Goal: Information Seeking & Learning: Learn about a topic

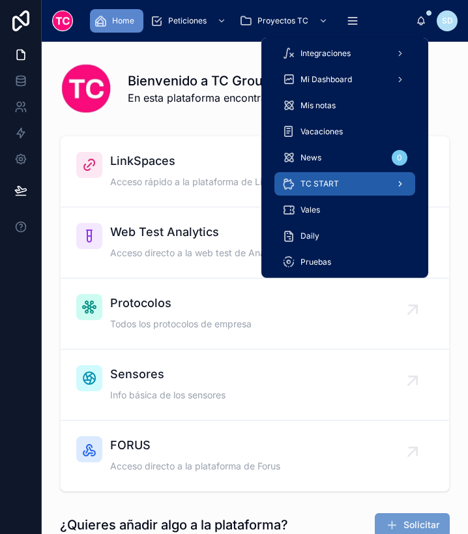
click at [325, 189] on div "TC START" at bounding box center [344, 183] width 125 height 21
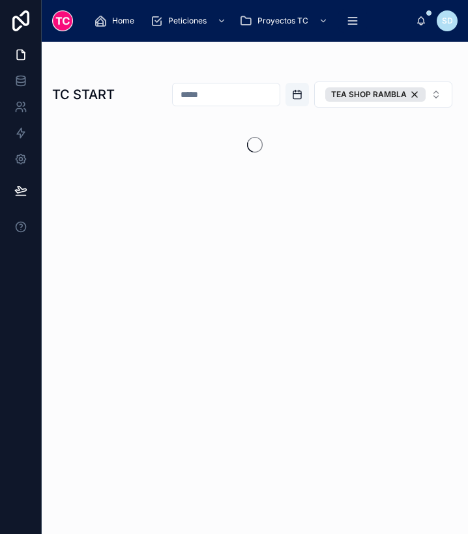
click at [243, 95] on input "text" at bounding box center [226, 94] width 107 height 18
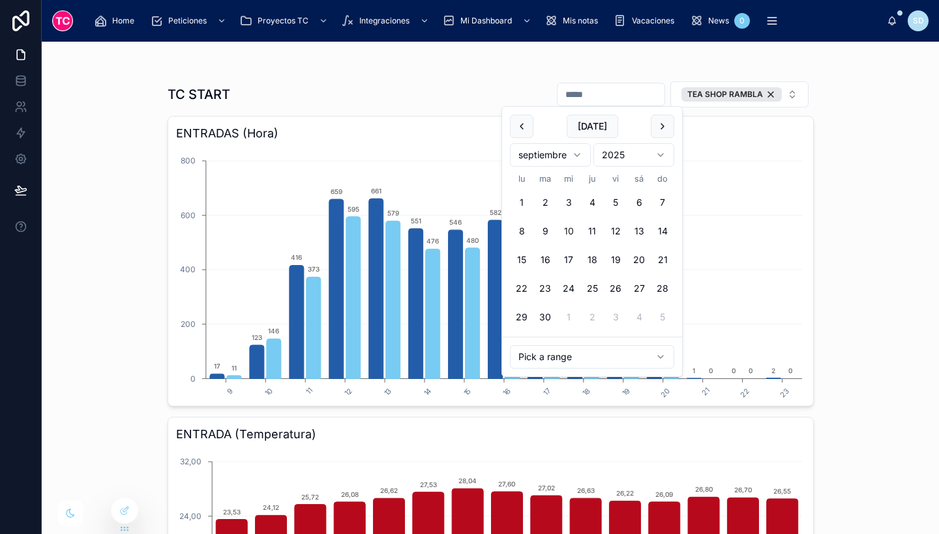
click at [807, 194] on div "ENTRADAS (Hora) 9 10 11 12 13 14 15 16 17 18 19 20 21 22 23 0 200 400 600 800 1…" at bounding box center [491, 261] width 646 height 291
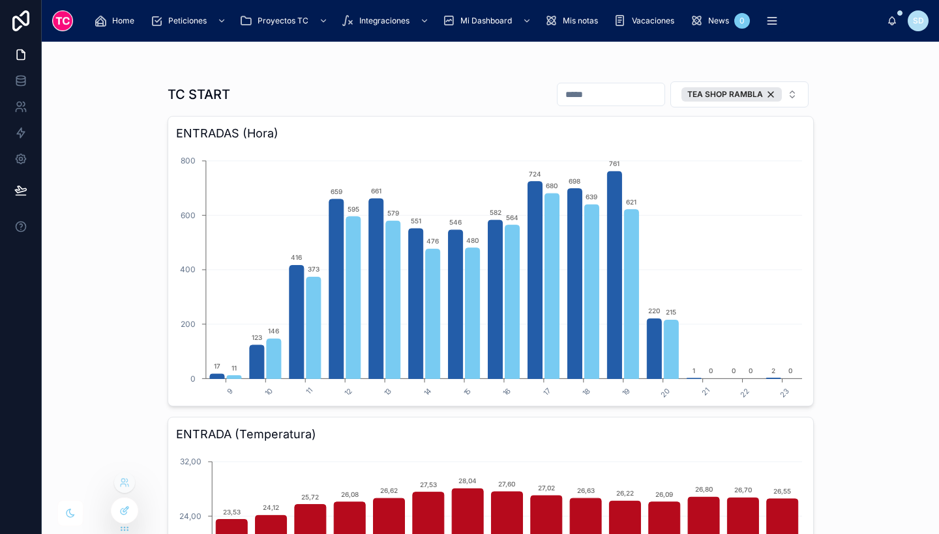
click at [127, 514] on icon at bounding box center [124, 511] width 10 height 10
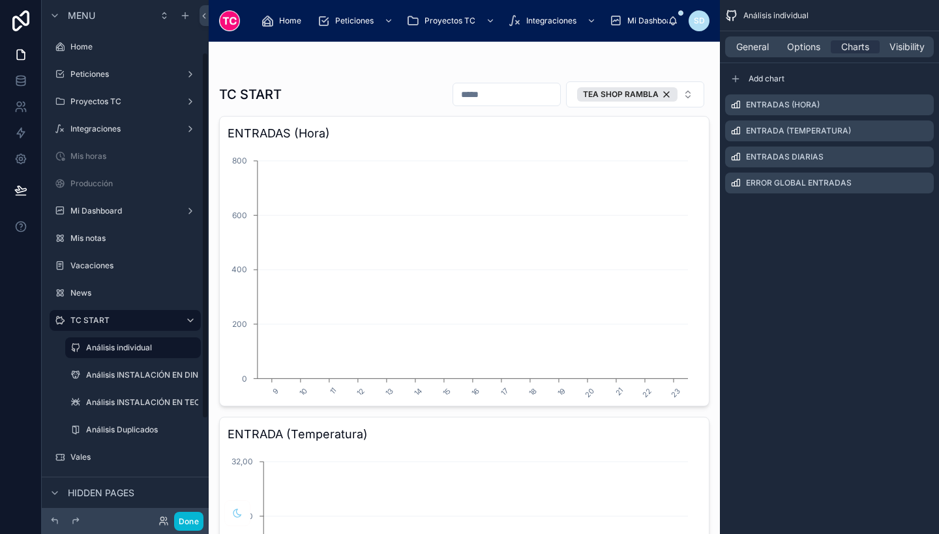
scroll to position [74, 0]
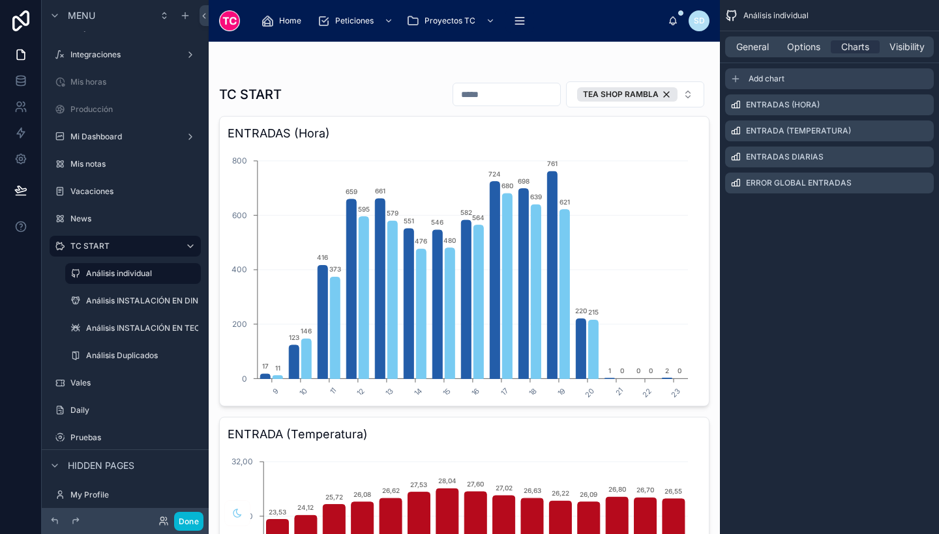
click at [765, 80] on span "Add chart" at bounding box center [766, 79] width 36 height 10
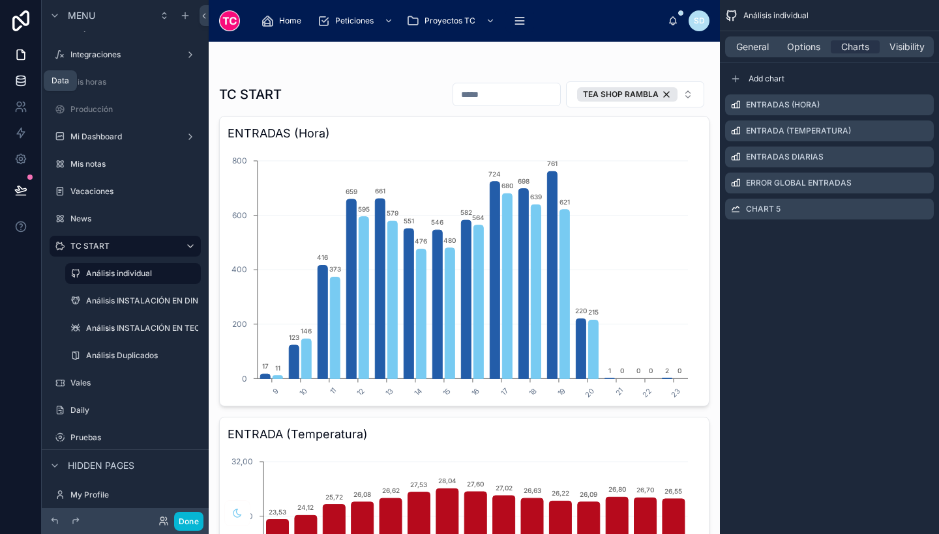
click at [28, 86] on link at bounding box center [20, 81] width 41 height 26
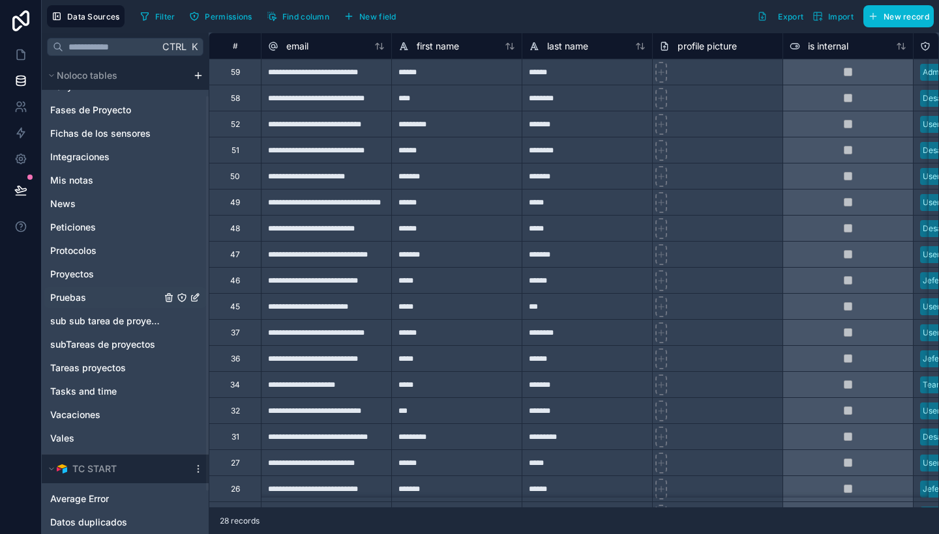
scroll to position [42, 0]
click at [93, 158] on span "Integraciones" at bounding box center [79, 157] width 59 height 13
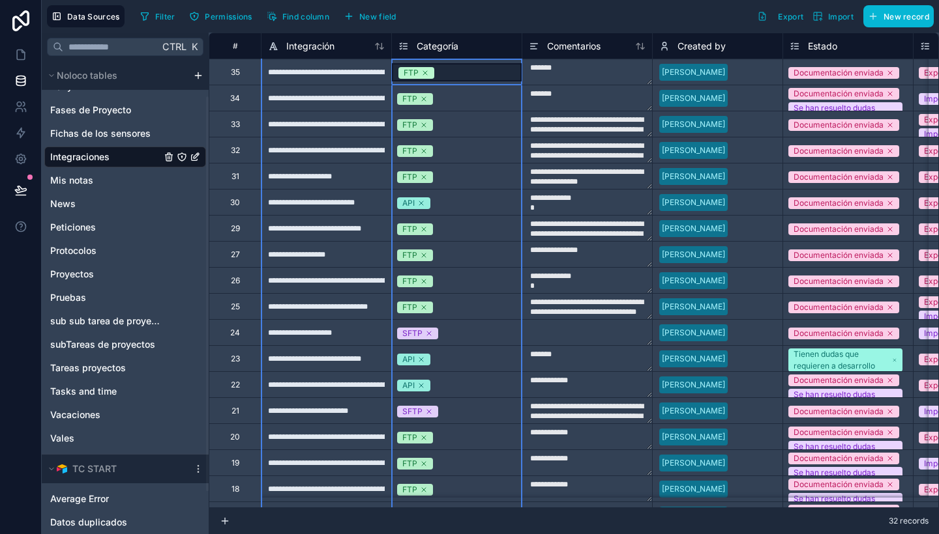
click at [431, 49] on span "Categoría" at bounding box center [437, 46] width 42 height 13
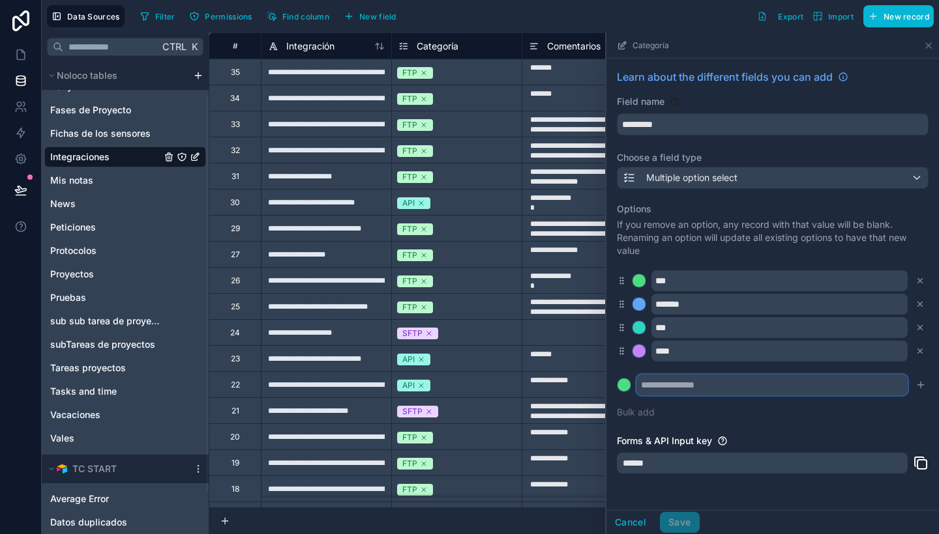
click at [722, 380] on input "text" at bounding box center [771, 385] width 271 height 21
type input "******"
click at [915, 383] on icon "submit" at bounding box center [920, 385] width 10 height 10
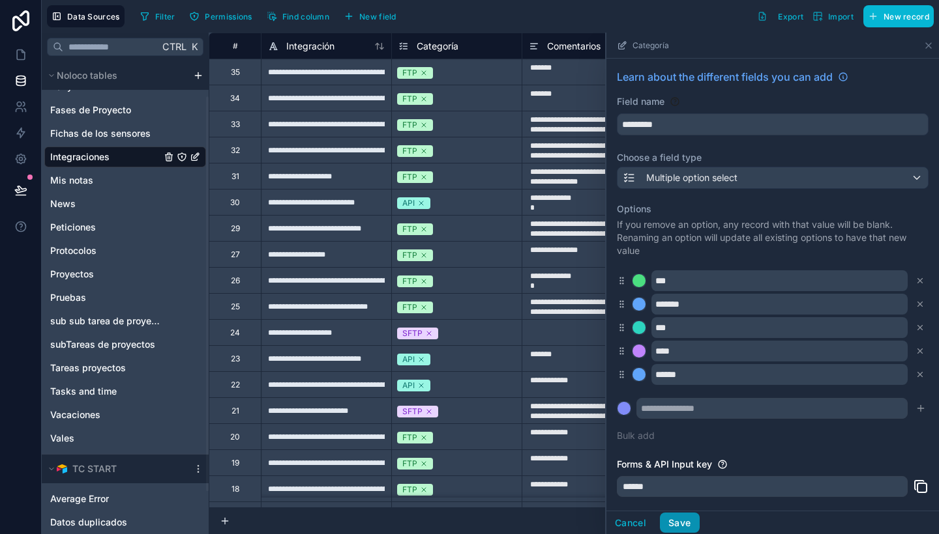
click at [671, 522] on button "Save" at bounding box center [679, 523] width 39 height 21
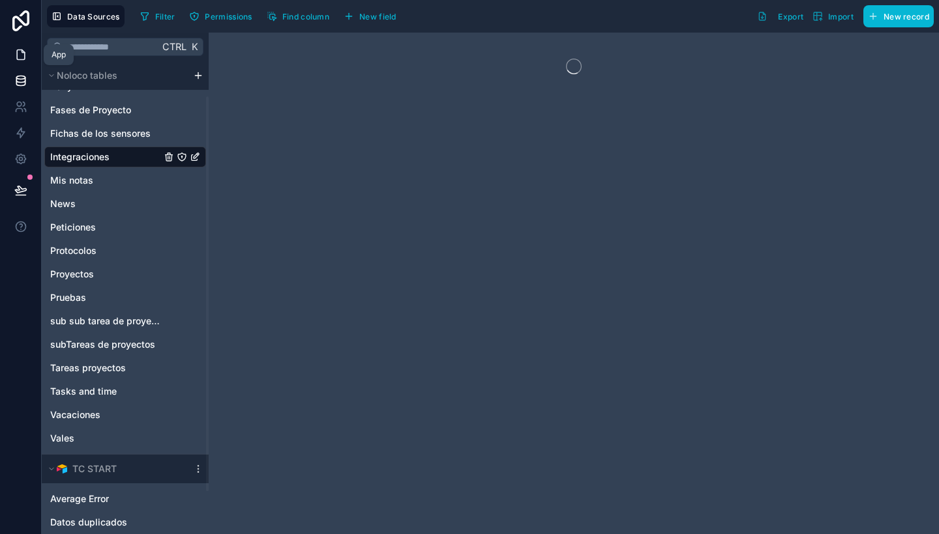
click at [22, 57] on icon at bounding box center [20, 54] width 13 height 13
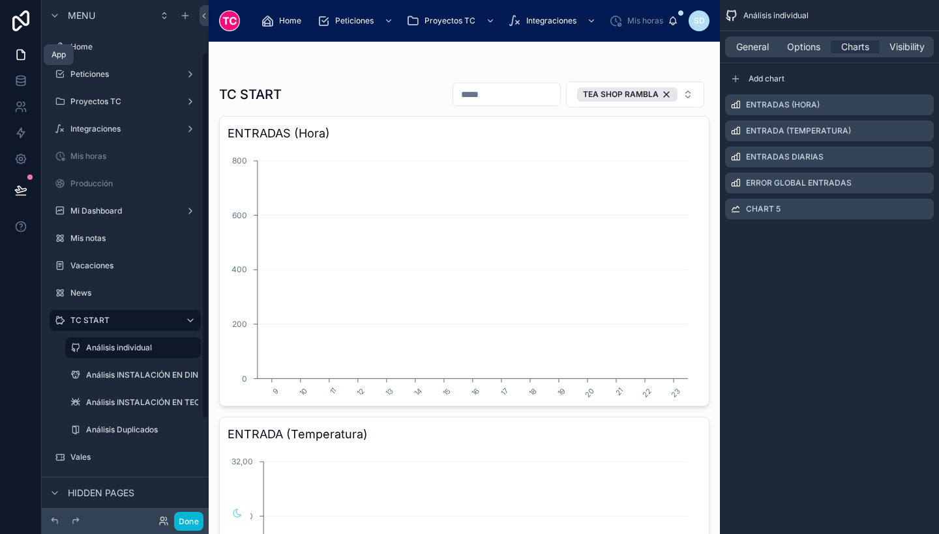
click at [8, 189] on button at bounding box center [21, 190] width 29 height 36
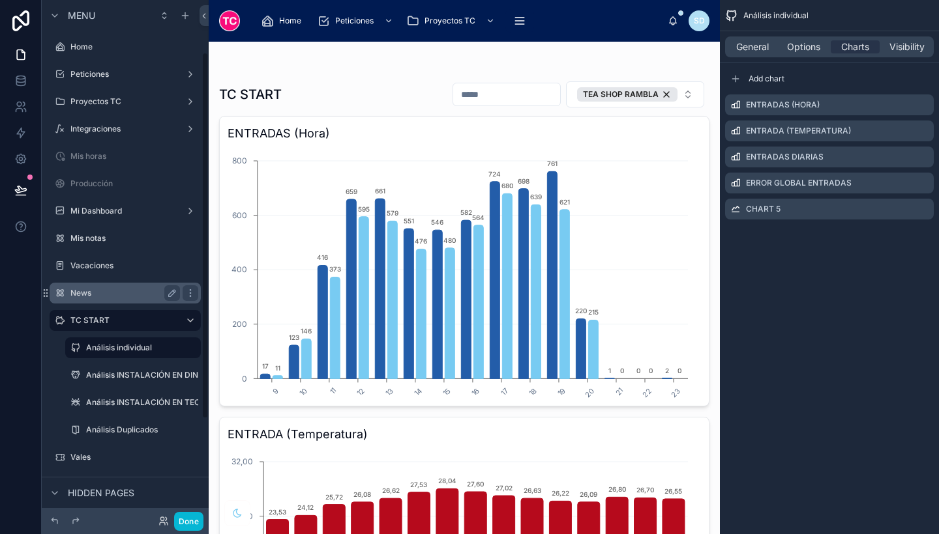
scroll to position [74, 0]
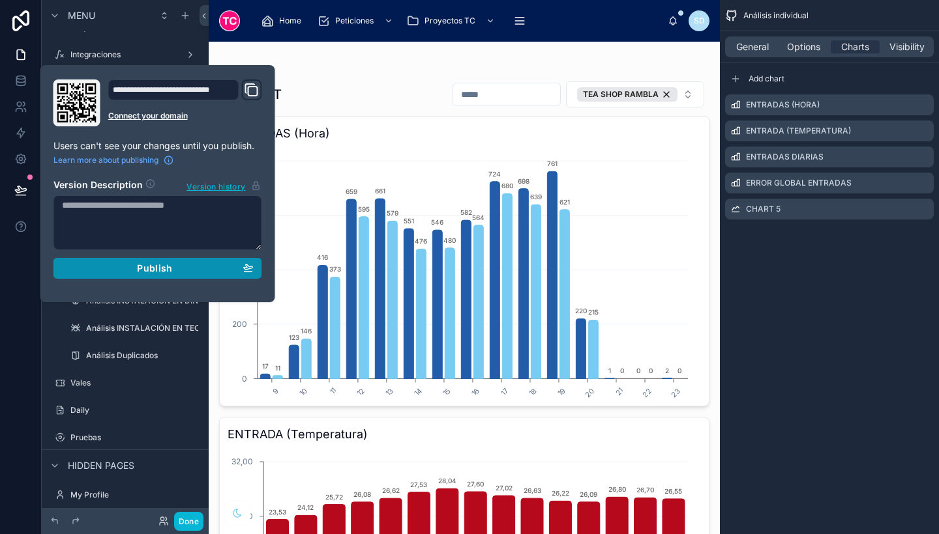
click at [188, 272] on div "Publish" at bounding box center [158, 269] width 192 height 12
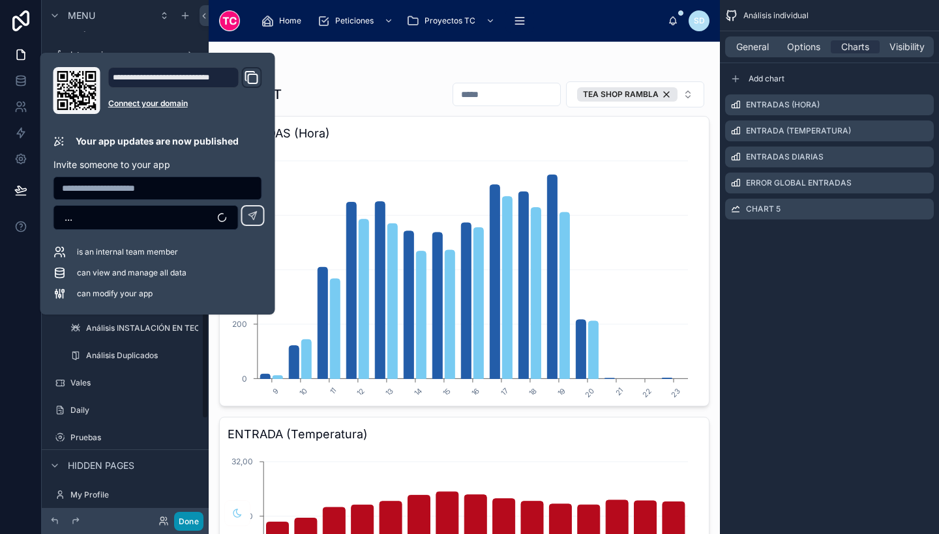
click at [188, 523] on button "Done" at bounding box center [188, 521] width 29 height 19
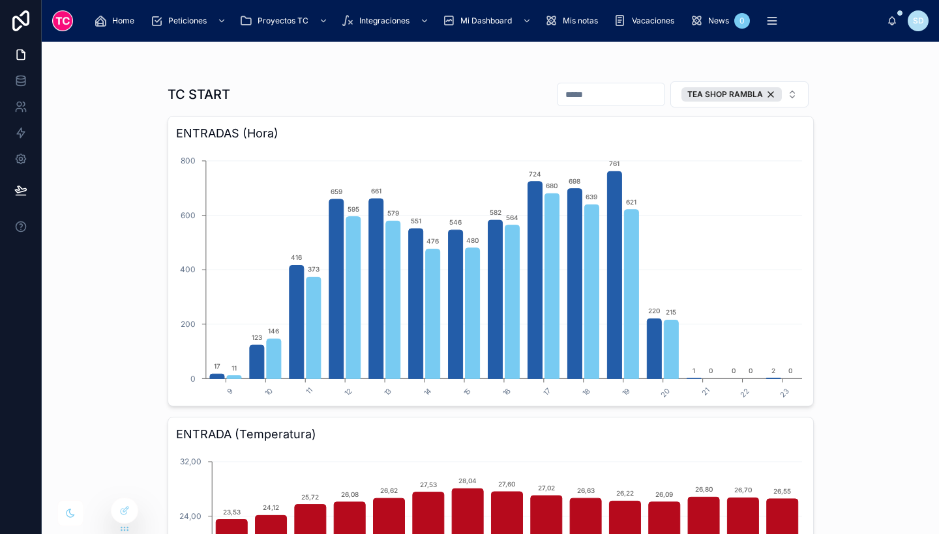
drag, startPoint x: 581, startPoint y: 85, endPoint x: 598, endPoint y: 93, distance: 18.7
click at [598, 93] on div at bounding box center [611, 94] width 108 height 23
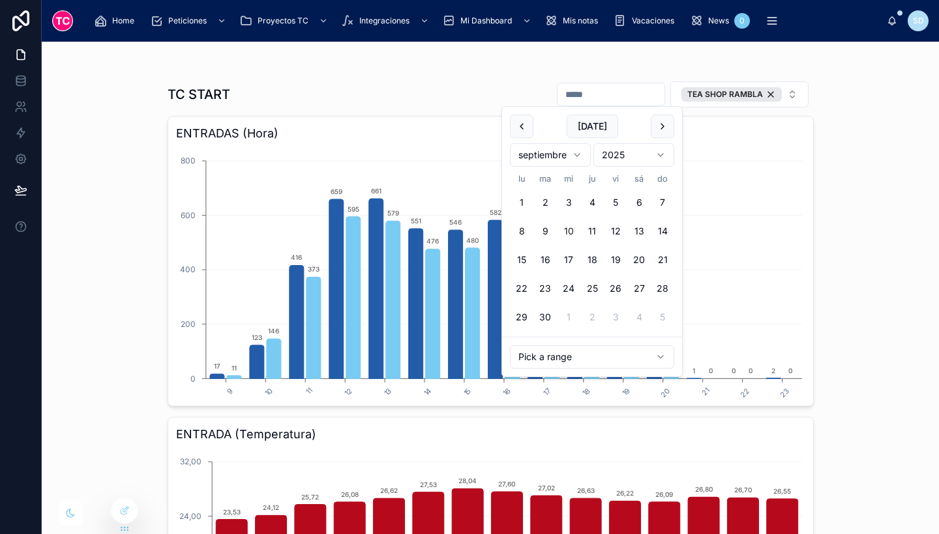
click at [598, 93] on input "text" at bounding box center [610, 94] width 107 height 18
click at [525, 137] on button at bounding box center [521, 126] width 23 height 23
click at [519, 290] on button "18" at bounding box center [521, 288] width 23 height 23
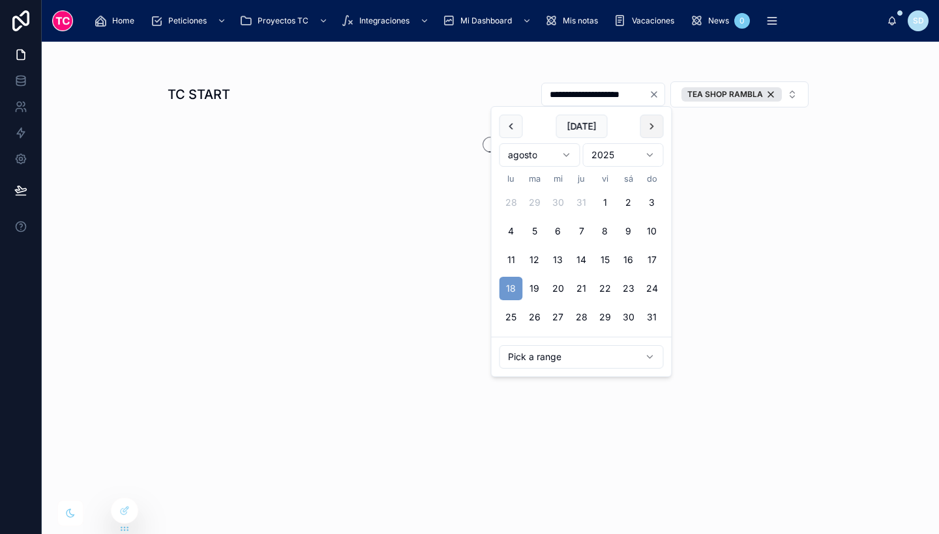
click at [645, 125] on button at bounding box center [651, 126] width 23 height 23
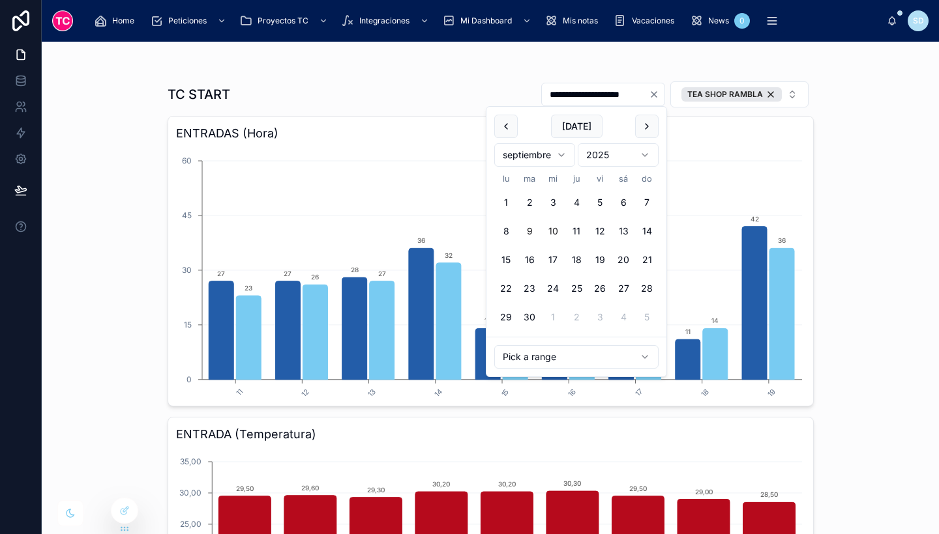
click at [536, 229] on button "9" at bounding box center [529, 231] width 23 height 23
type input "**********"
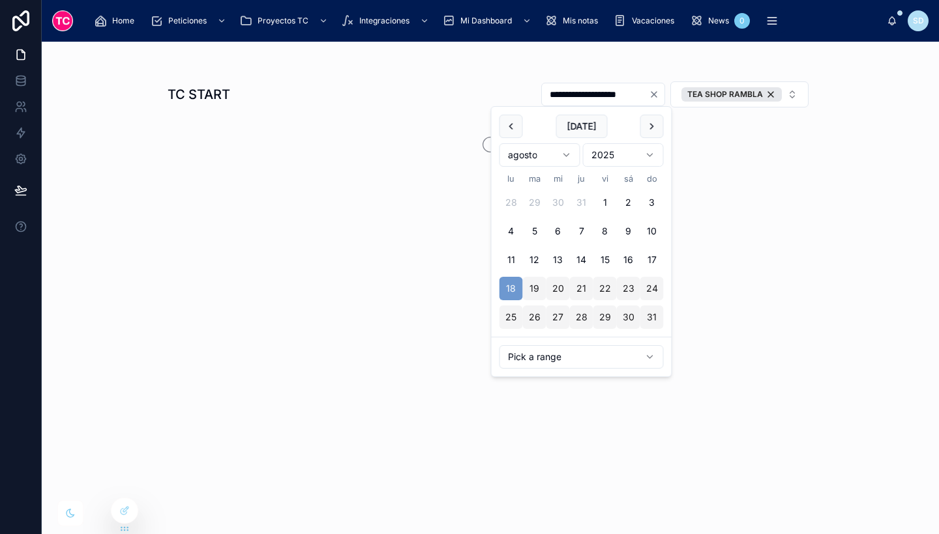
click at [861, 193] on div "**********" at bounding box center [490, 288] width 897 height 493
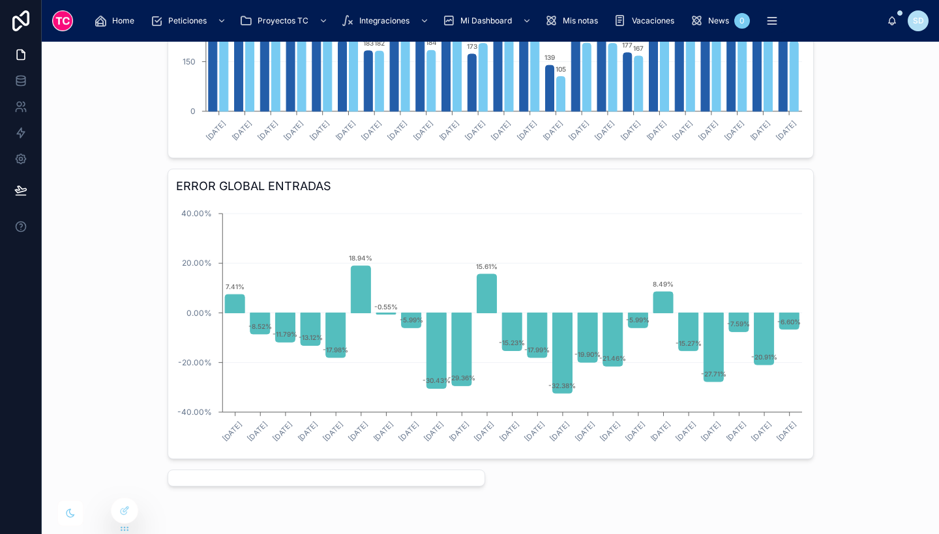
scroll to position [860, 0]
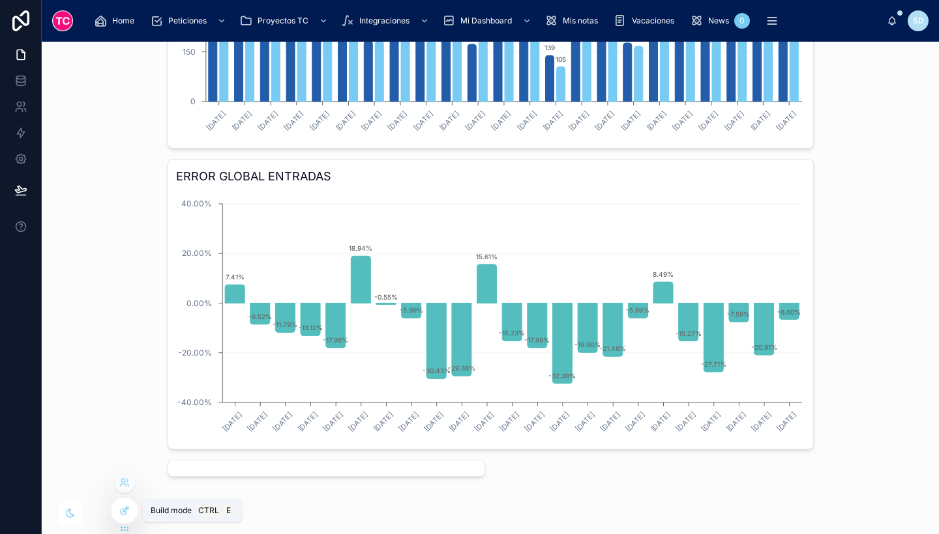
click at [124, 502] on div at bounding box center [124, 511] width 26 height 25
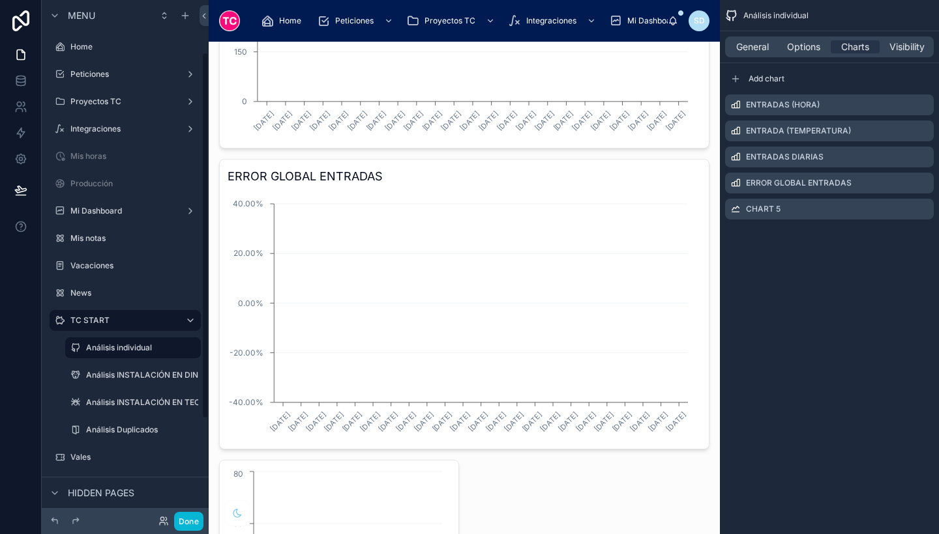
scroll to position [74, 0]
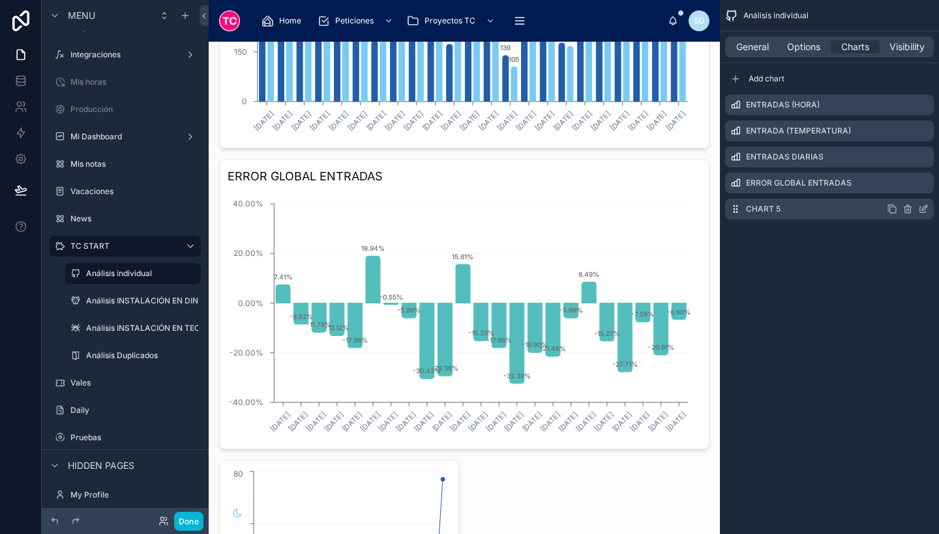
click at [736, 208] on icon "scrollable content" at bounding box center [735, 209] width 10 height 10
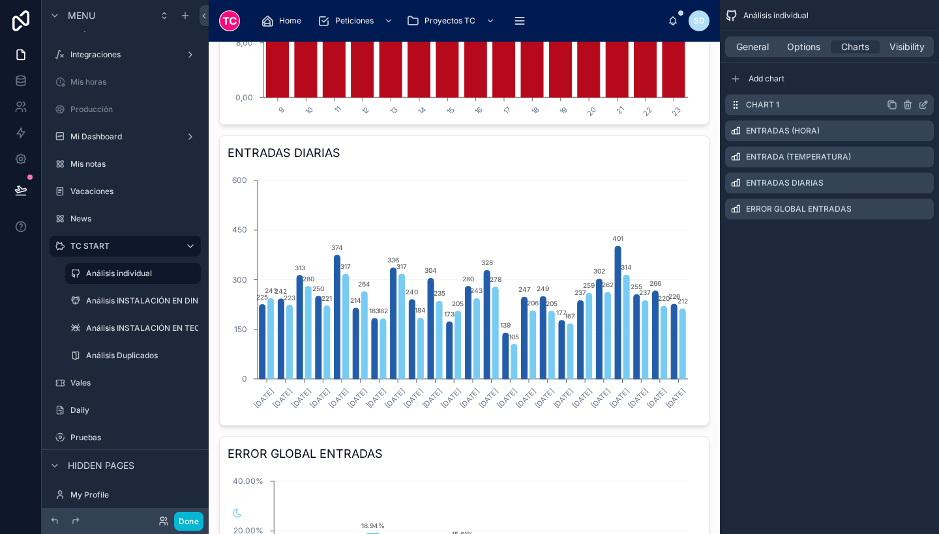
click at [920, 107] on icon "scrollable content" at bounding box center [923, 105] width 10 height 10
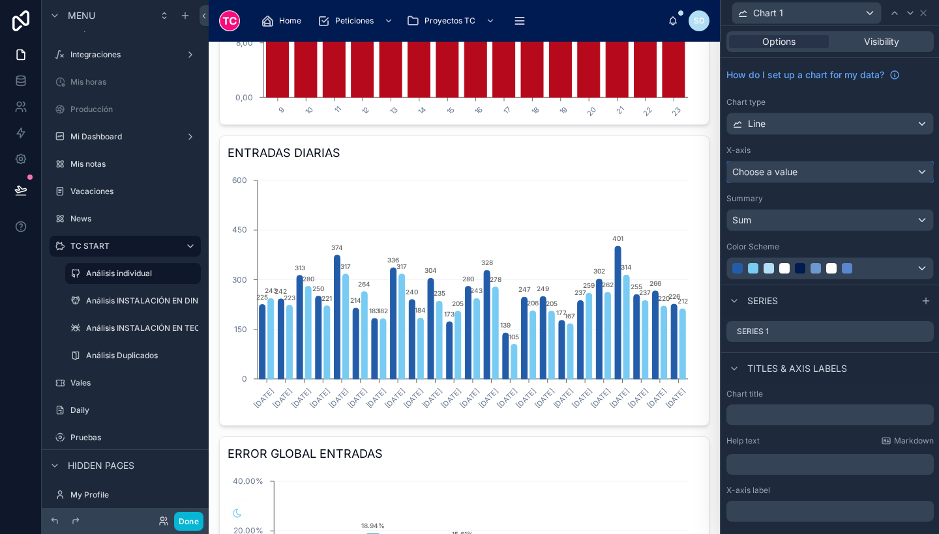
click at [868, 171] on div "Choose a value" at bounding box center [830, 172] width 206 height 21
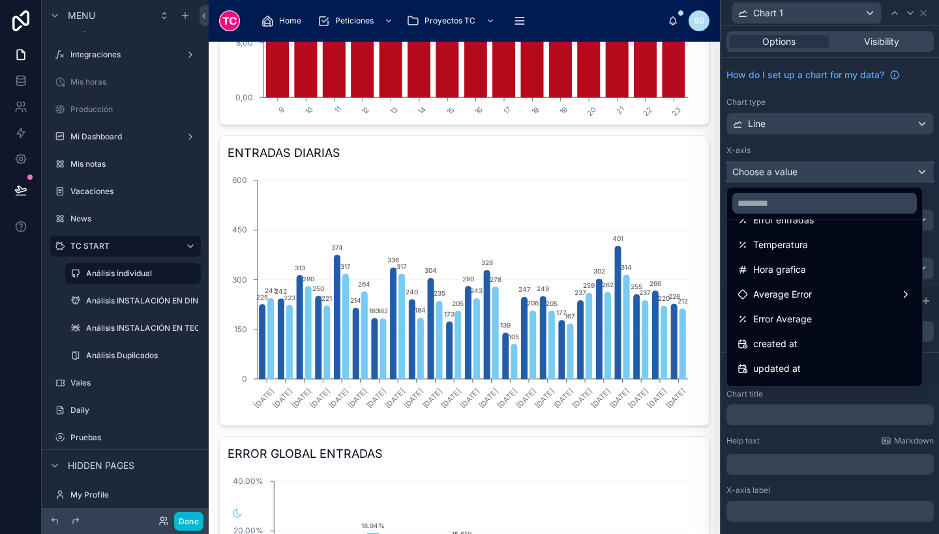
scroll to position [340, 0]
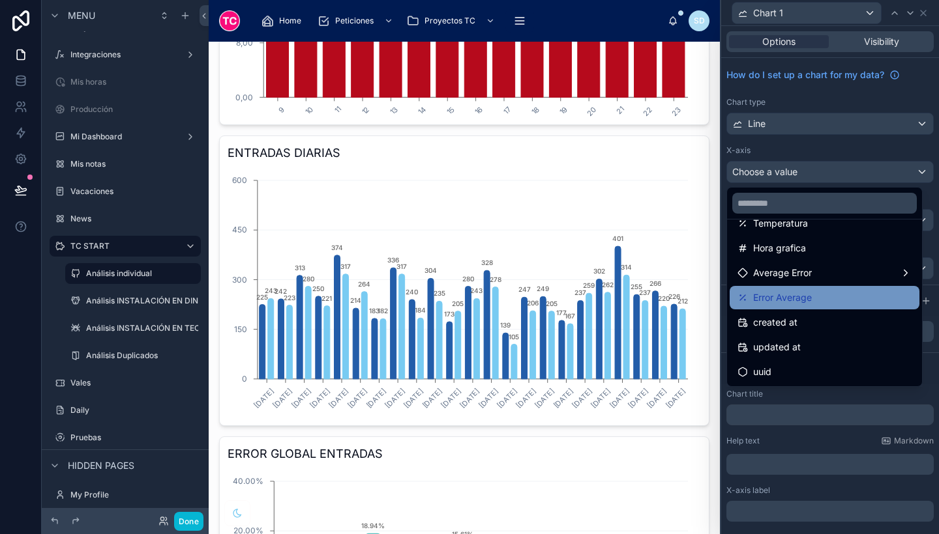
click at [847, 293] on div "Error Average" at bounding box center [824, 298] width 174 height 16
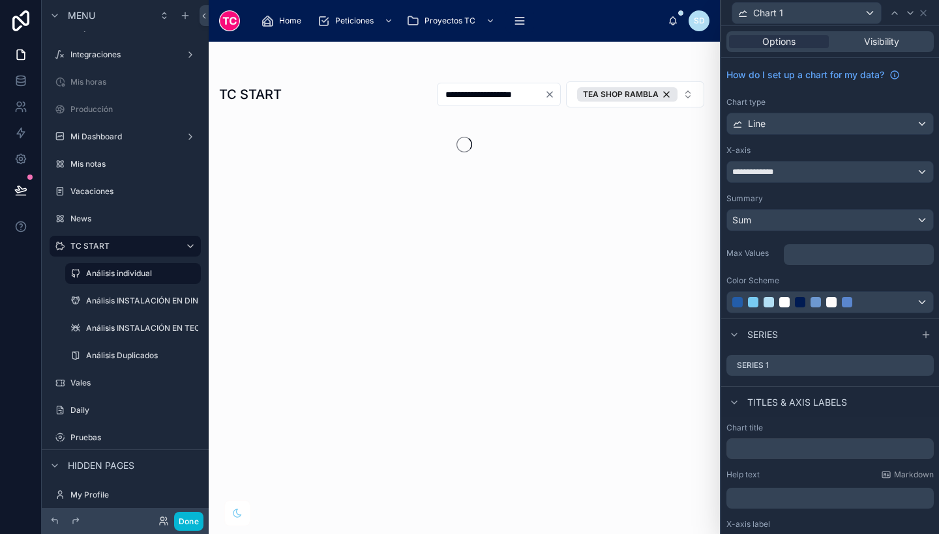
scroll to position [0, 0]
click at [821, 177] on div "**********" at bounding box center [830, 172] width 206 height 21
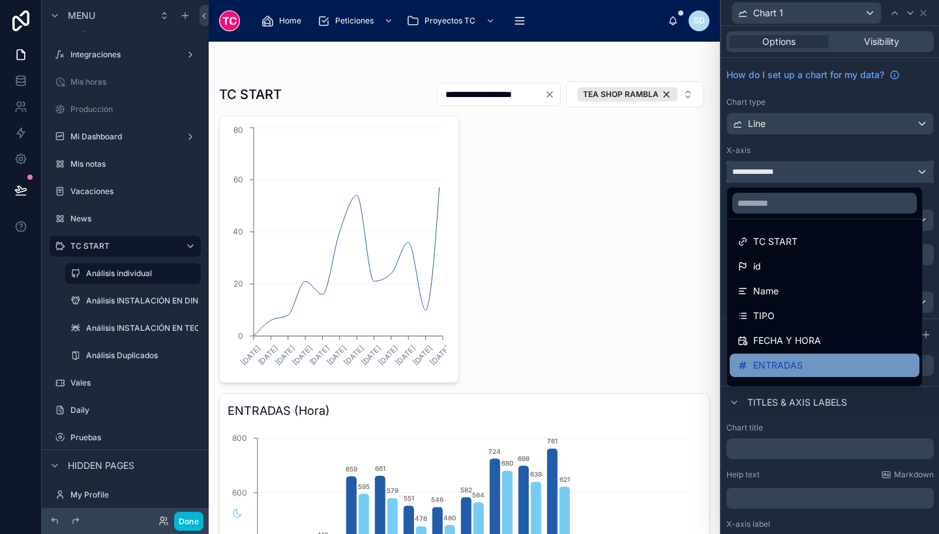
scroll to position [340, 0]
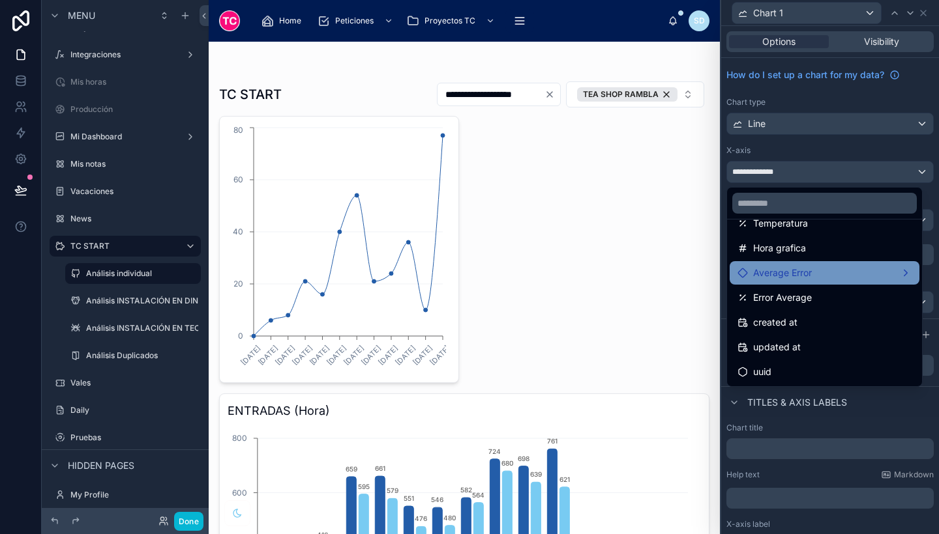
click at [824, 278] on div "Average Error" at bounding box center [824, 273] width 174 height 16
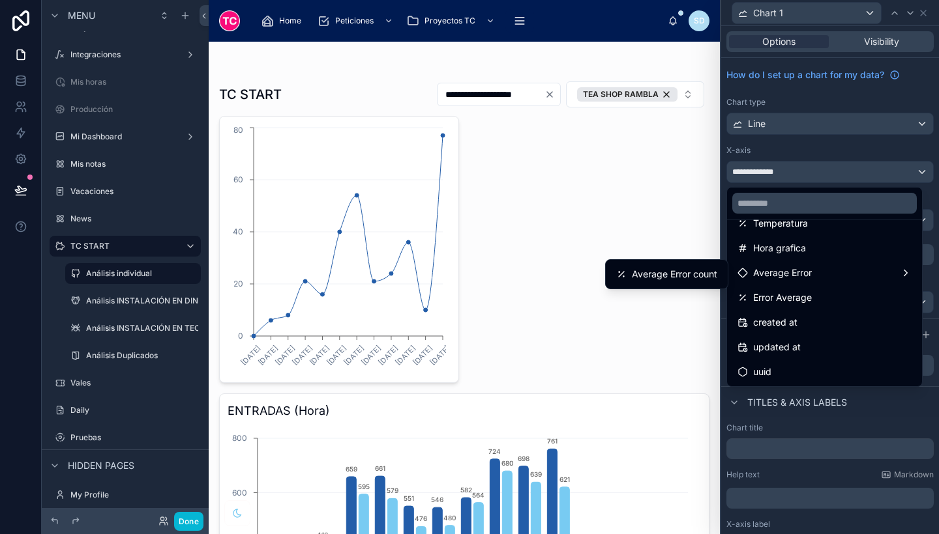
click at [894, 398] on div at bounding box center [830, 267] width 218 height 534
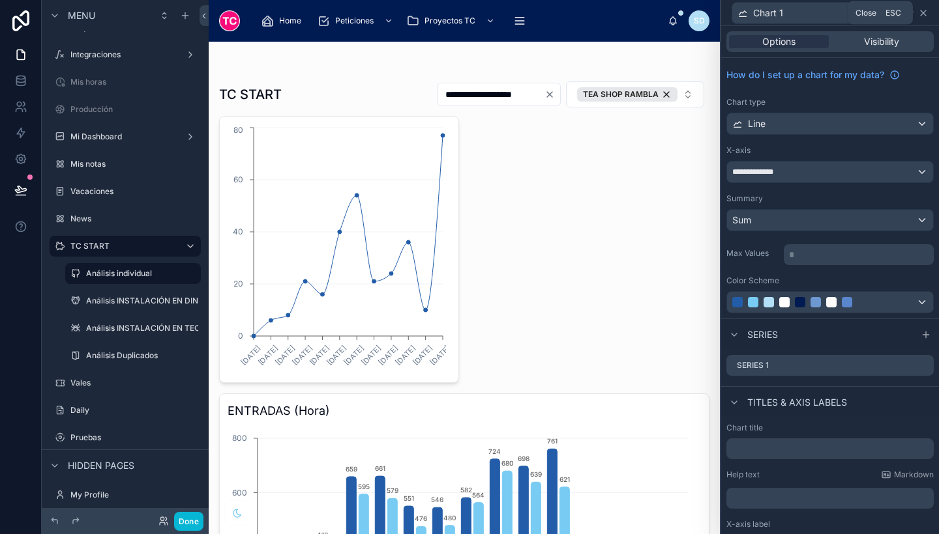
click at [922, 12] on icon at bounding box center [922, 12] width 5 height 5
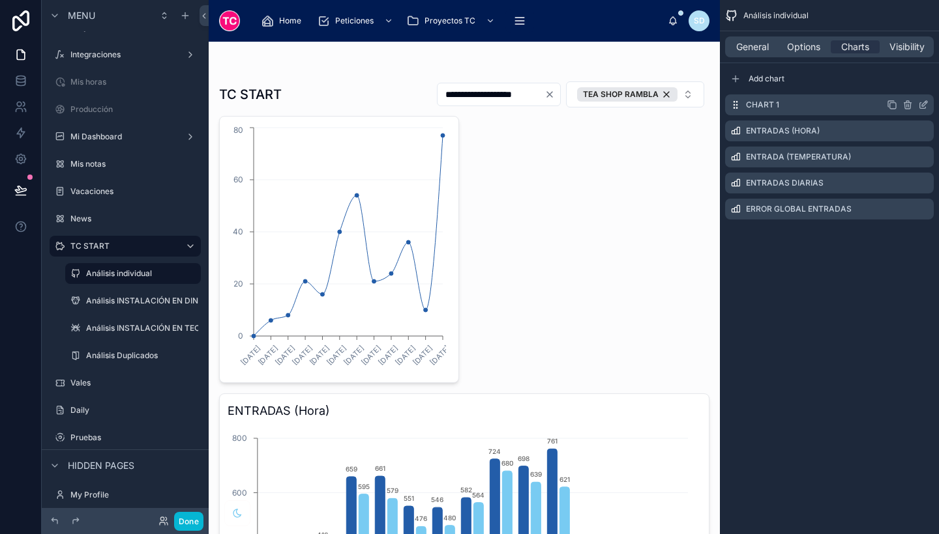
click at [924, 103] on icon "scrollable content" at bounding box center [924, 103] width 5 height 5
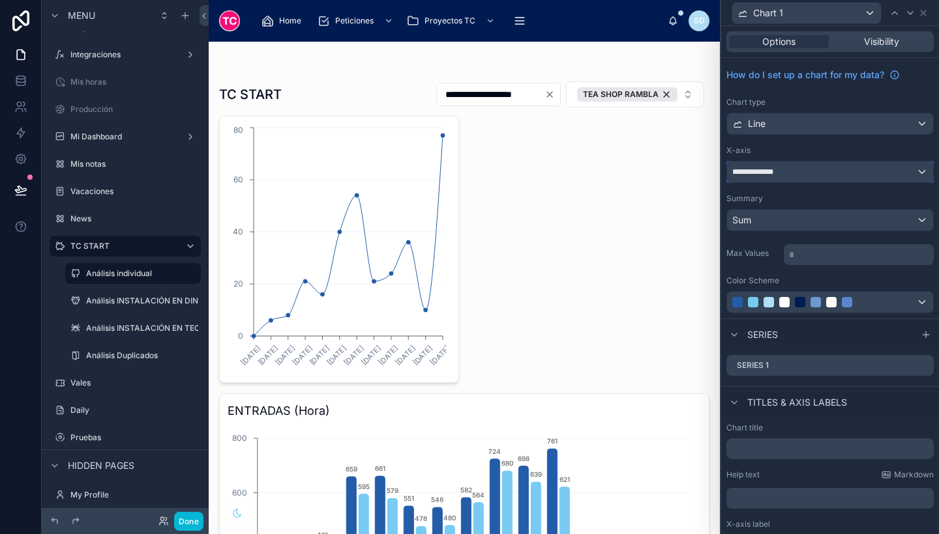
click at [804, 168] on div "**********" at bounding box center [830, 172] width 206 height 21
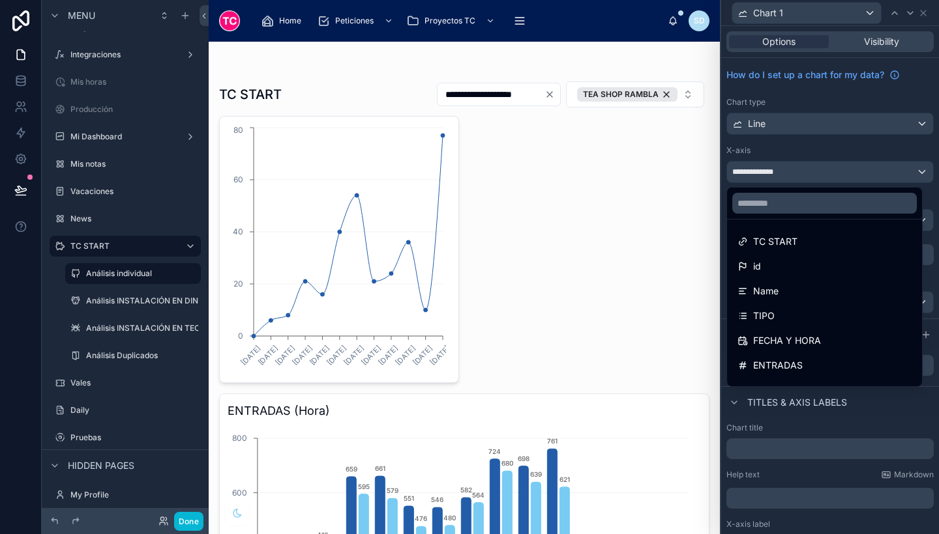
click at [798, 131] on div at bounding box center [830, 267] width 218 height 534
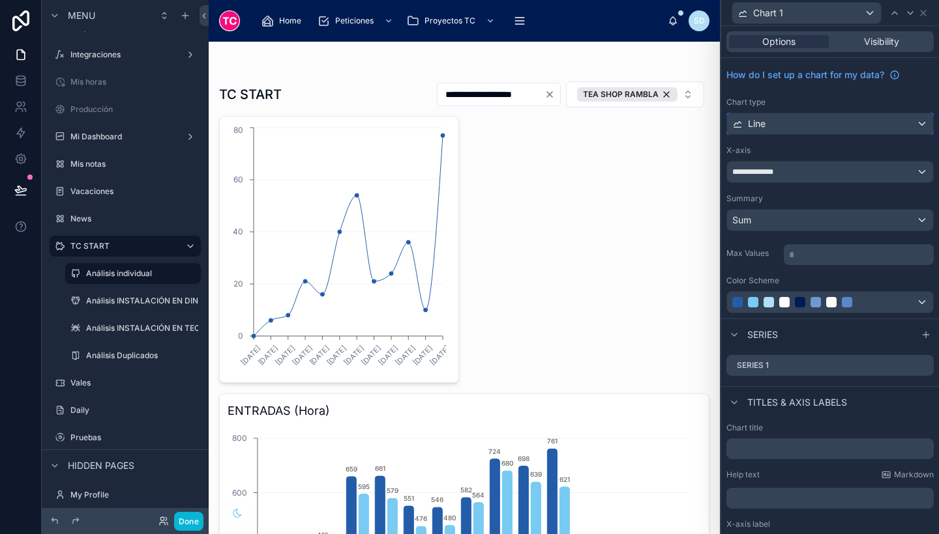
click at [792, 125] on div "Line" at bounding box center [830, 123] width 206 height 21
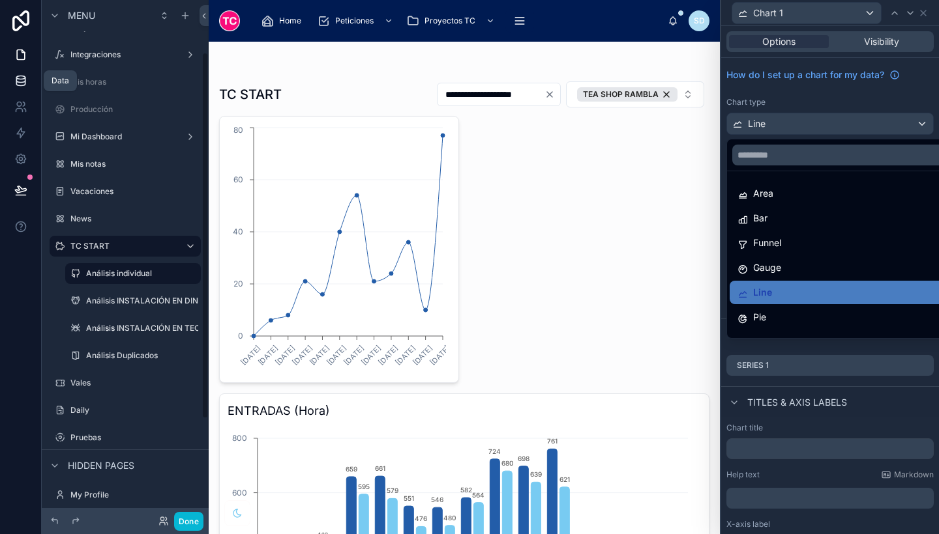
click at [14, 75] on icon at bounding box center [20, 80] width 13 height 13
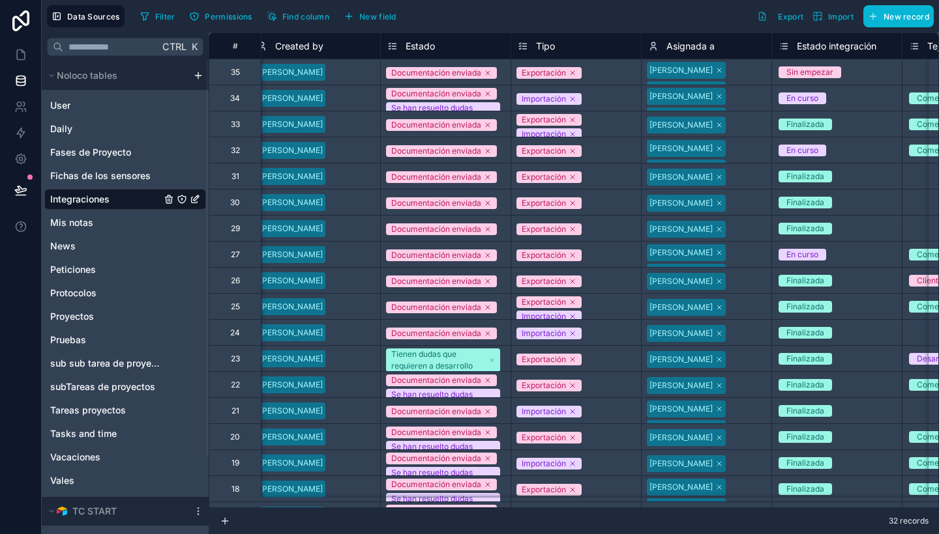
scroll to position [0, 452]
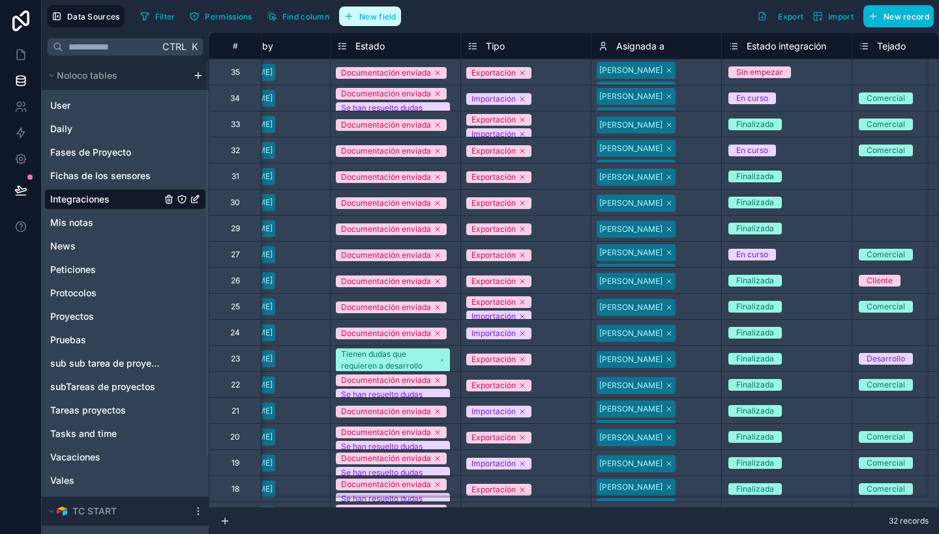
click at [375, 8] on button "New field" at bounding box center [370, 17] width 62 height 20
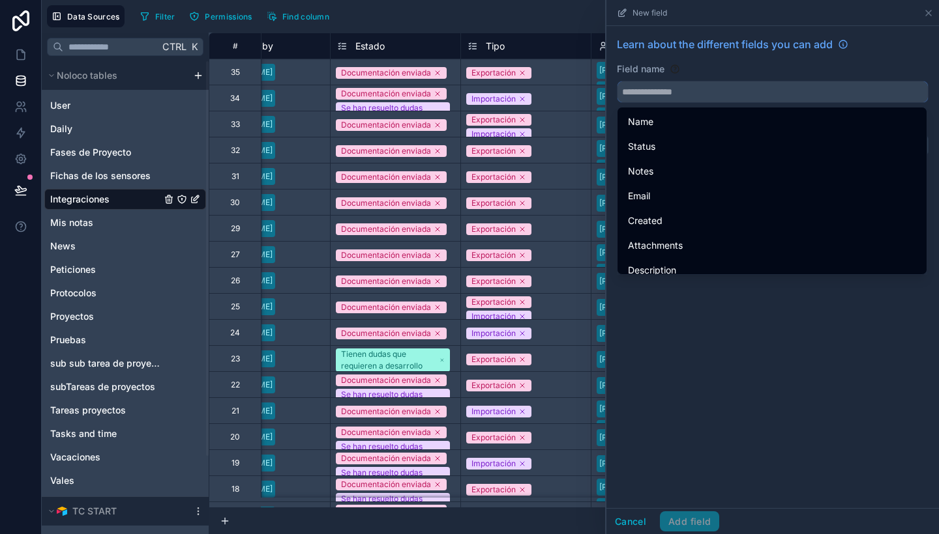
click at [730, 94] on input "text" at bounding box center [772, 91] width 310 height 21
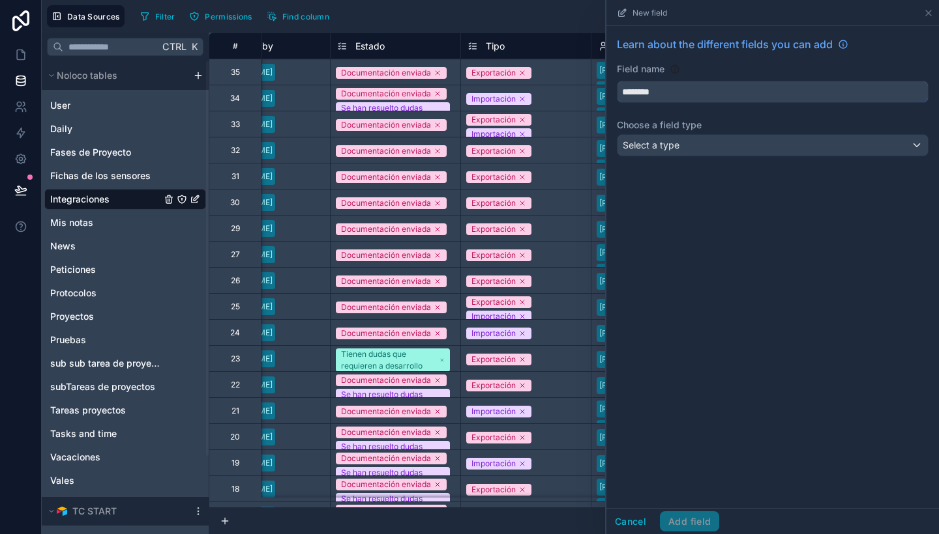
type input "********"
click at [733, 132] on div "Learn about the different fields you can add Field name ******** Choose a field…" at bounding box center [772, 99] width 332 height 146
click at [743, 139] on div "Select a type" at bounding box center [772, 145] width 310 height 21
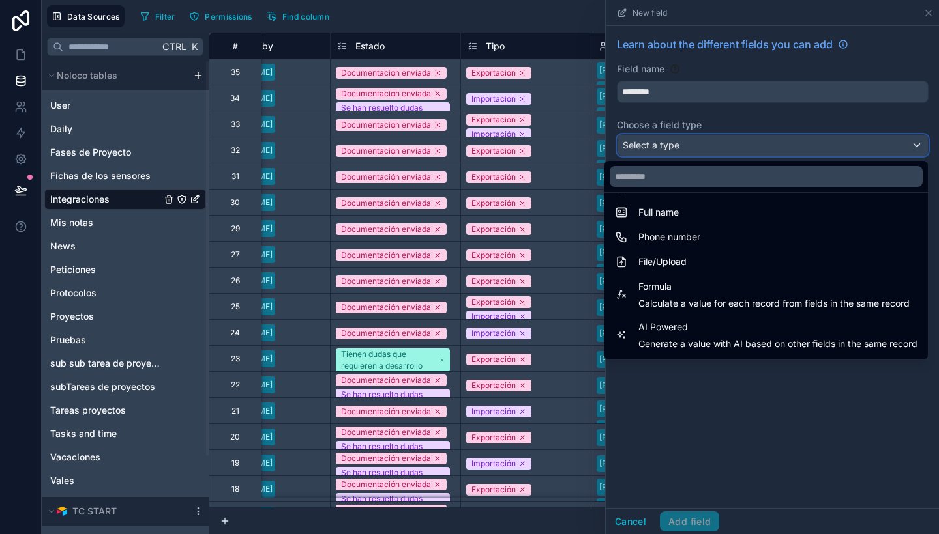
scroll to position [276, 0]
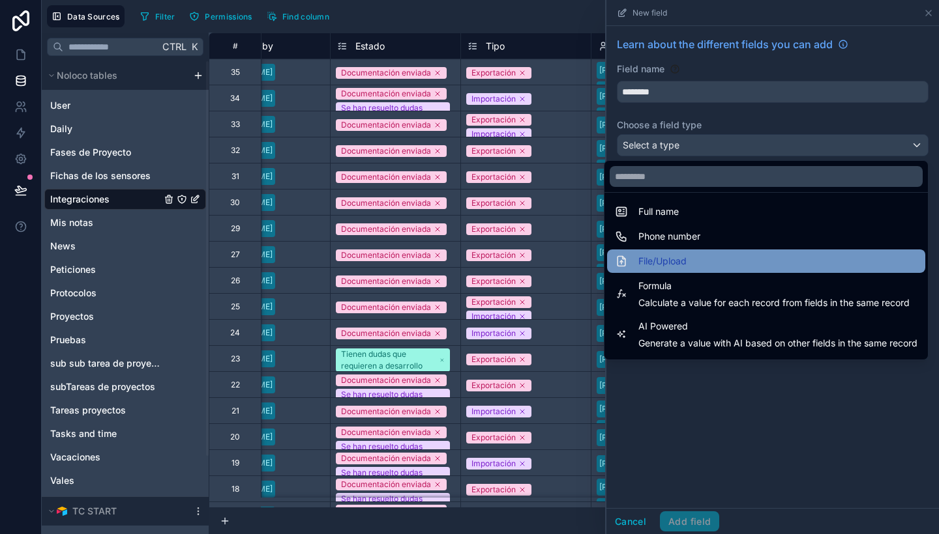
click at [700, 267] on div "File/Upload" at bounding box center [766, 262] width 302 height 16
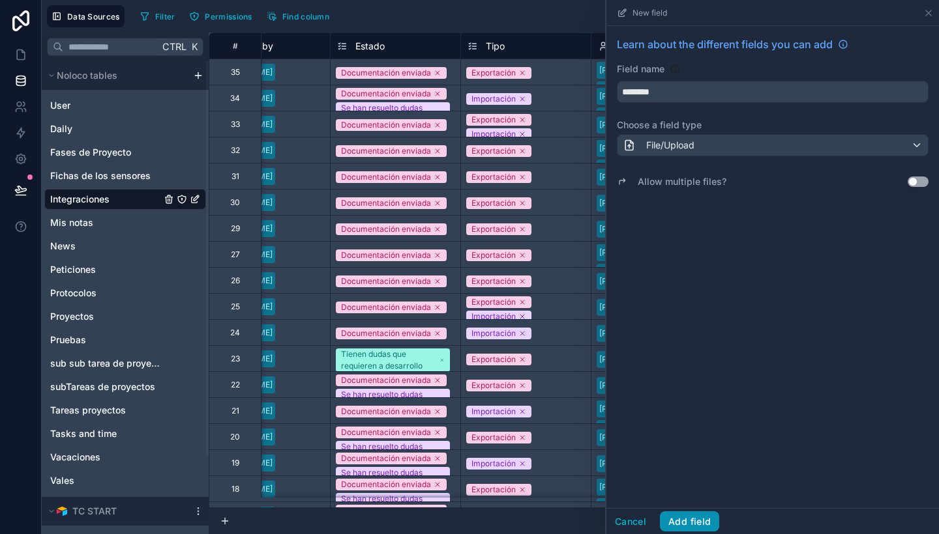
click at [703, 525] on button "Add field" at bounding box center [689, 522] width 59 height 21
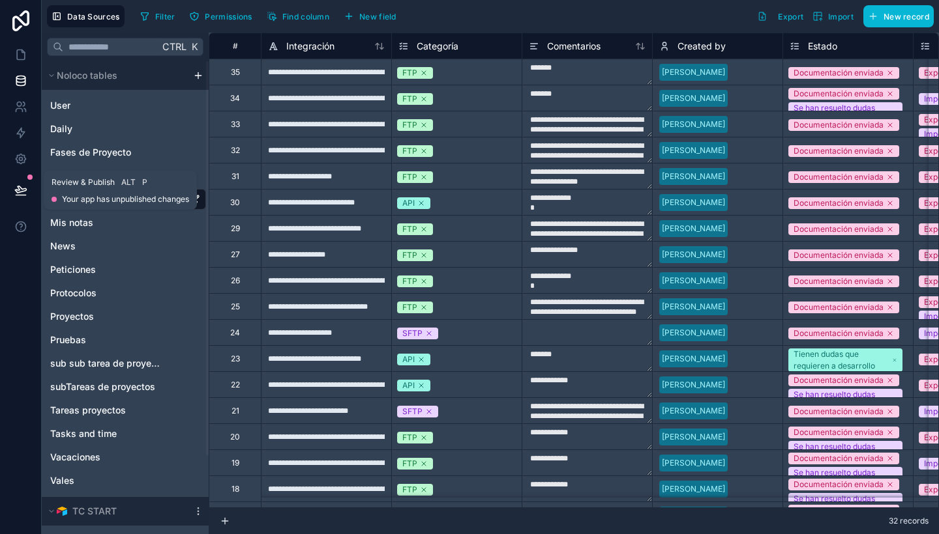
click at [22, 194] on icon at bounding box center [20, 190] width 13 height 13
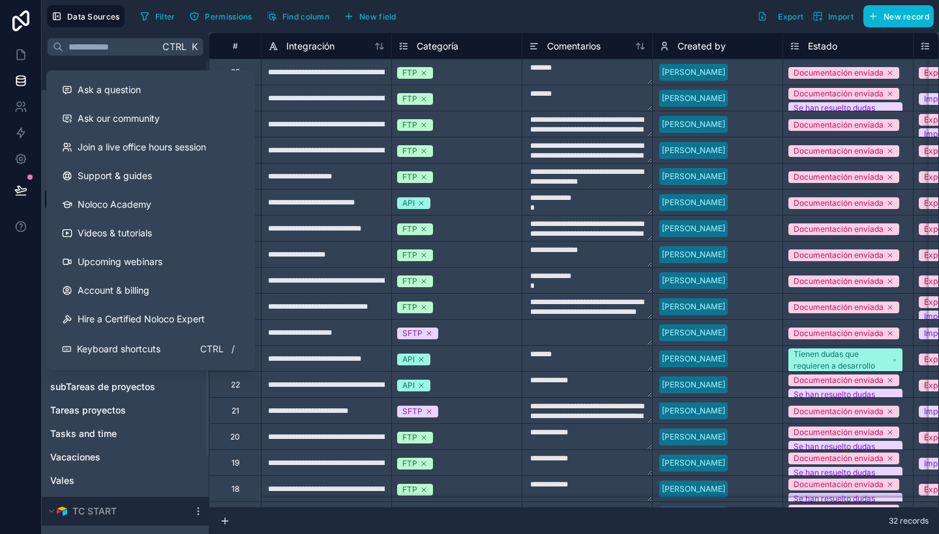
click at [7, 308] on div at bounding box center [21, 267] width 42 height 534
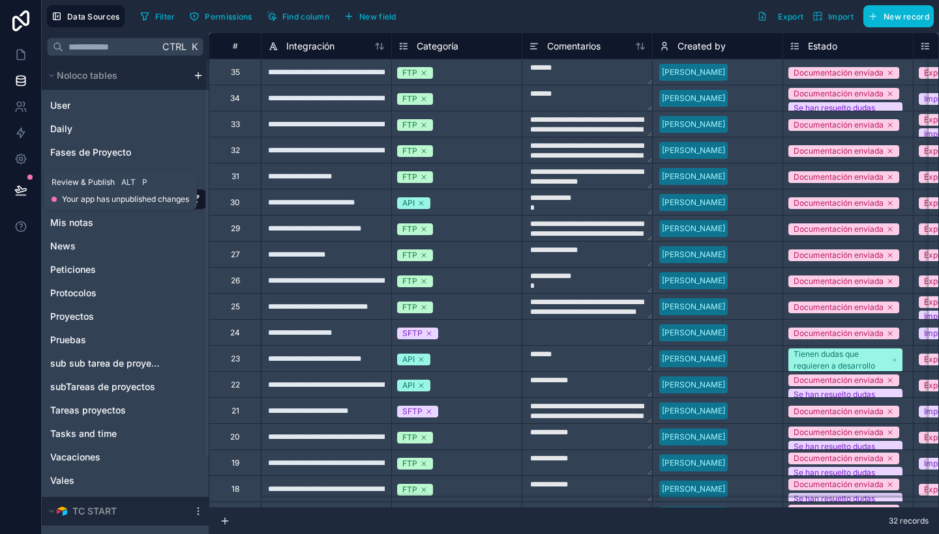
click at [12, 192] on button at bounding box center [21, 190] width 29 height 36
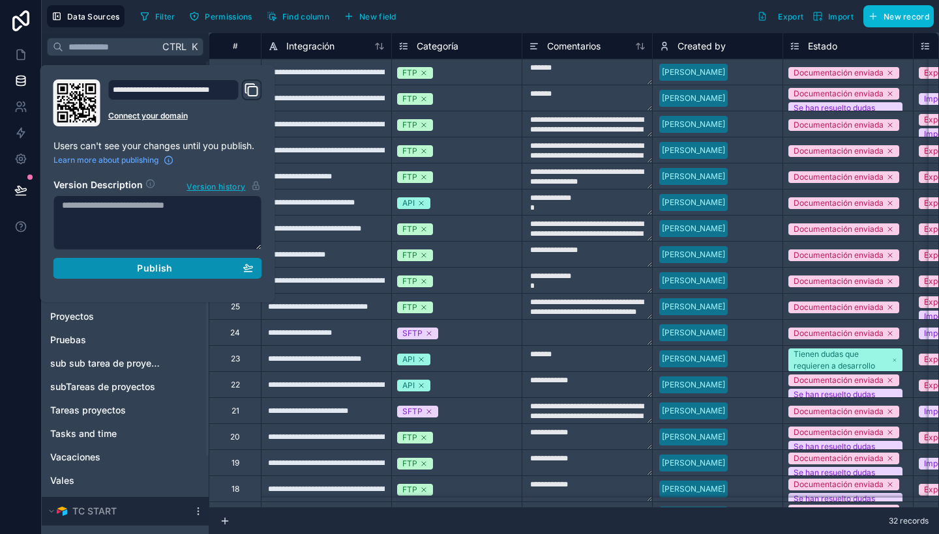
click at [148, 273] on span "Publish" at bounding box center [154, 269] width 35 height 12
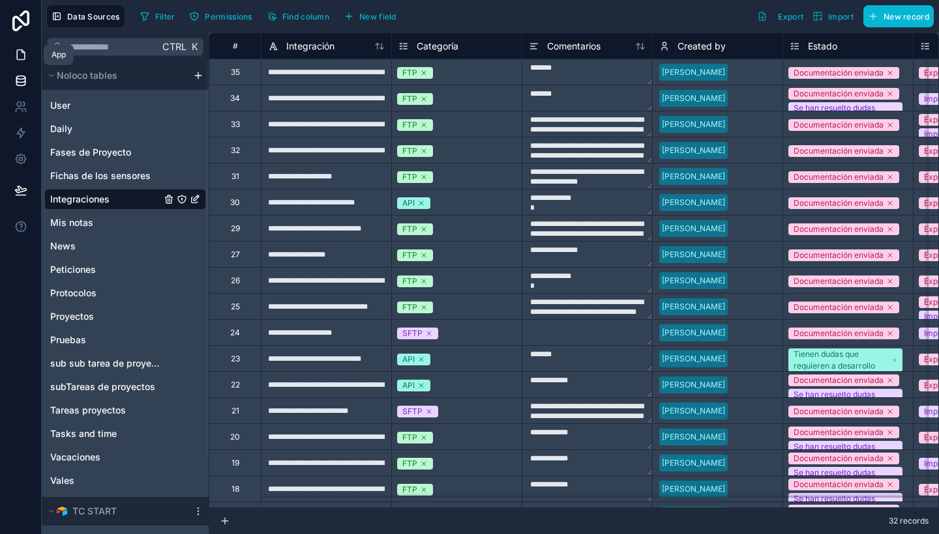
click at [18, 49] on icon at bounding box center [20, 54] width 13 height 13
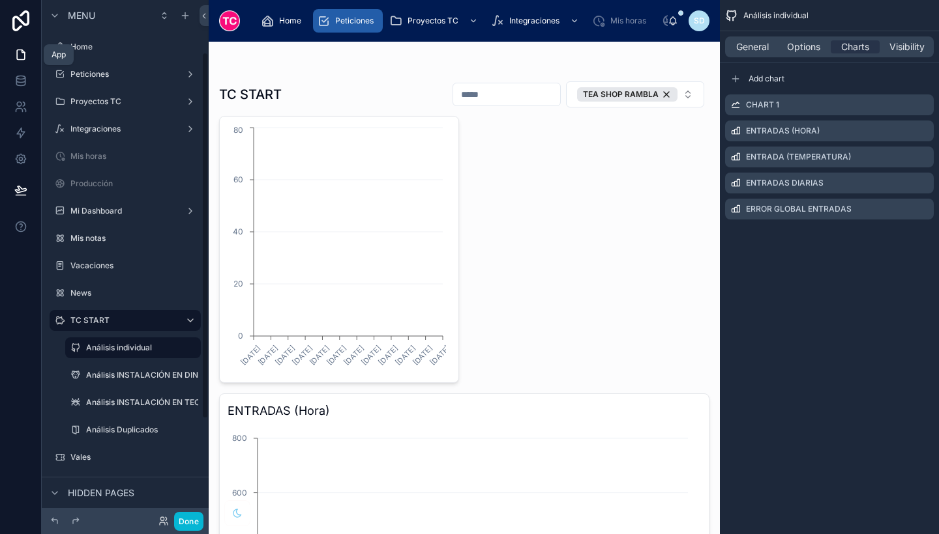
scroll to position [74, 0]
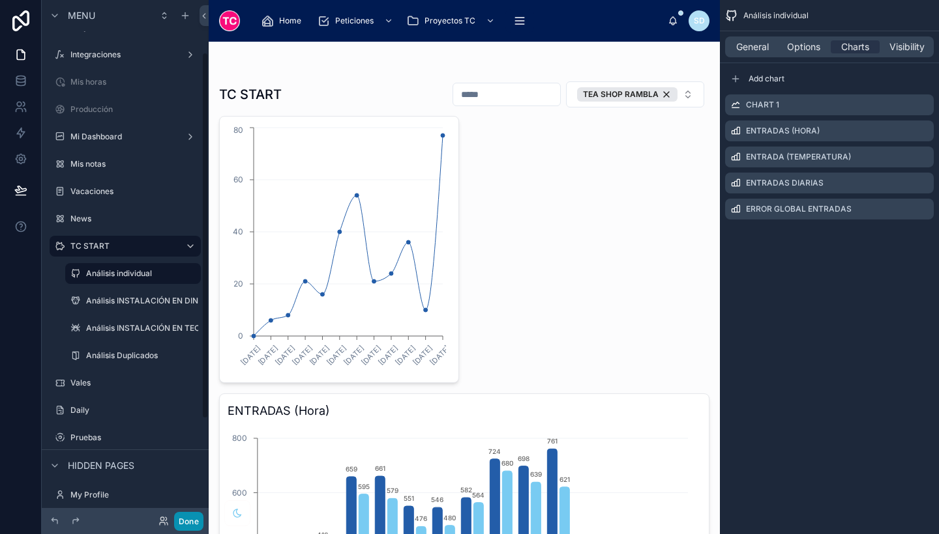
click at [182, 524] on button "Done" at bounding box center [188, 521] width 29 height 19
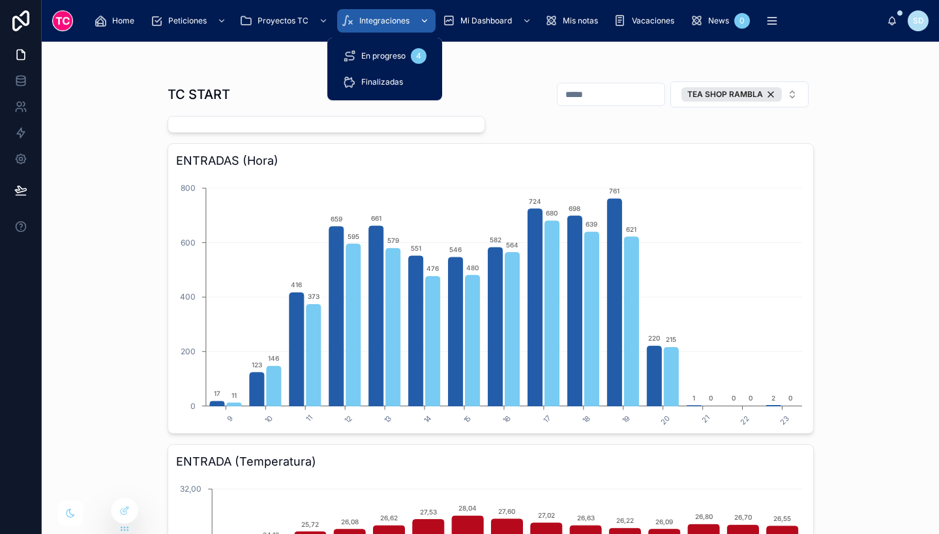
click at [409, 16] on div "Integraciones" at bounding box center [386, 20] width 91 height 21
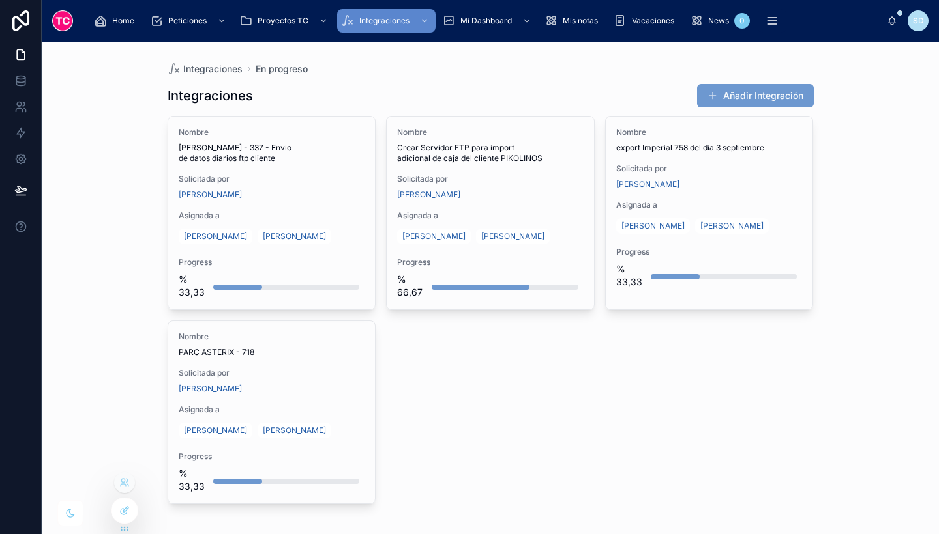
click at [121, 512] on icon at bounding box center [124, 511] width 10 height 10
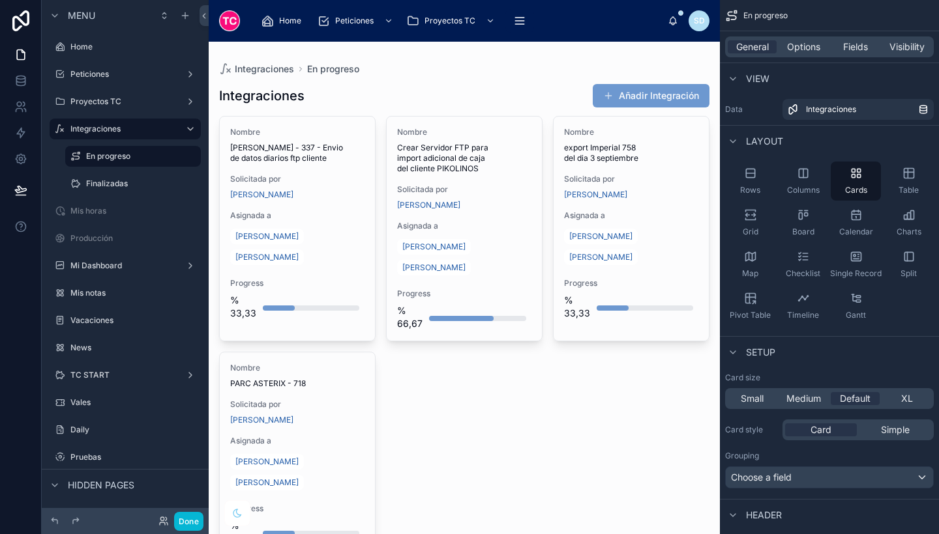
click at [605, 96] on div at bounding box center [464, 320] width 511 height 557
click at [605, 96] on button "Añadir Integración" at bounding box center [650, 95] width 117 height 23
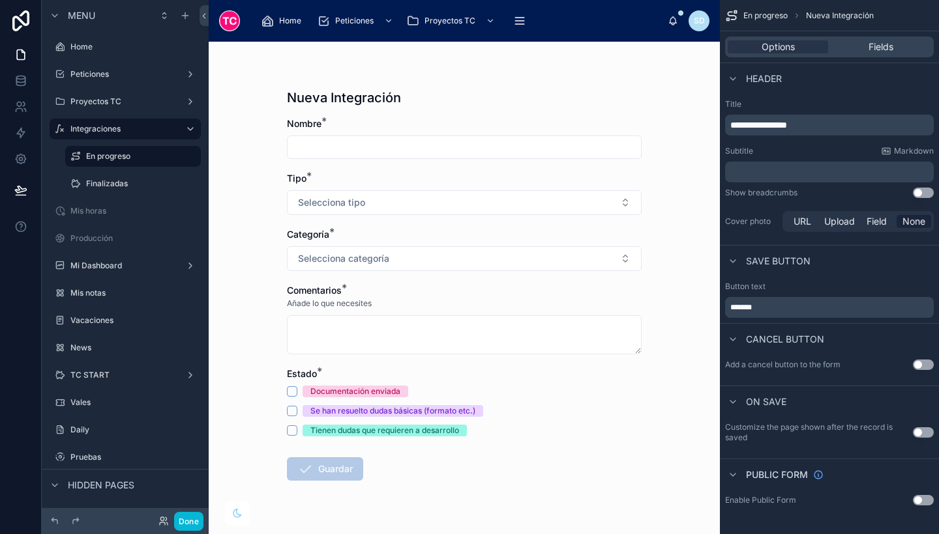
click at [881, 39] on div "Options Fields" at bounding box center [829, 46] width 209 height 21
click at [883, 46] on span "Fields" at bounding box center [880, 46] width 25 height 13
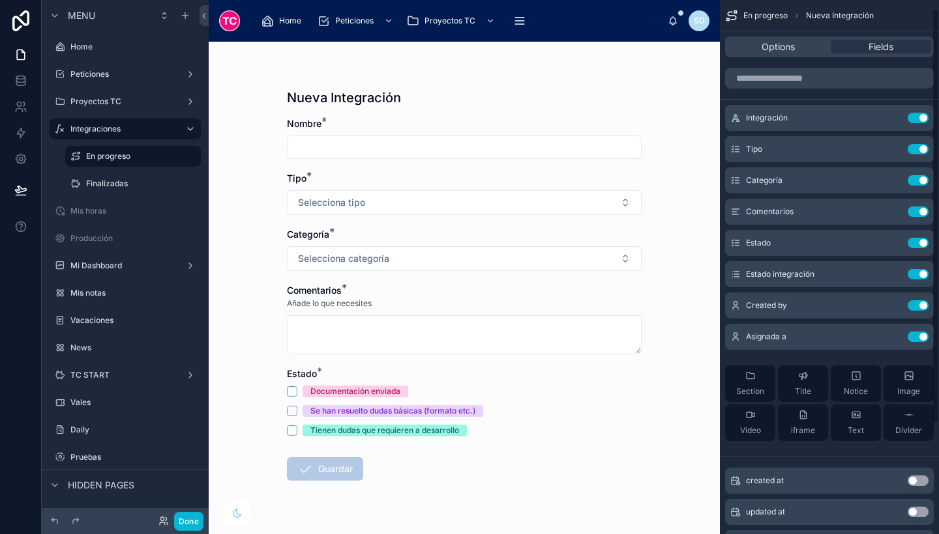
scroll to position [153, 0]
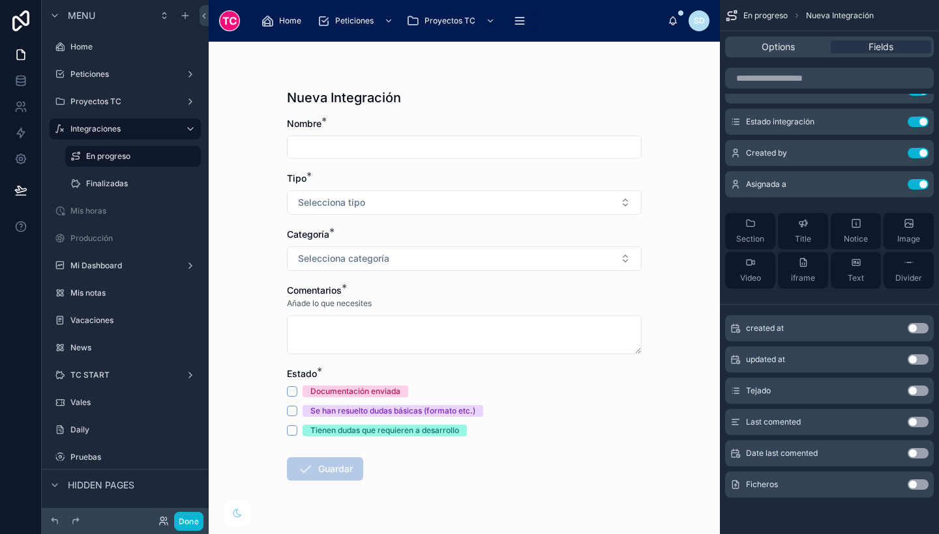
click at [920, 488] on button "Use setting" at bounding box center [917, 485] width 21 height 10
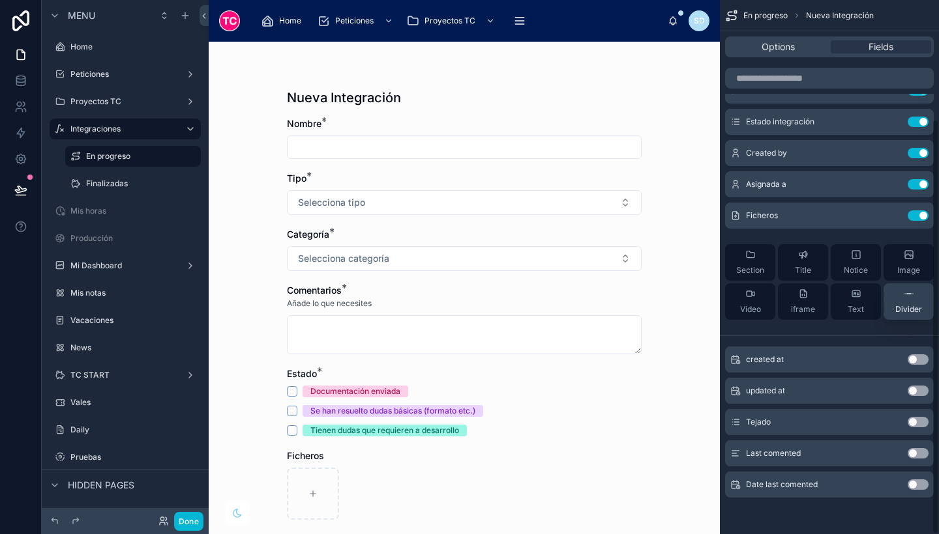
scroll to position [0, 0]
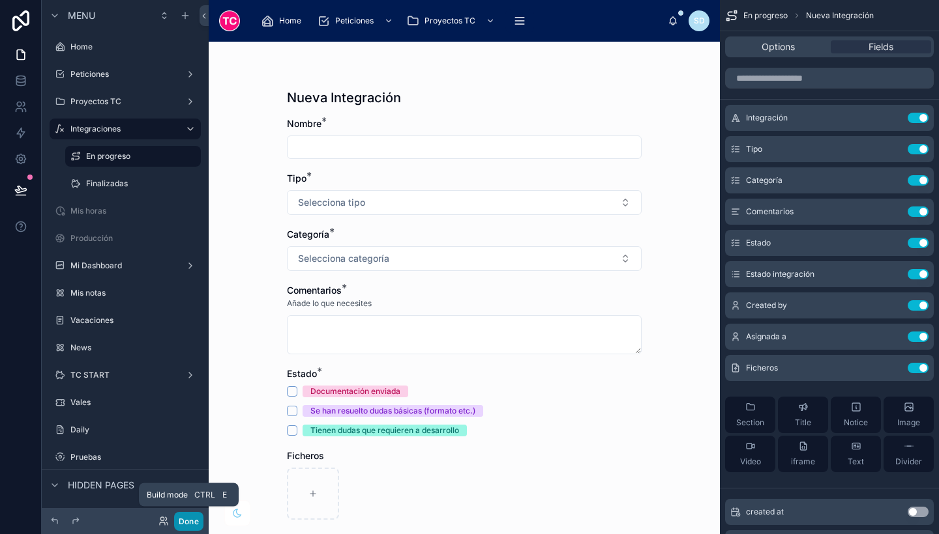
click at [186, 521] on button "Done" at bounding box center [188, 521] width 29 height 19
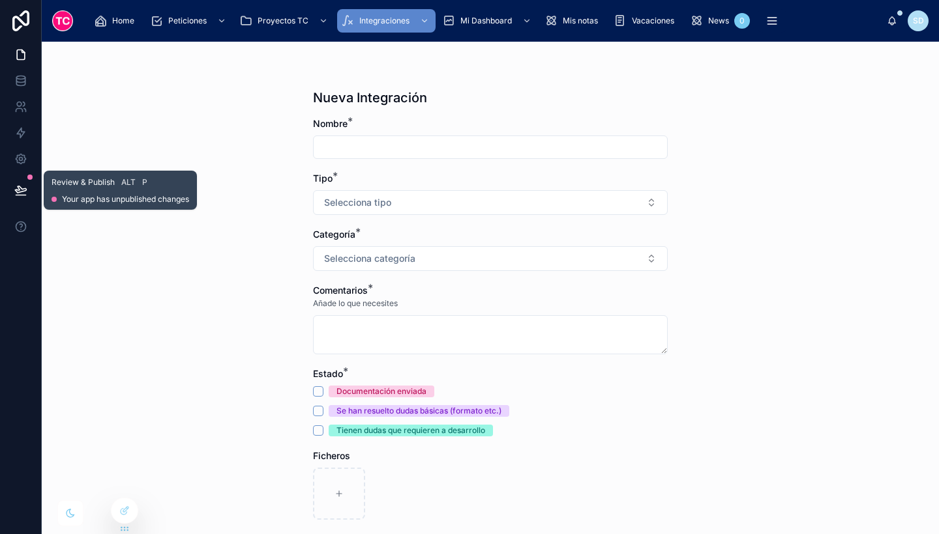
click at [10, 200] on button at bounding box center [21, 190] width 29 height 36
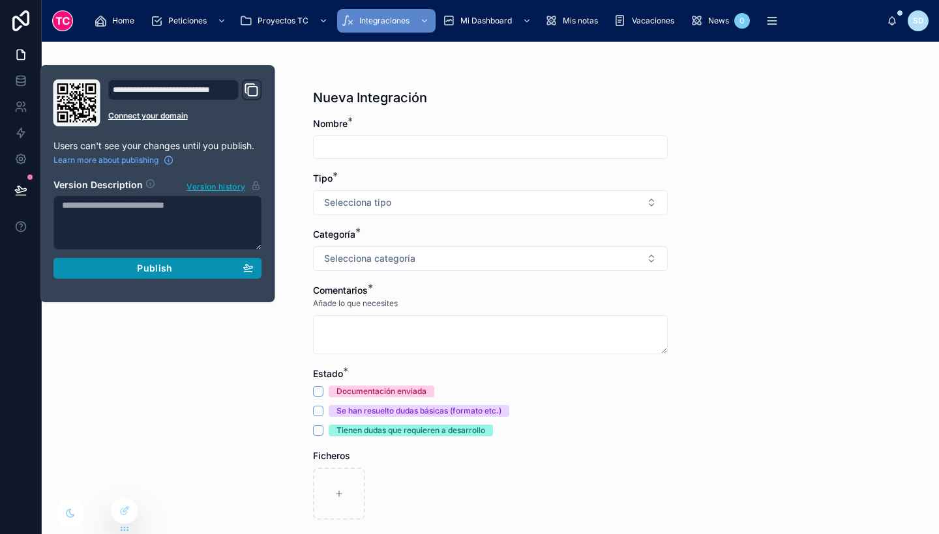
click at [256, 266] on button "Publish" at bounding box center [157, 268] width 209 height 21
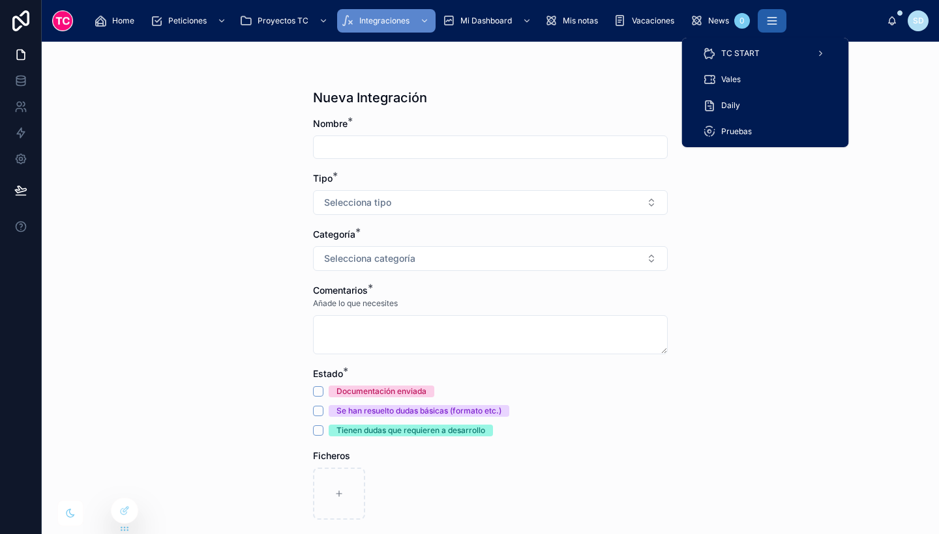
click at [774, 25] on icon "scrollable content" at bounding box center [771, 20] width 13 height 13
click at [778, 53] on div "TC START" at bounding box center [765, 53] width 125 height 21
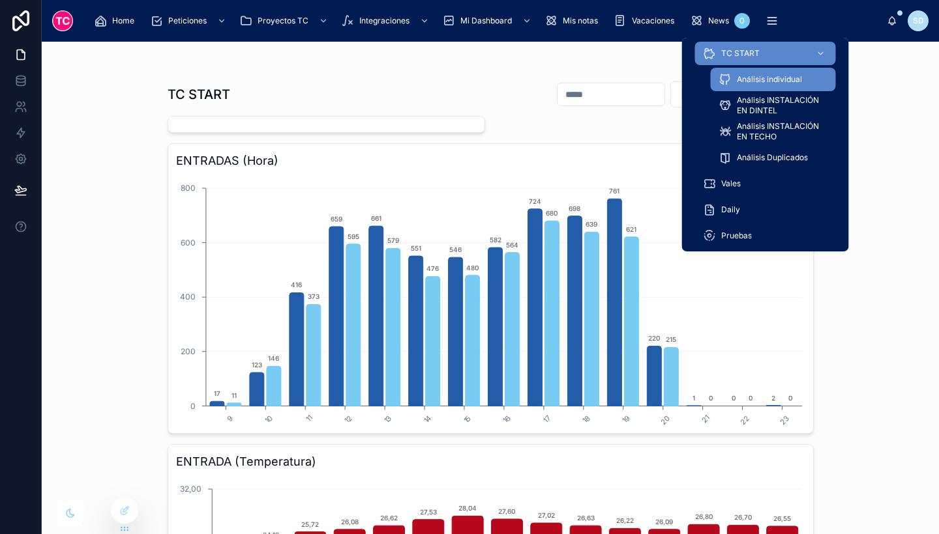
click at [785, 76] on span "Análisis individual" at bounding box center [768, 79] width 65 height 10
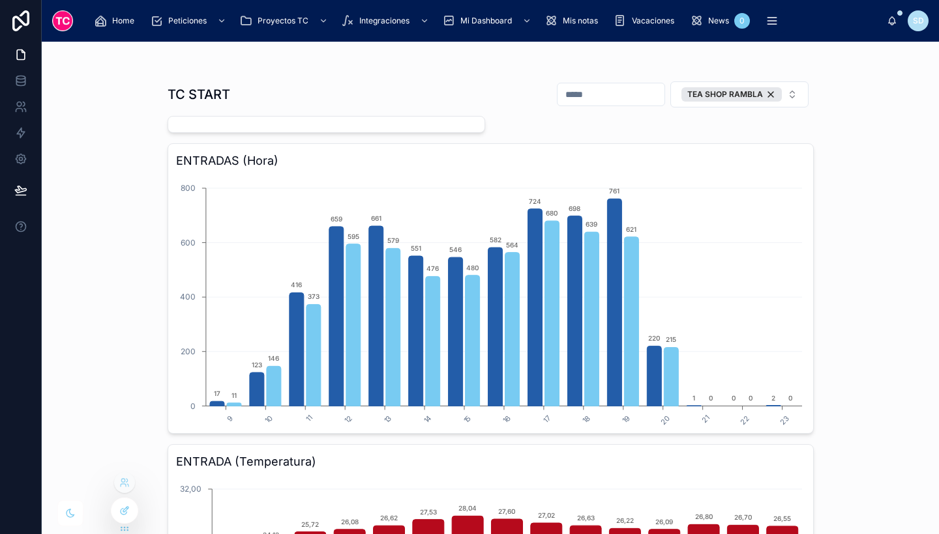
click at [120, 507] on icon at bounding box center [124, 511] width 10 height 10
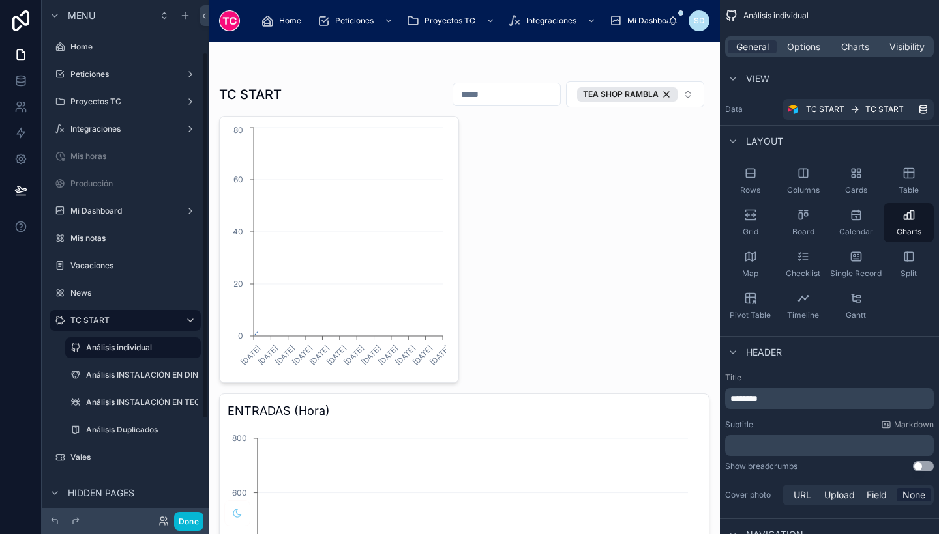
scroll to position [74, 0]
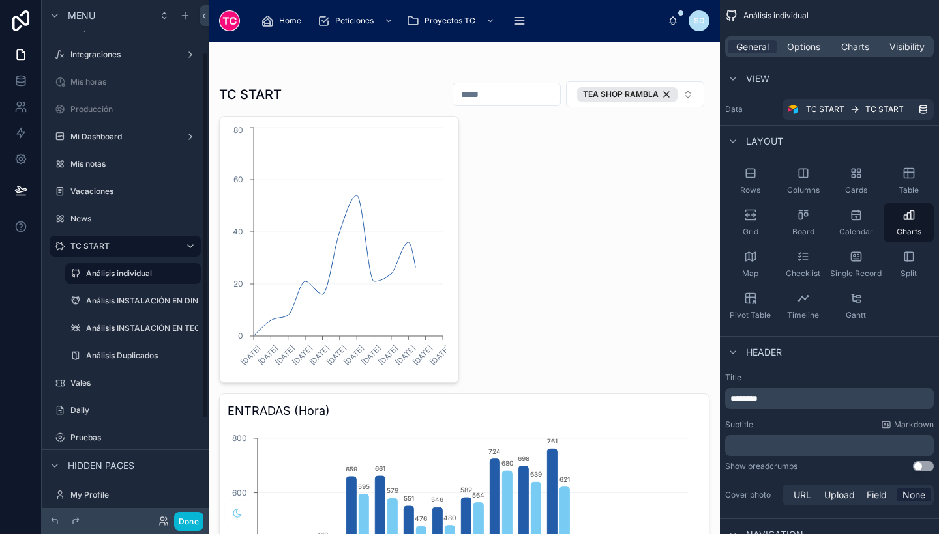
click at [859, 40] on span "Charts" at bounding box center [855, 46] width 28 height 13
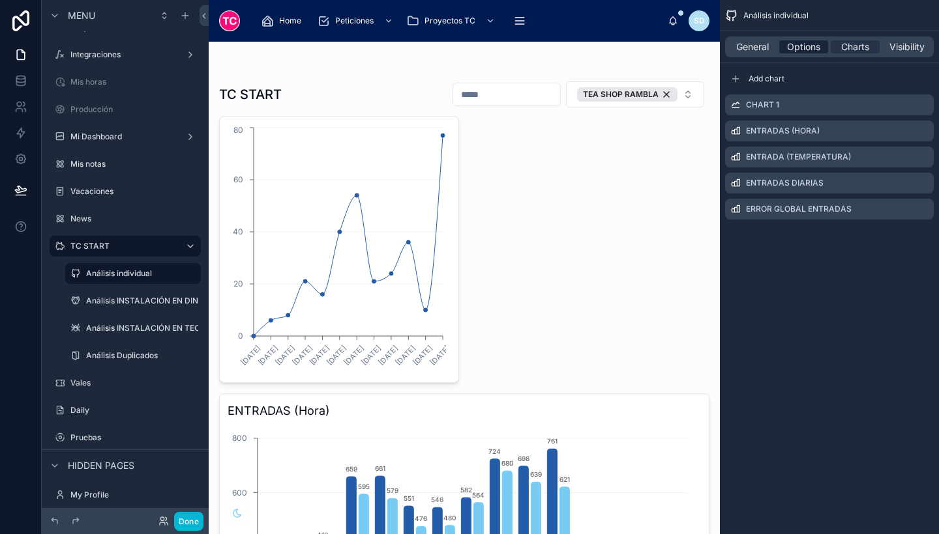
click at [820, 51] on div "Options" at bounding box center [803, 46] width 49 height 13
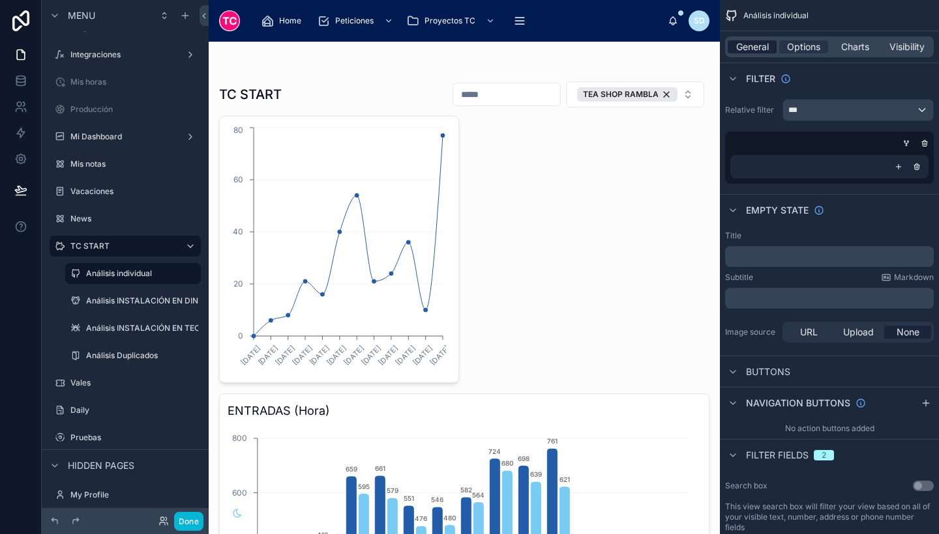
click at [772, 48] on div "General" at bounding box center [751, 46] width 49 height 13
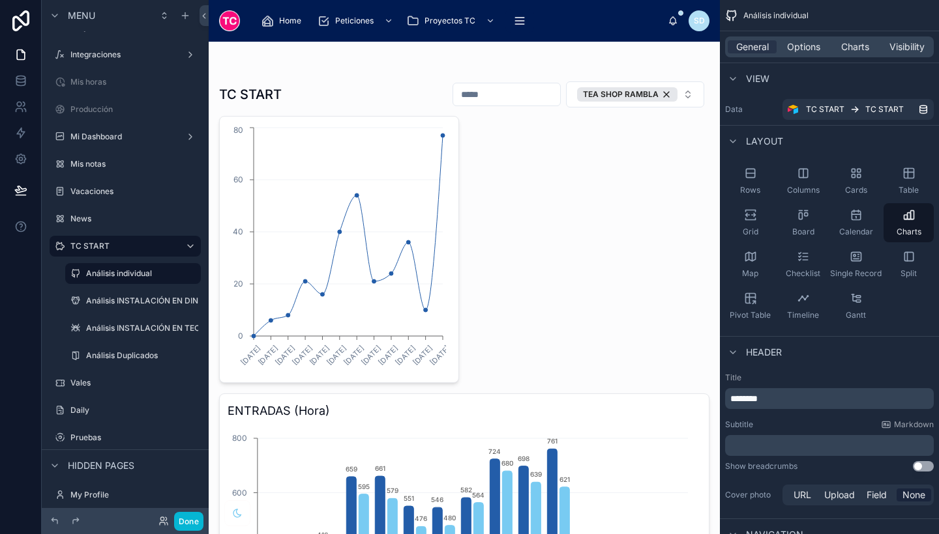
click at [857, 50] on span "Charts" at bounding box center [855, 46] width 28 height 13
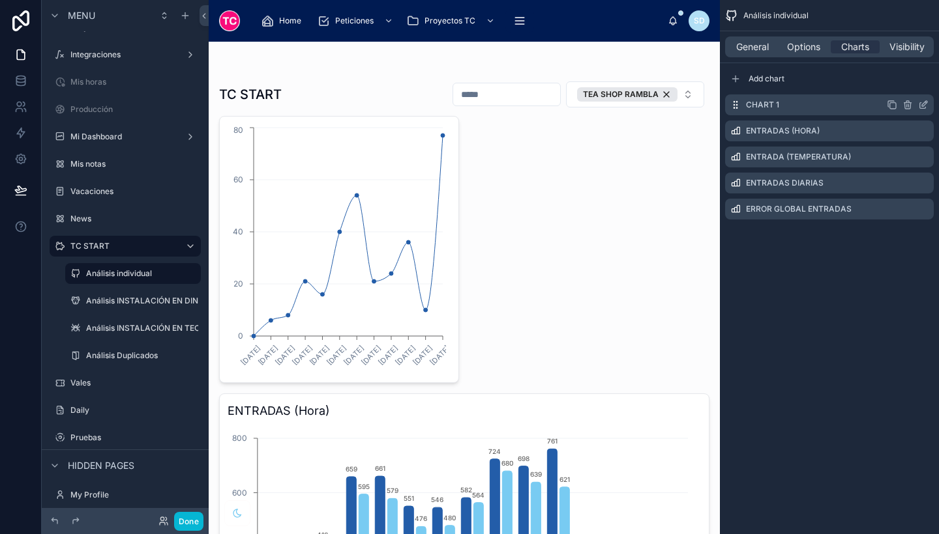
click at [922, 103] on icon "scrollable content" at bounding box center [923, 105] width 10 height 10
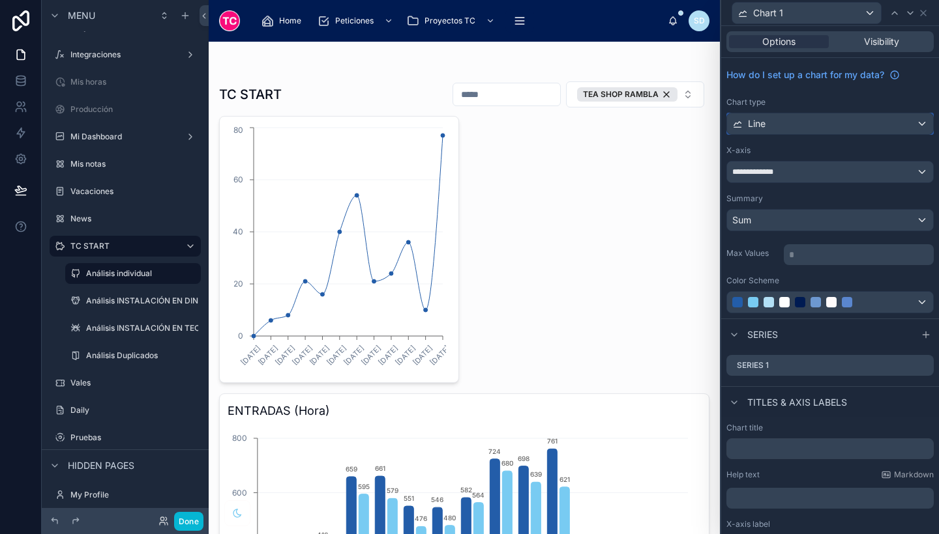
click at [840, 123] on div "Line" at bounding box center [830, 123] width 206 height 21
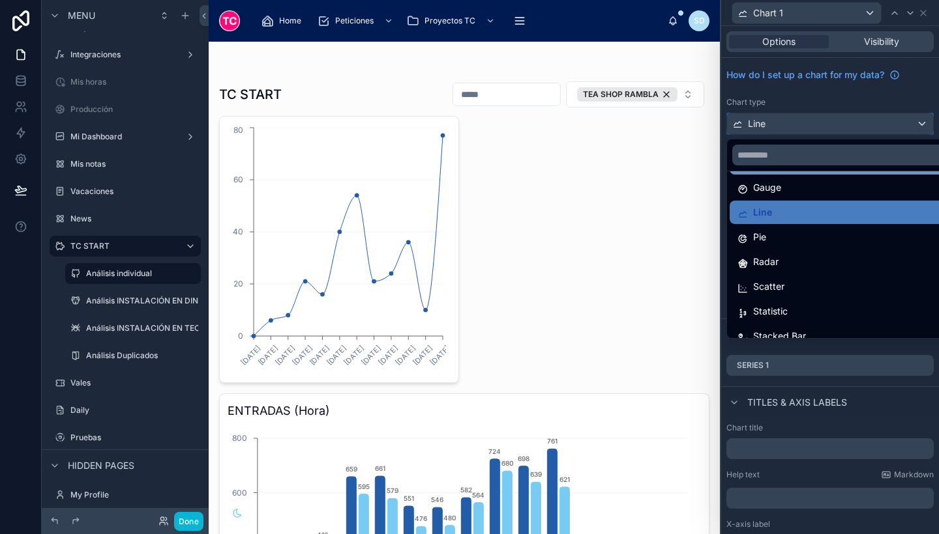
scroll to position [93, 0]
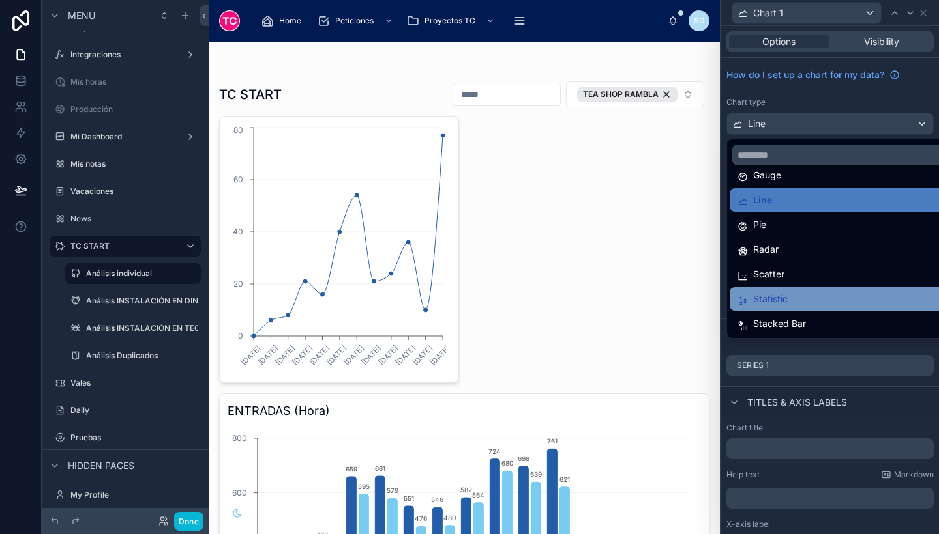
click at [794, 308] on div "Statistic" at bounding box center [839, 298] width 221 height 23
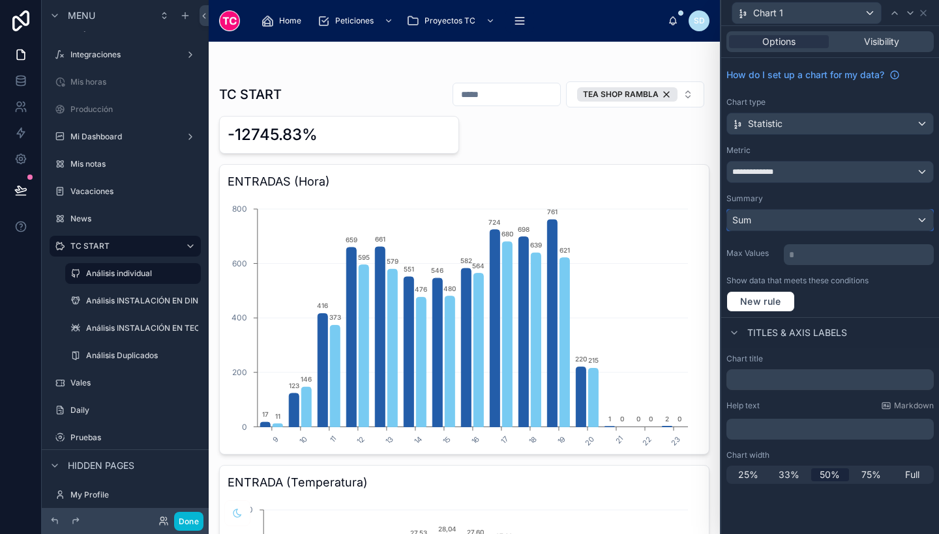
click at [812, 221] on div "Sum" at bounding box center [830, 220] width 206 height 21
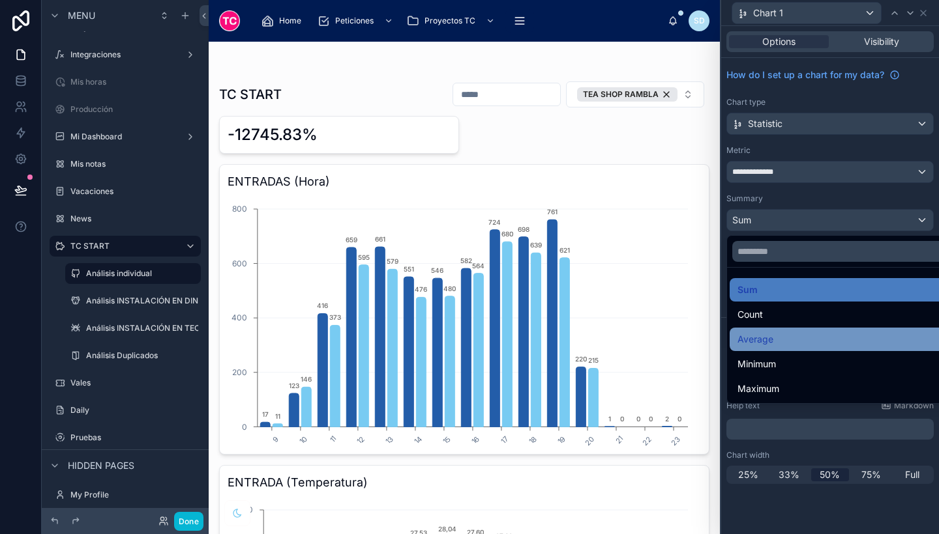
click at [793, 338] on div "Average" at bounding box center [844, 340] width 215 height 16
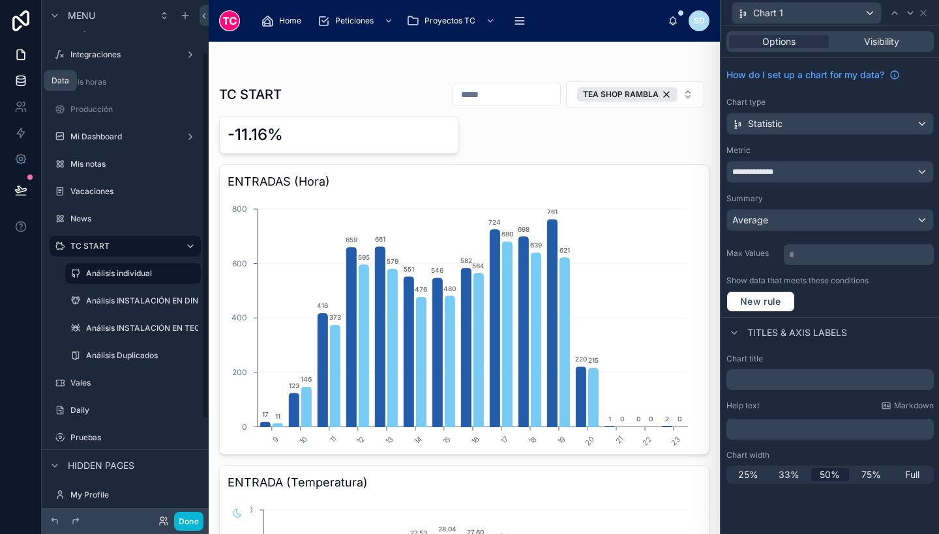
click at [29, 87] on link at bounding box center [20, 81] width 41 height 26
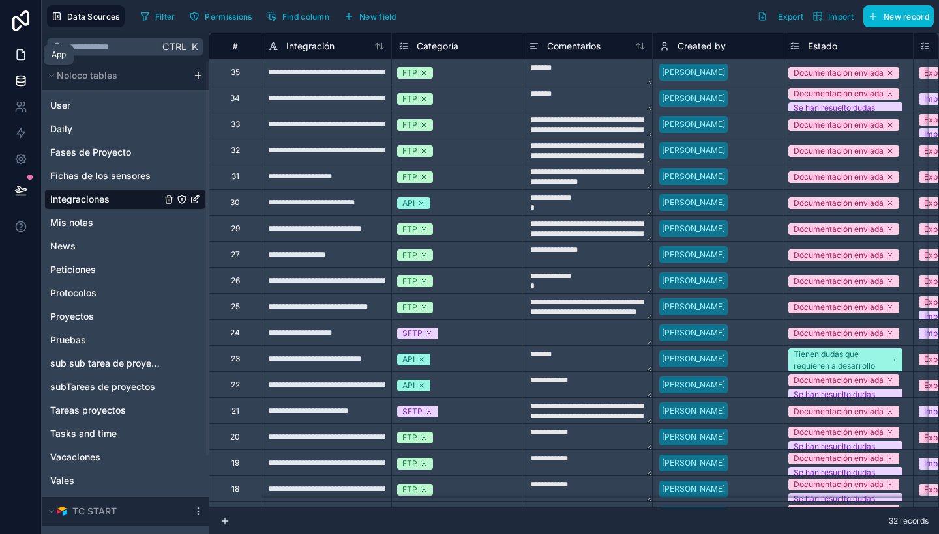
click at [18, 62] on link at bounding box center [20, 55] width 41 height 26
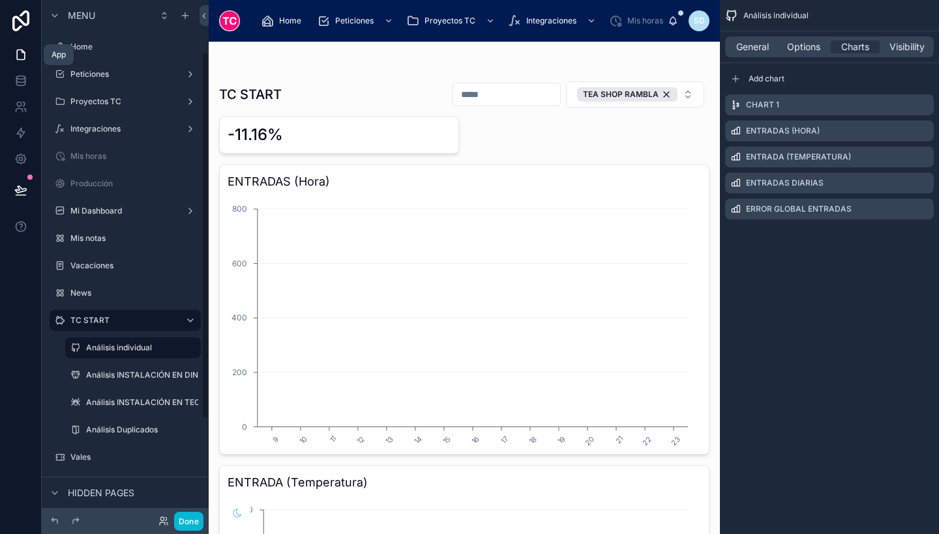
scroll to position [74, 0]
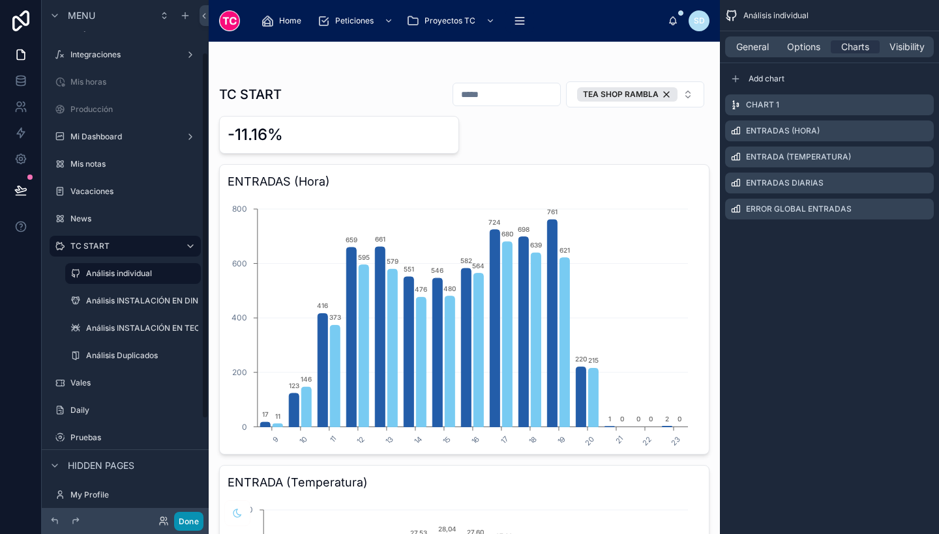
click at [186, 524] on button "Done" at bounding box center [188, 521] width 29 height 19
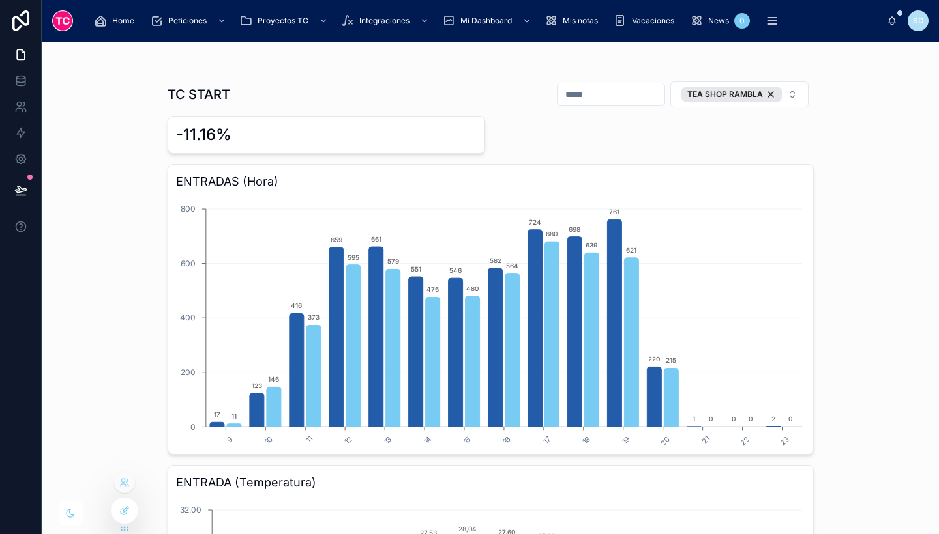
click at [119, 513] on div at bounding box center [124, 511] width 26 height 25
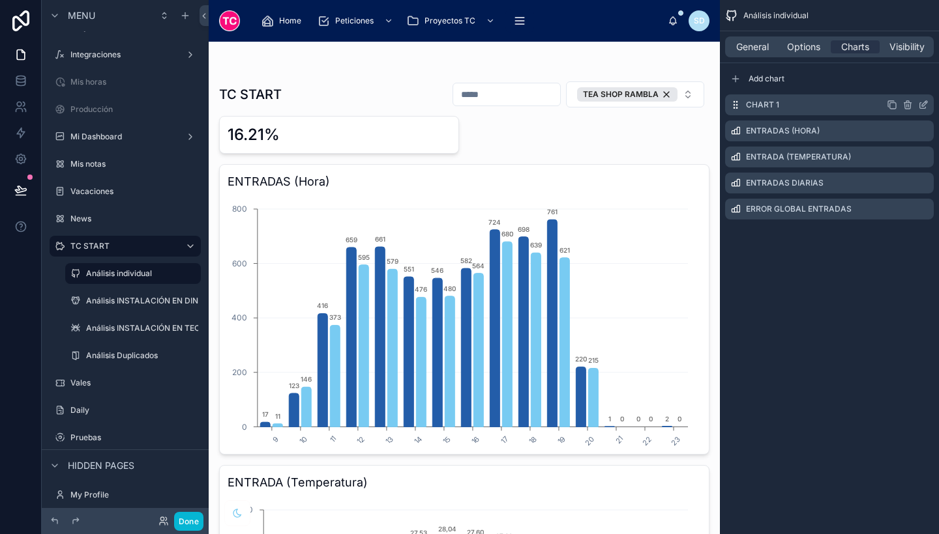
click at [920, 106] on icon "scrollable content" at bounding box center [923, 105] width 10 height 10
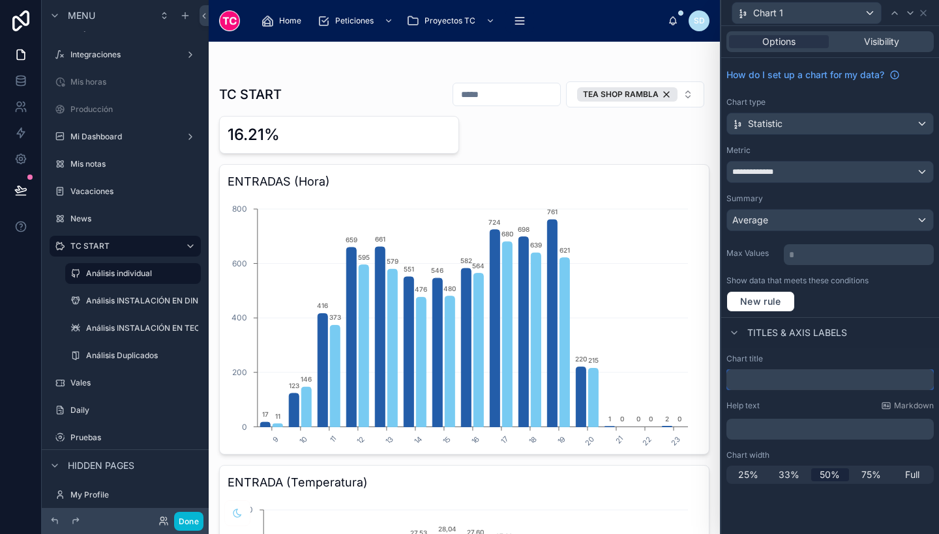
click at [854, 385] on input "text" at bounding box center [829, 380] width 207 height 21
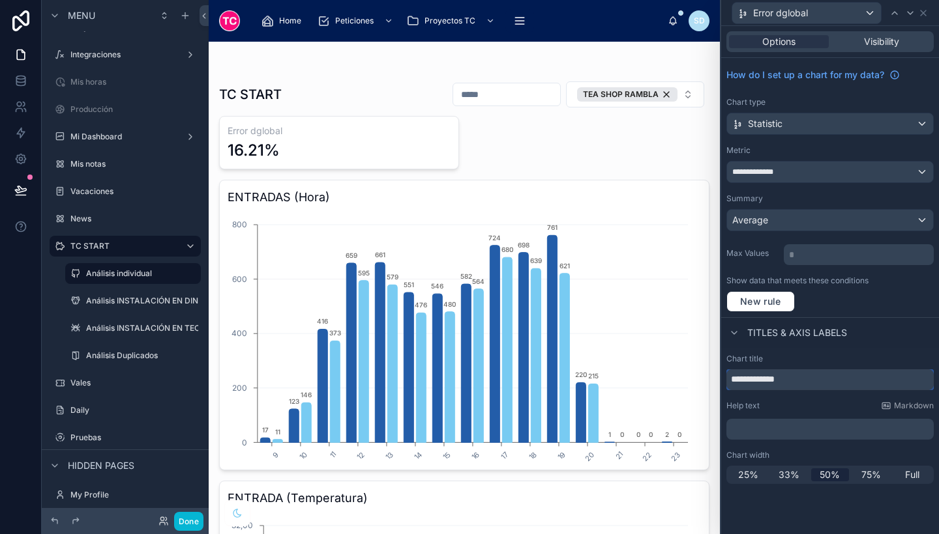
click at [758, 381] on input "**********" at bounding box center [829, 380] width 207 height 21
type input "**********"
click at [924, 14] on icon at bounding box center [923, 13] width 10 height 10
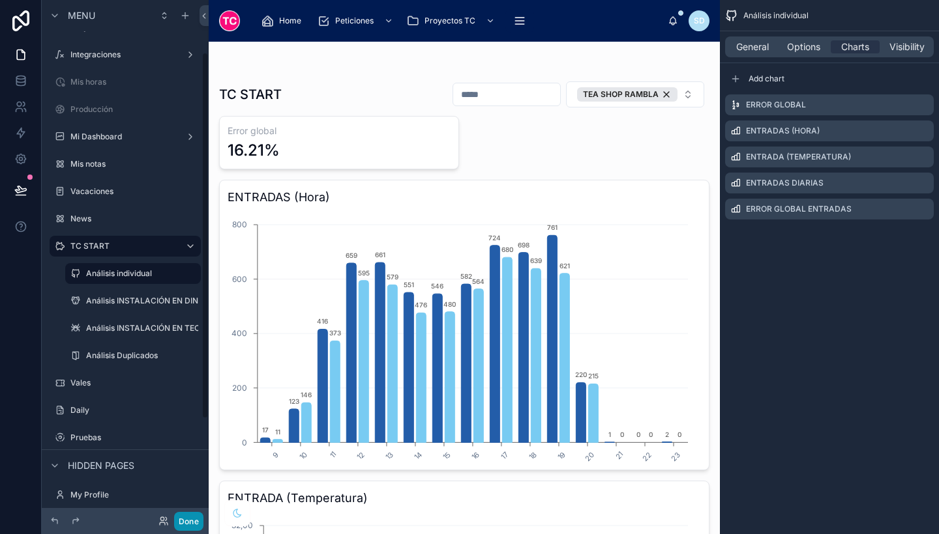
click at [188, 519] on button "Done" at bounding box center [188, 521] width 29 height 19
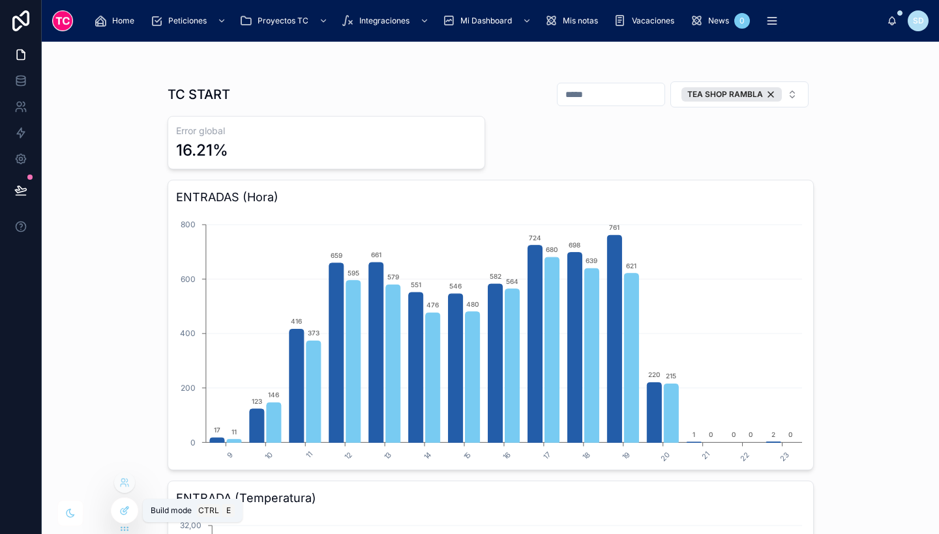
click at [130, 510] on div at bounding box center [124, 511] width 26 height 25
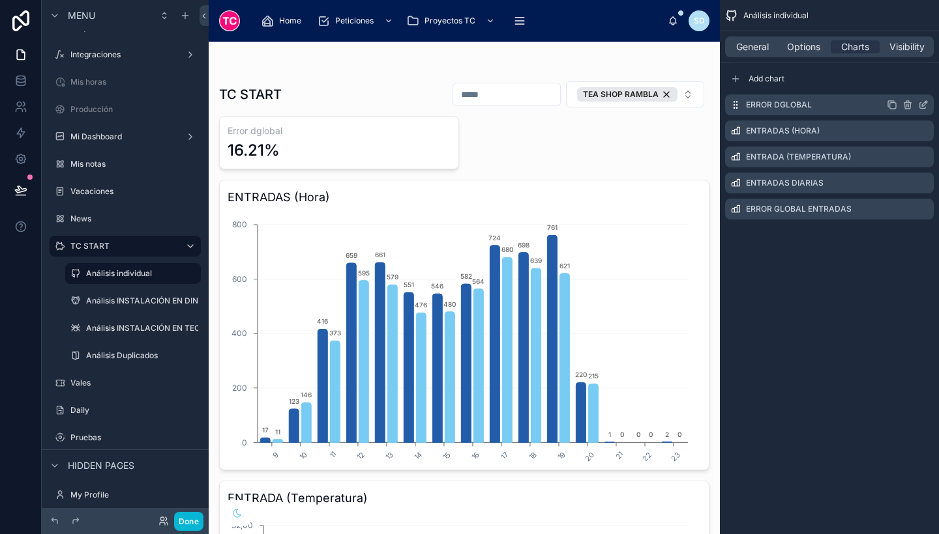
click at [920, 104] on icon "scrollable content" at bounding box center [923, 105] width 10 height 10
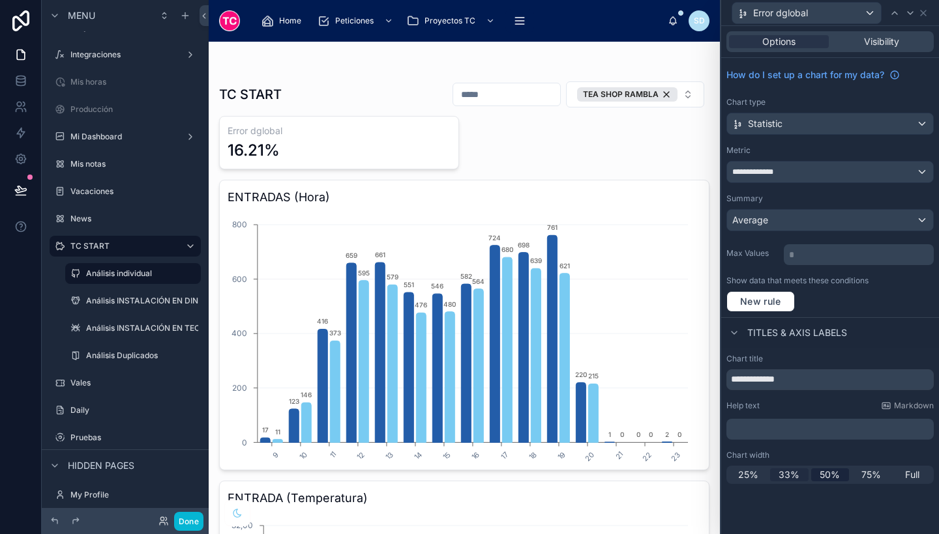
click at [785, 473] on span "33%" at bounding box center [788, 475] width 21 height 13
click at [196, 518] on button "Done" at bounding box center [188, 521] width 29 height 19
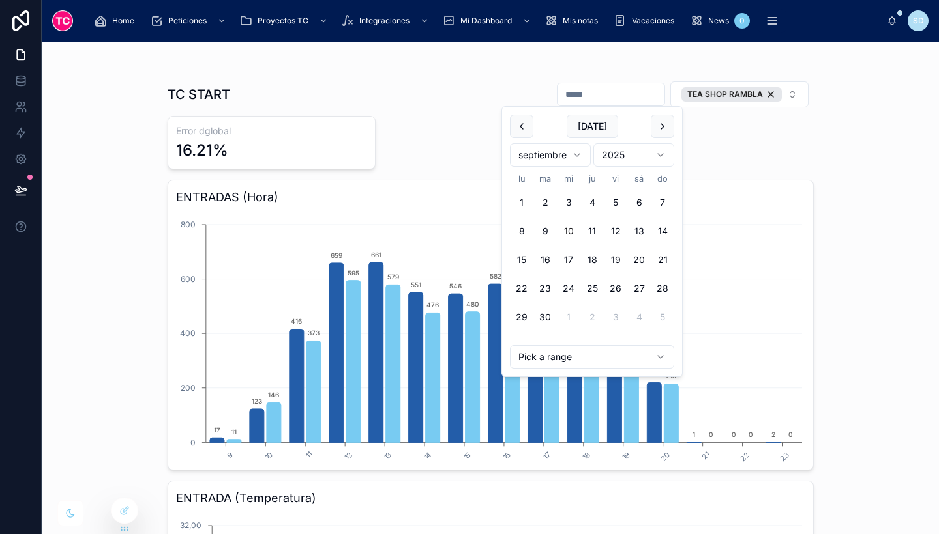
click at [587, 95] on input "text" at bounding box center [610, 94] width 107 height 18
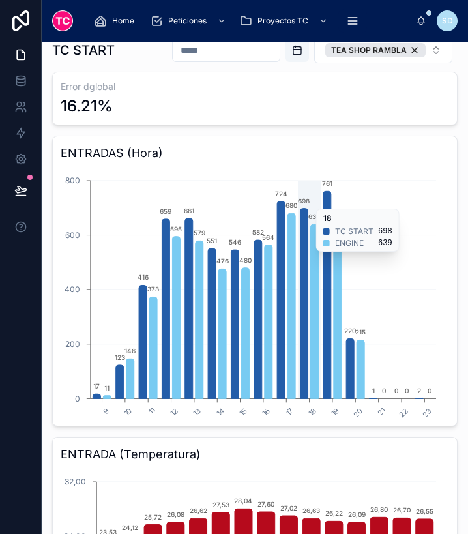
scroll to position [0, 0]
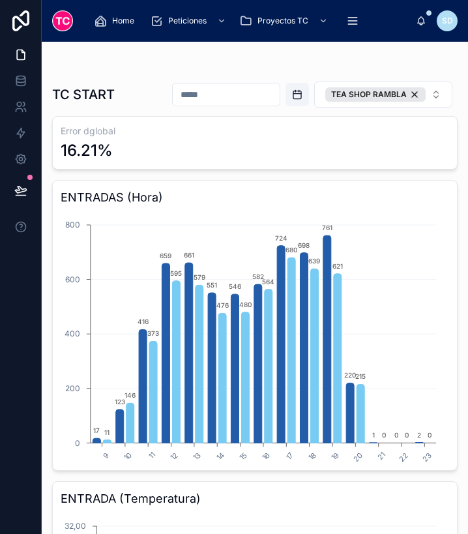
click at [208, 87] on input "text" at bounding box center [226, 94] width 107 height 18
click at [285, 91] on button "Open calendar" at bounding box center [296, 94] width 23 height 23
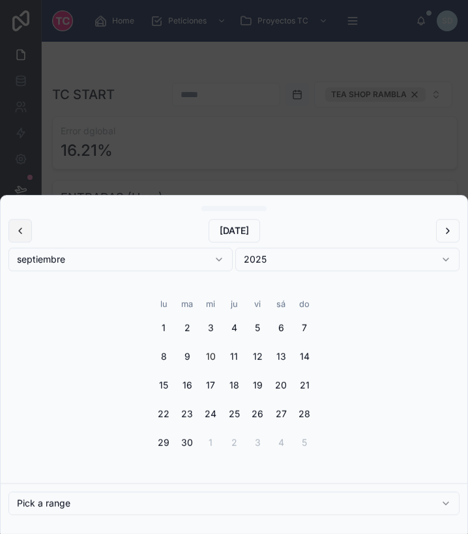
click at [22, 227] on button at bounding box center [19, 230] width 23 height 23
click at [165, 416] on button "18" at bounding box center [163, 413] width 23 height 23
click at [446, 226] on button at bounding box center [447, 230] width 23 height 23
click at [190, 356] on button "9" at bounding box center [186, 356] width 23 height 23
type input "**********"
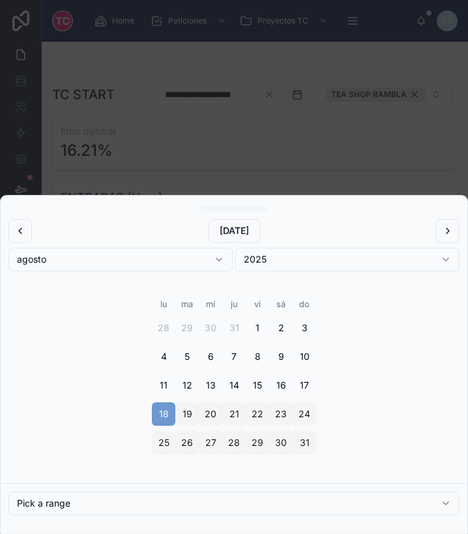
click at [386, 118] on div at bounding box center [234, 267] width 468 height 534
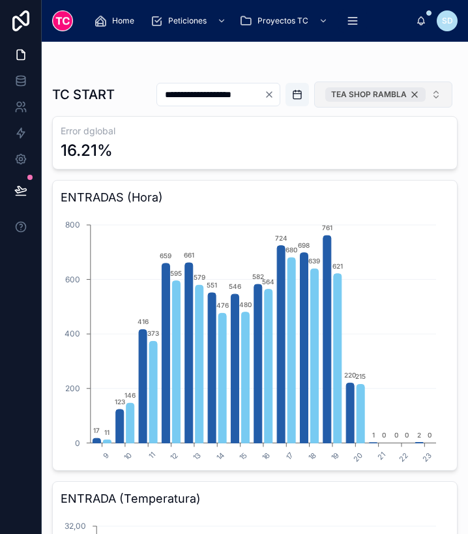
click at [409, 102] on div "TEA SHOP RAMBLA" at bounding box center [375, 94] width 100 height 14
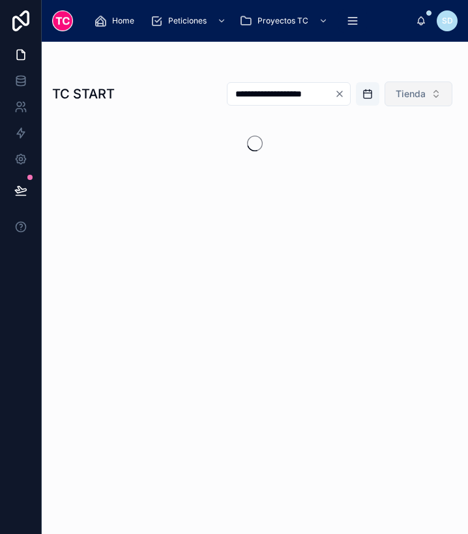
click at [420, 86] on button "Tienda" at bounding box center [419, 93] width 68 height 25
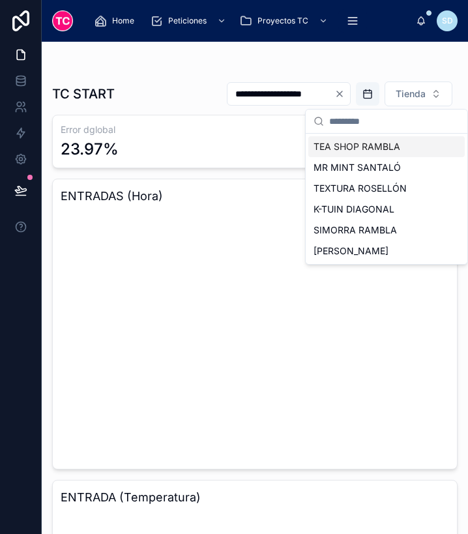
click at [358, 147] on div "TEA SHOP RAMBLA" at bounding box center [386, 146] width 156 height 21
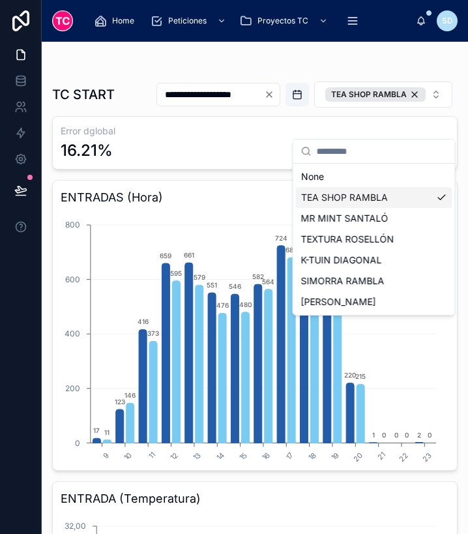
click at [226, 108] on div "**********" at bounding box center [302, 94] width 312 height 27
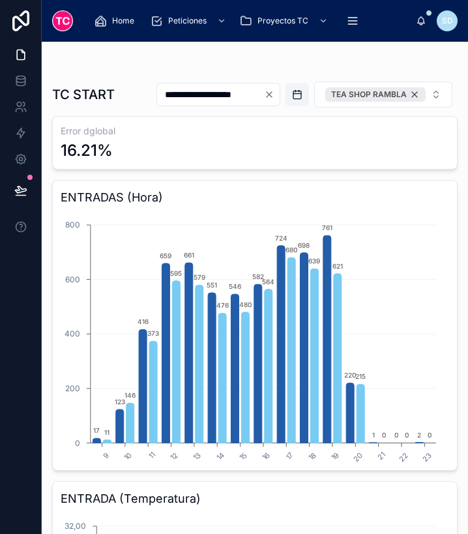
click at [407, 102] on div "TEA SHOP RAMBLA" at bounding box center [375, 94] width 100 height 14
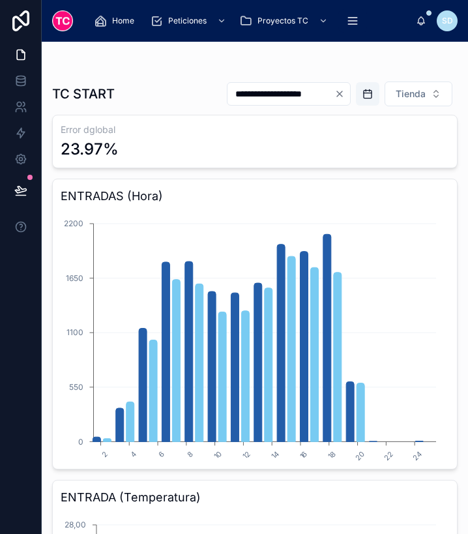
click at [407, 122] on div "Error dglobal 23.97%" at bounding box center [254, 141] width 405 height 53
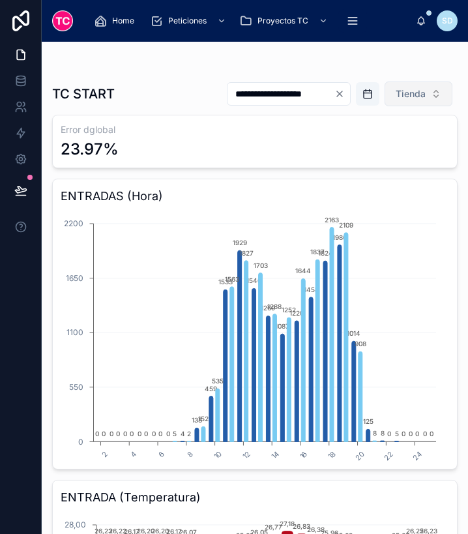
click at [401, 97] on span "Tienda" at bounding box center [411, 93] width 30 height 13
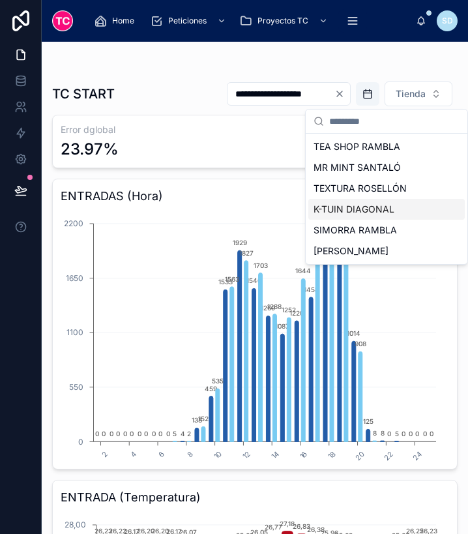
click at [366, 209] on div "K-TUIN DIAGONAL" at bounding box center [386, 209] width 156 height 21
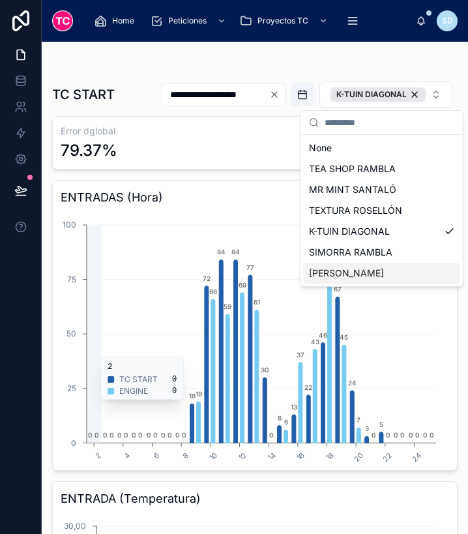
click at [364, 395] on icon "2 4 6 8 10 12 14 16 18 20 22 24 0 25 50 75 100 0 0 0 0 0 0 0 18 72 84 84 77 30 …" at bounding box center [250, 337] width 379 height 250
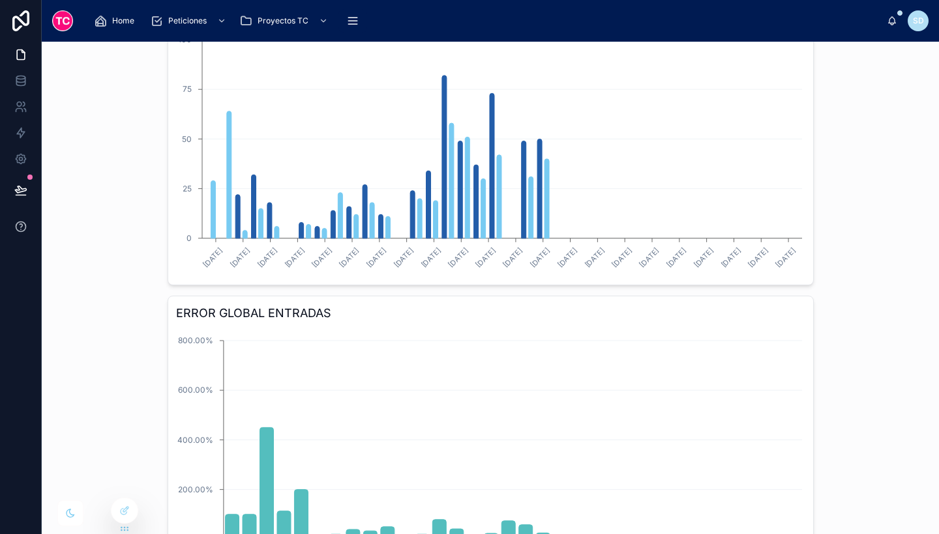
scroll to position [782, 0]
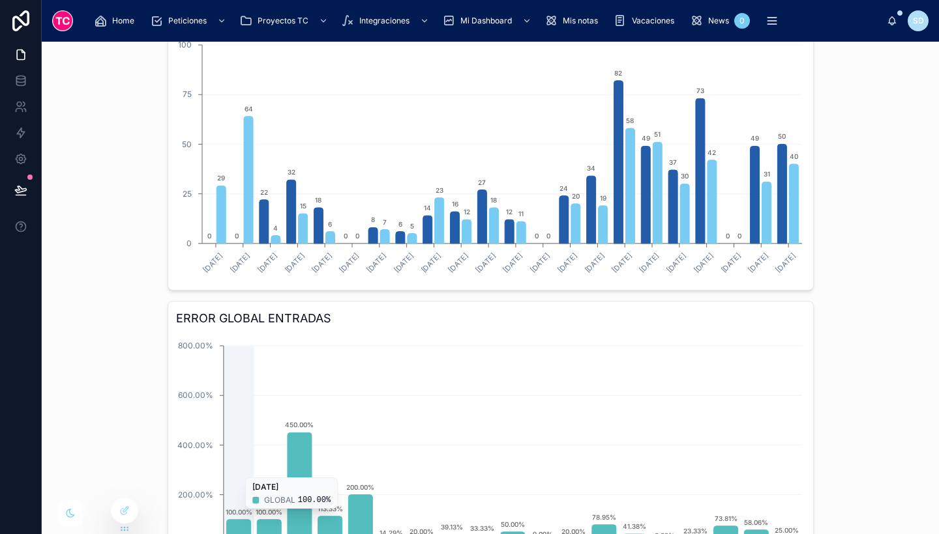
click at [583, 380] on icon "[DATE] [DATE] [DATE] [DATE] [DATE] [DATE] [DATE] [DATE] [DATE] [DATE] [DATE] [D…" at bounding box center [490, 458] width 629 height 250
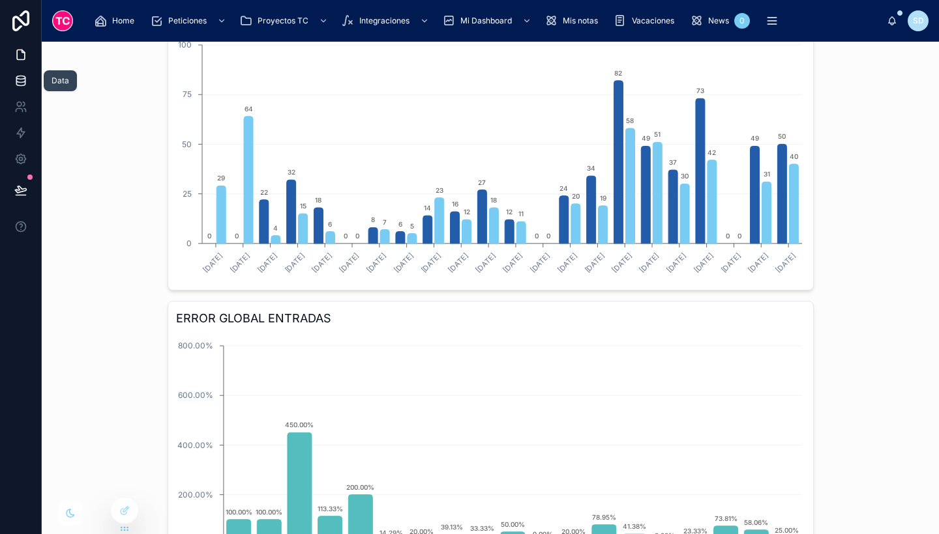
click at [14, 86] on icon at bounding box center [20, 80] width 13 height 13
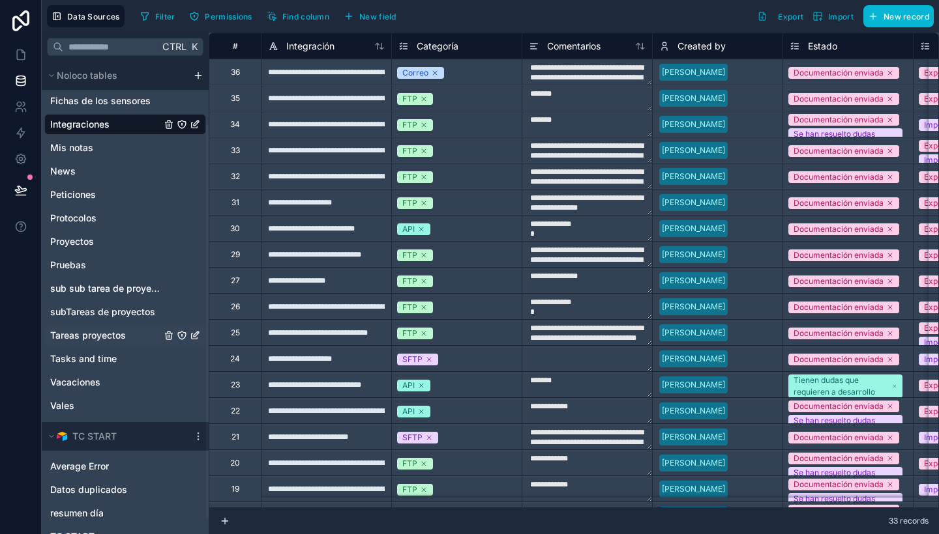
scroll to position [78, 0]
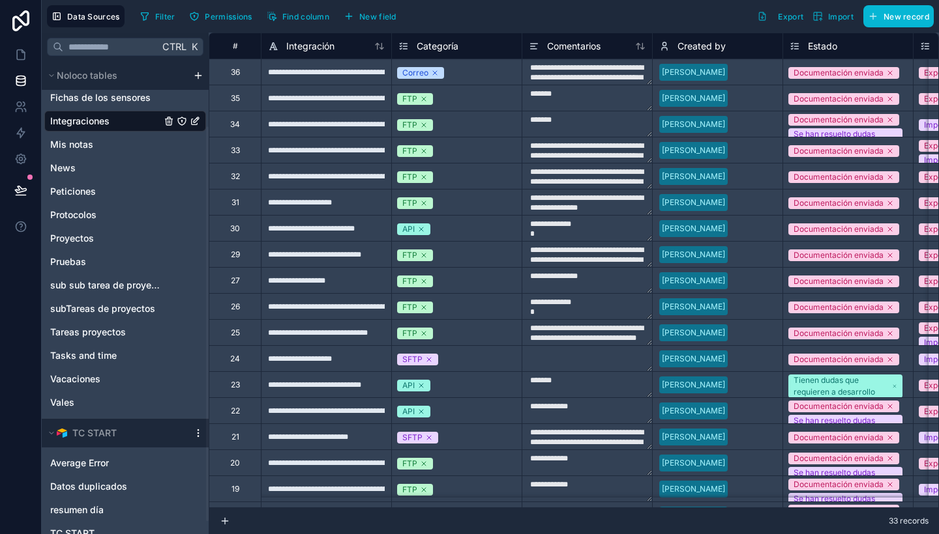
click at [199, 437] on icon at bounding box center [198, 433] width 10 height 10
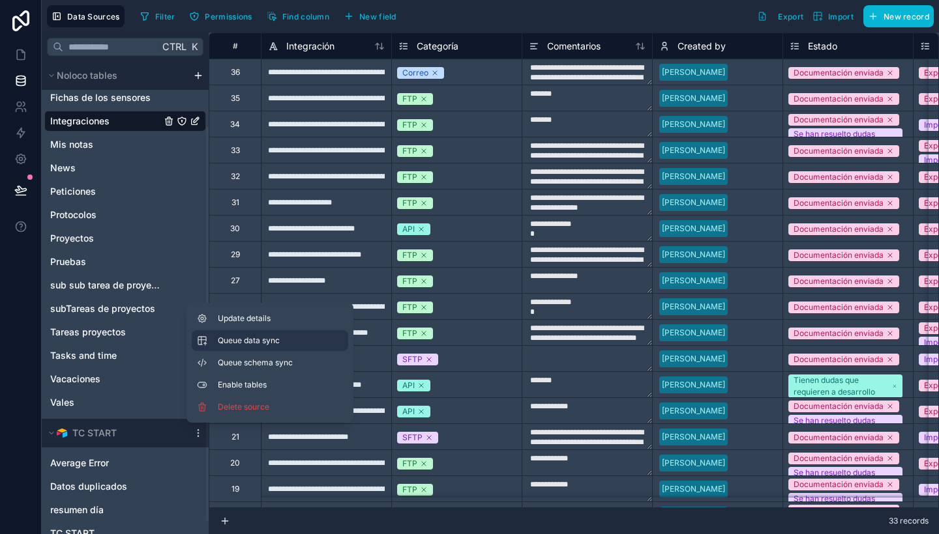
click at [250, 344] on span "Queue data sync" at bounding box center [265, 341] width 94 height 10
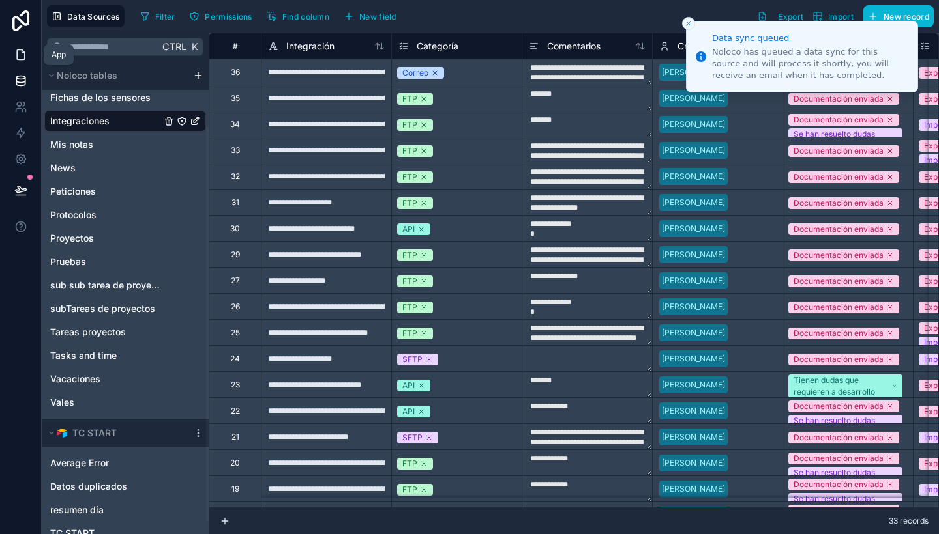
click at [20, 46] on link at bounding box center [20, 55] width 41 height 26
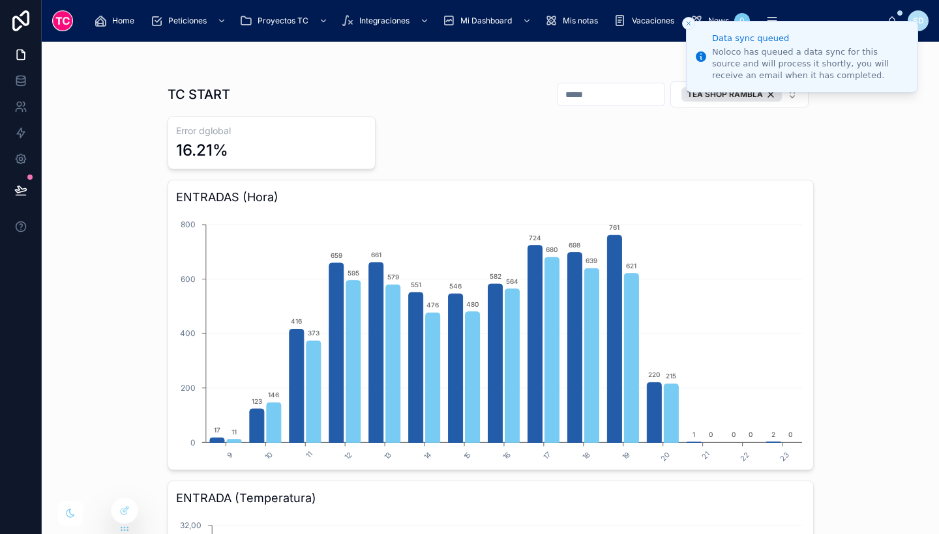
click at [686, 22] on icon "Close toast" at bounding box center [688, 24] width 8 height 8
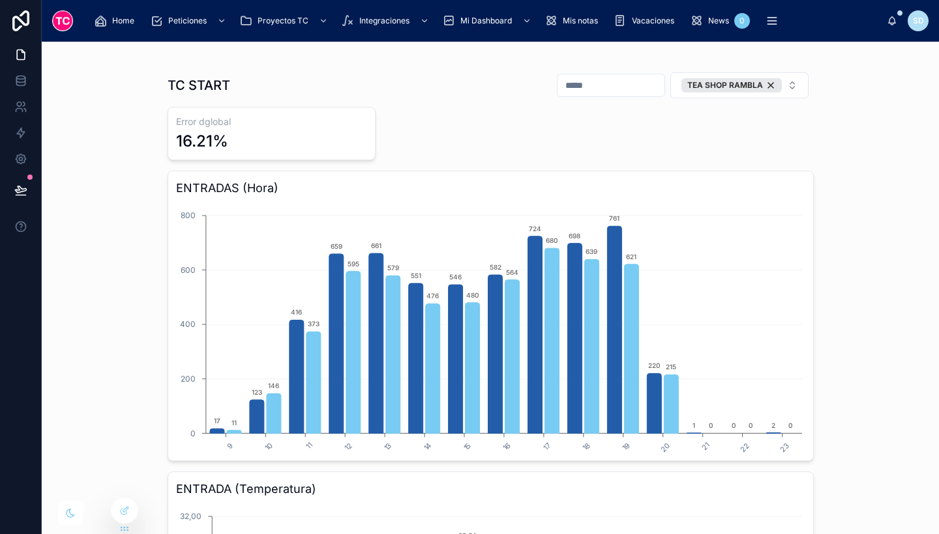
scroll to position [10, 0]
click at [767, 82] on div "TEA SHOP RAMBLA" at bounding box center [731, 85] width 100 height 14
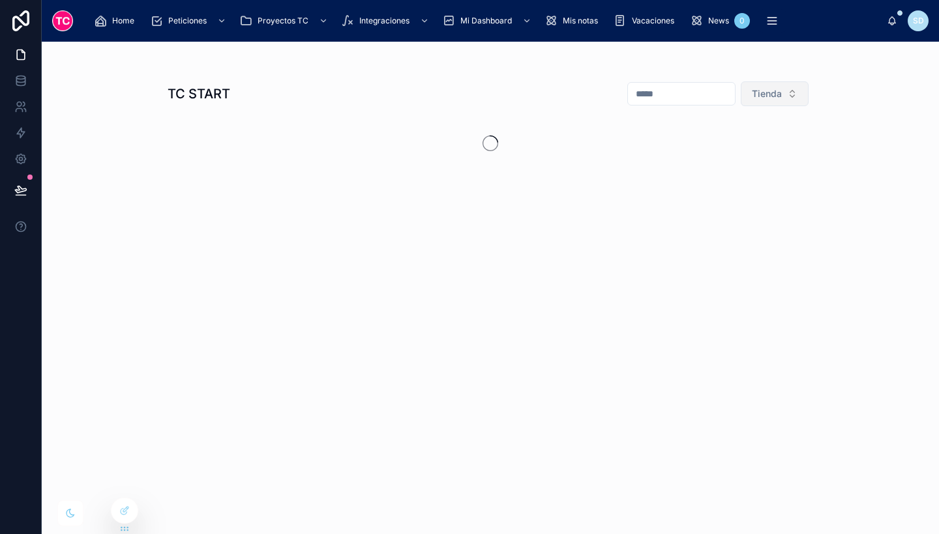
click at [765, 91] on span "Tienda" at bounding box center [766, 93] width 30 height 13
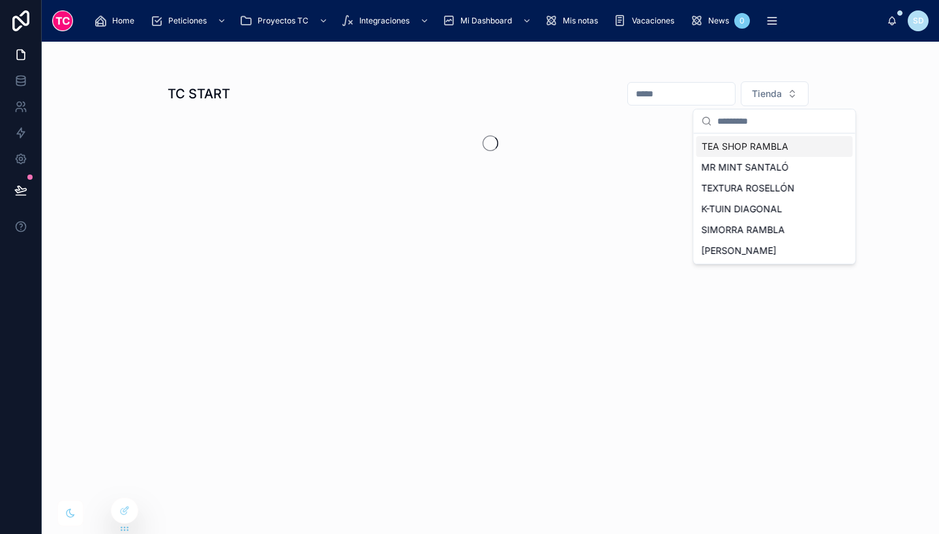
click at [744, 166] on div "MR MINT SANTALÓ" at bounding box center [774, 167] width 156 height 21
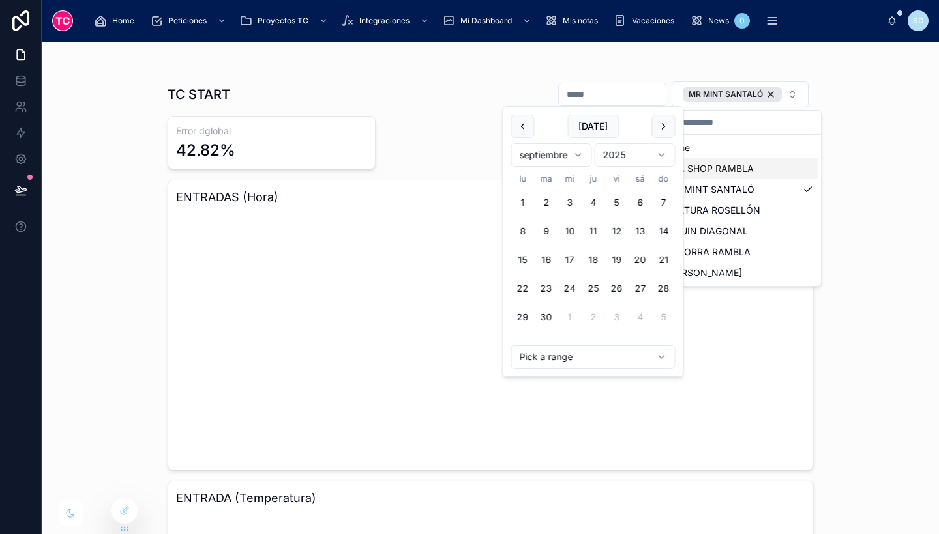
click at [600, 100] on input "text" at bounding box center [612, 94] width 107 height 18
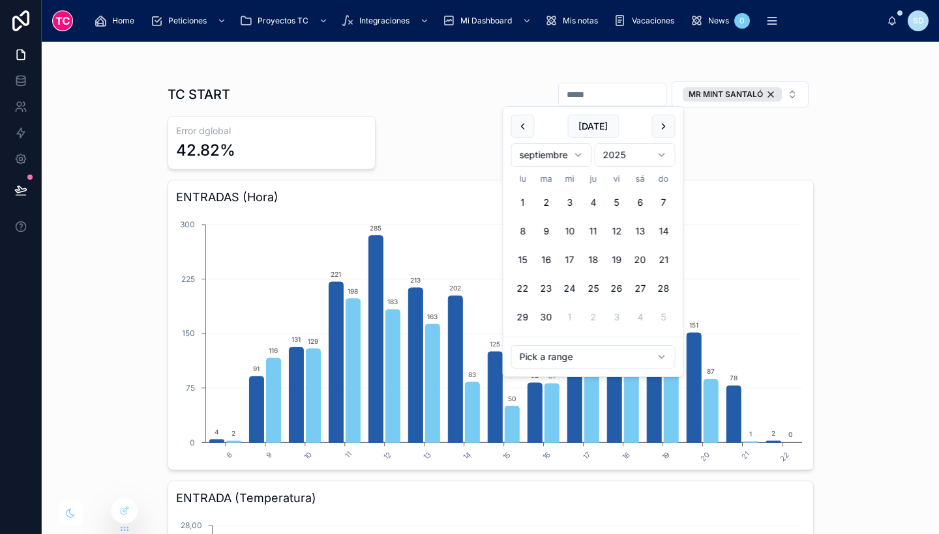
click at [519, 138] on div "septiembre 2025" at bounding box center [593, 155] width 164 height 34
click at [519, 127] on button at bounding box center [522, 126] width 23 height 23
click at [526, 293] on button "18" at bounding box center [522, 288] width 23 height 23
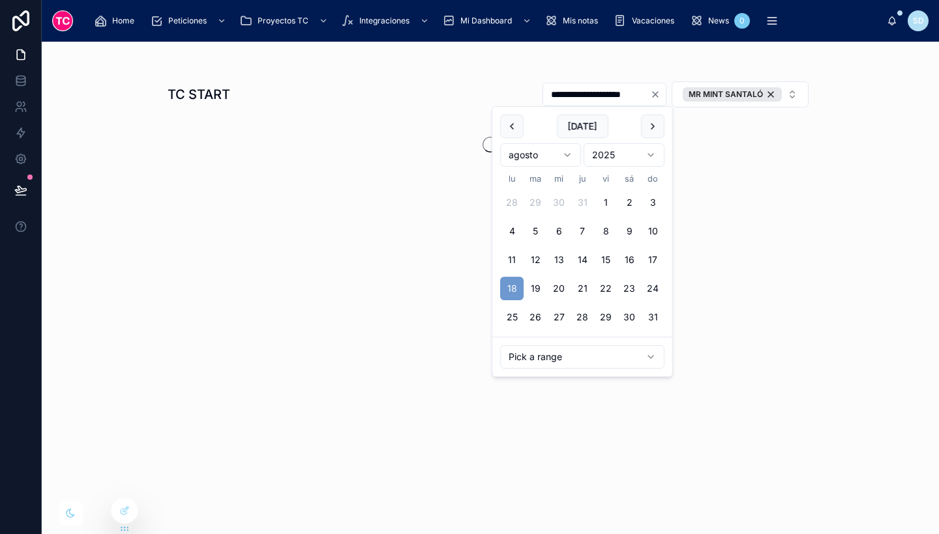
click at [649, 128] on button at bounding box center [652, 126] width 23 height 23
click at [531, 229] on button "9" at bounding box center [534, 231] width 23 height 23
type input "**********"
click at [871, 222] on div "**********" at bounding box center [490, 288] width 897 height 493
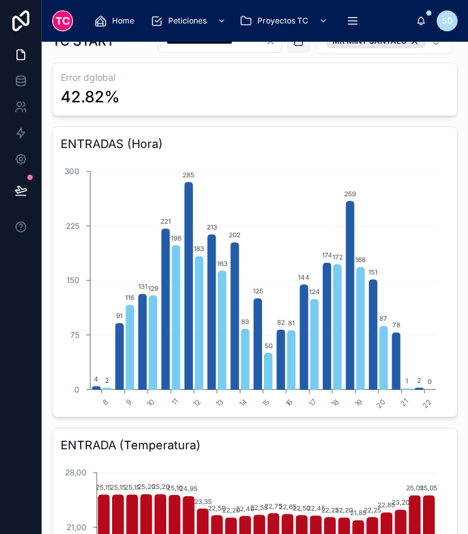
scroll to position [60, 0]
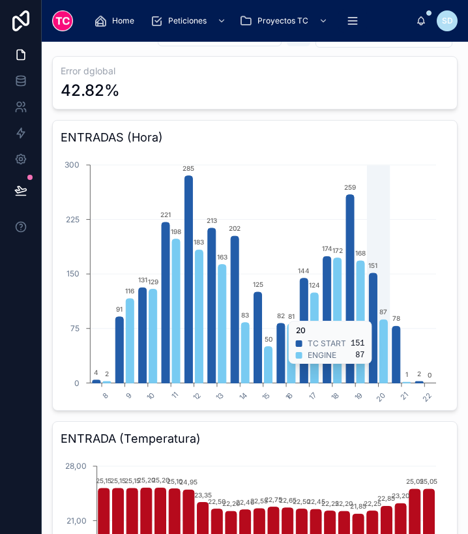
click at [368, 319] on icon "8 9 10 11 12 13 14 15 16 17 18 19 20 21 22 0 75 150 225 300 4 91 131 221 285 21…" at bounding box center [250, 277] width 379 height 250
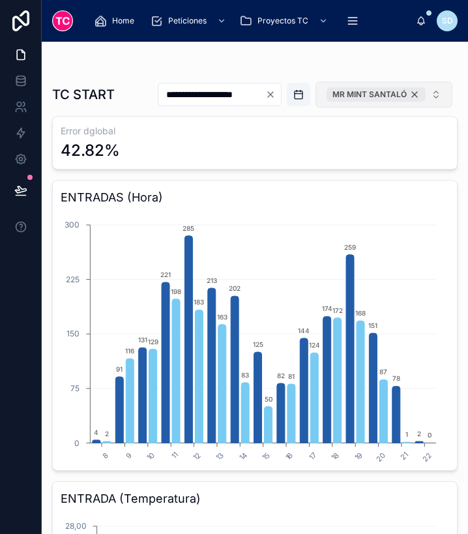
click at [410, 92] on div "MR MINT SANTALÓ" at bounding box center [376, 94] width 99 height 14
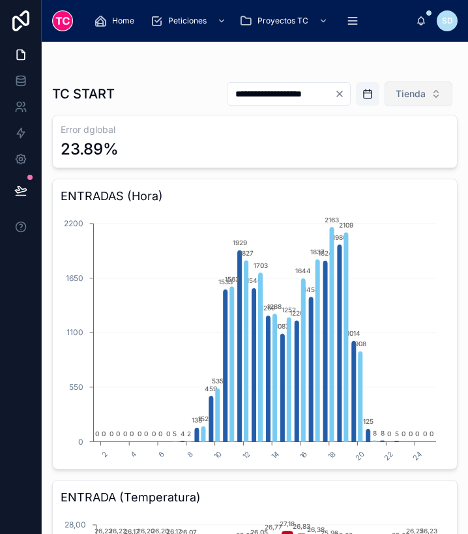
click at [396, 94] on span "Tienda" at bounding box center [411, 93] width 30 height 13
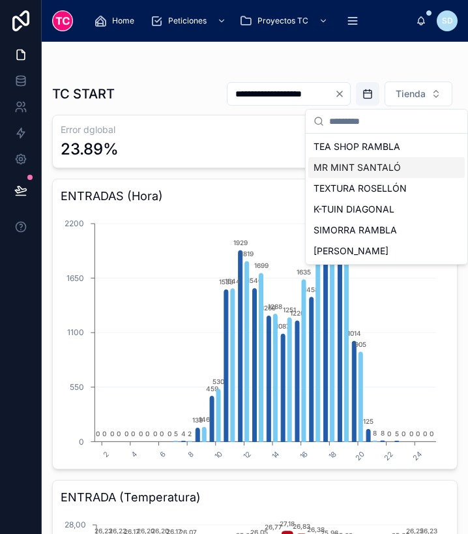
click at [405, 172] on div "MR MINT SANTALÓ" at bounding box center [386, 167] width 156 height 21
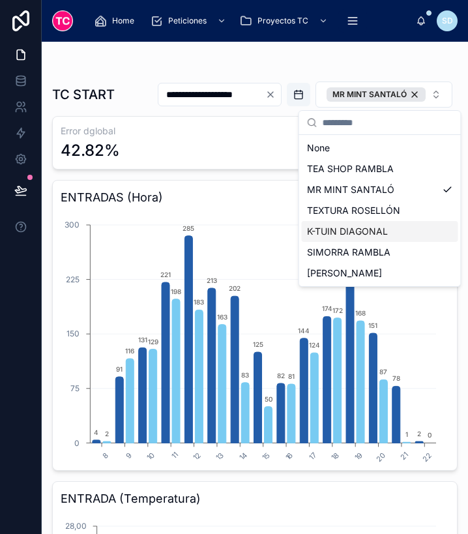
click at [399, 235] on div "K-TUIN DIAGONAL" at bounding box center [380, 231] width 156 height 21
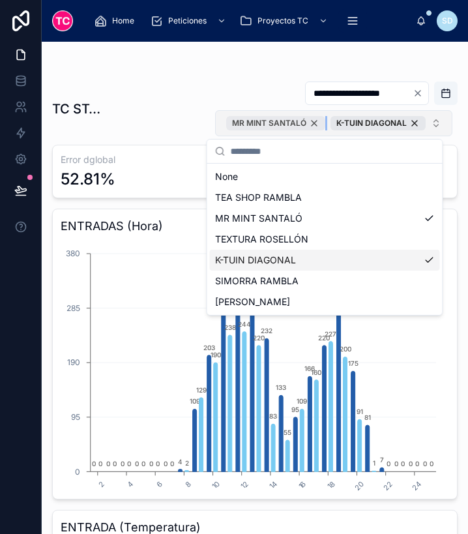
click at [304, 122] on div "MR MINT SANTALÓ" at bounding box center [275, 123] width 99 height 14
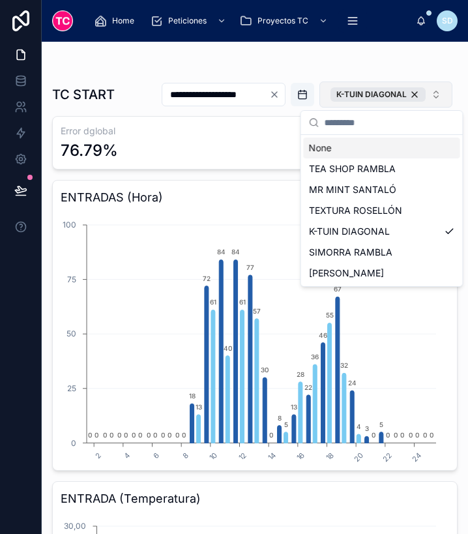
click at [408, 66] on div at bounding box center [254, 68] width 405 height 10
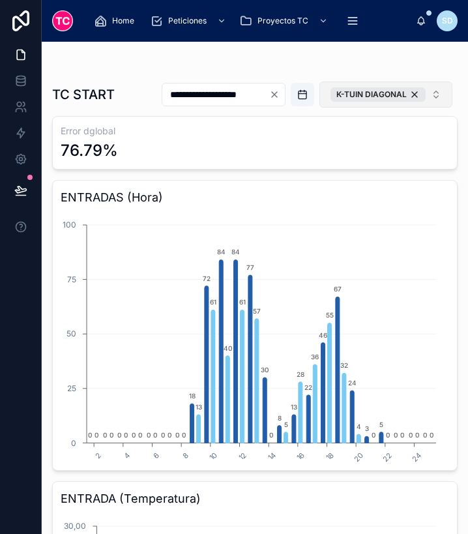
click at [233, 98] on input "**********" at bounding box center [215, 94] width 107 height 18
click at [297, 89] on button "Open calendar" at bounding box center [302, 94] width 23 height 23
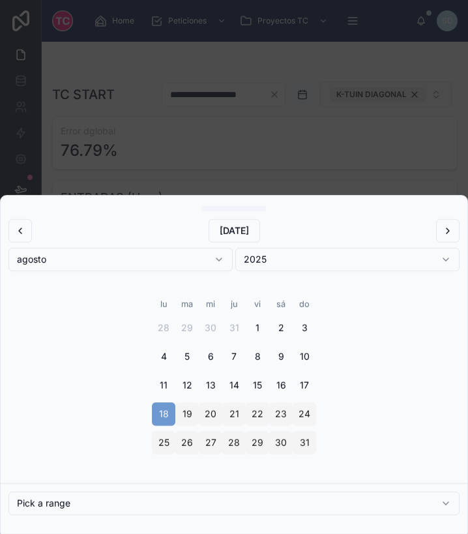
click at [237, 411] on button "21" at bounding box center [233, 413] width 23 height 23
type input "**********"
click at [372, 108] on div at bounding box center [234, 267] width 468 height 534
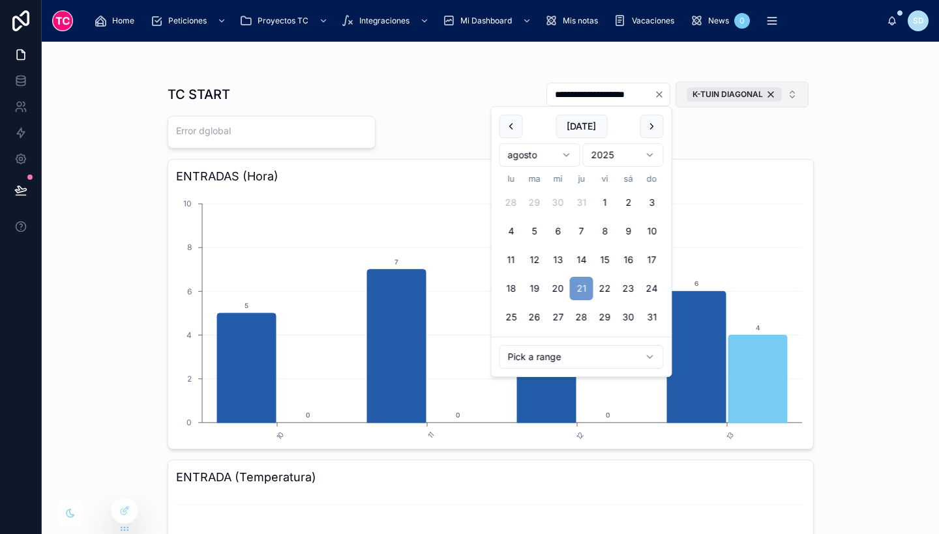
click at [829, 190] on div "**********" at bounding box center [490, 288] width 897 height 493
click at [619, 93] on input "**********" at bounding box center [600, 94] width 107 height 18
click at [608, 286] on button "22" at bounding box center [604, 288] width 23 height 23
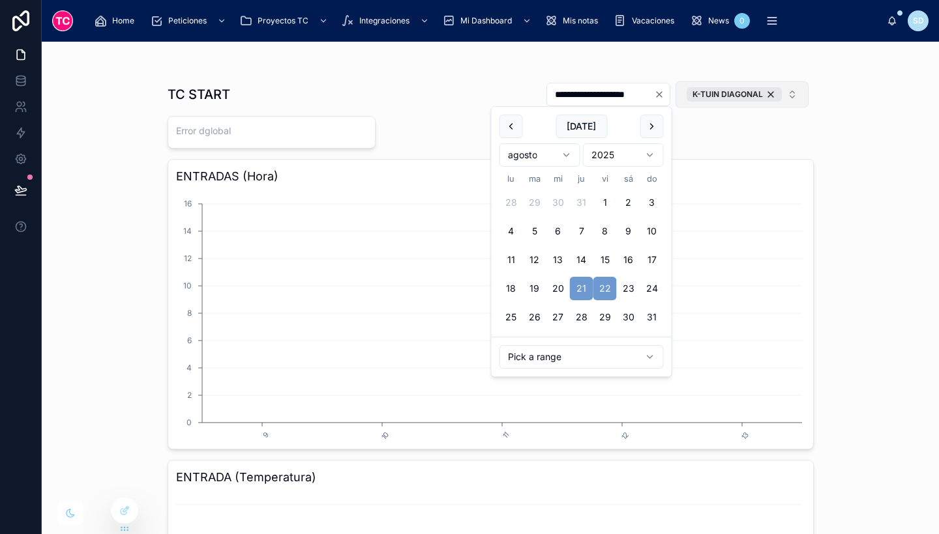
click at [611, 288] on button "22" at bounding box center [604, 288] width 23 height 23
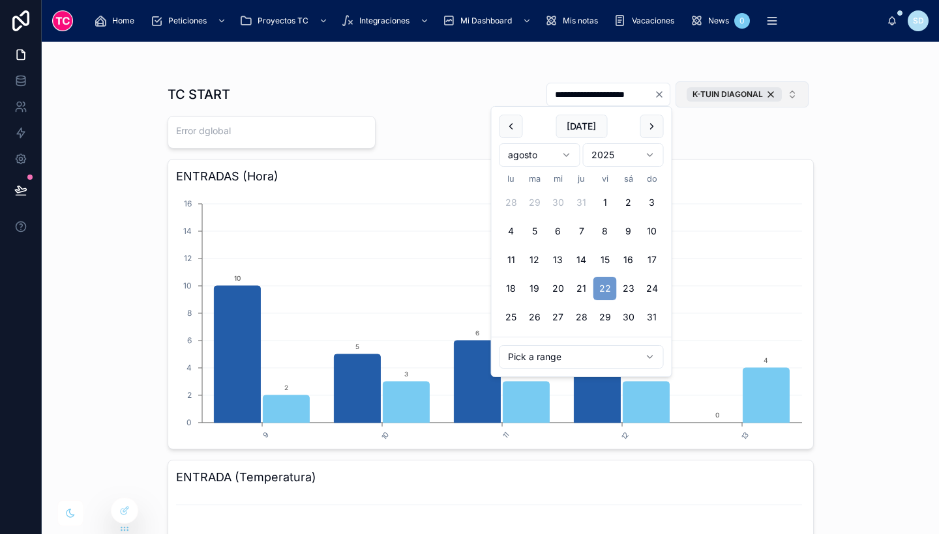
click at [581, 282] on button "21" at bounding box center [581, 288] width 23 height 23
type input "**********"
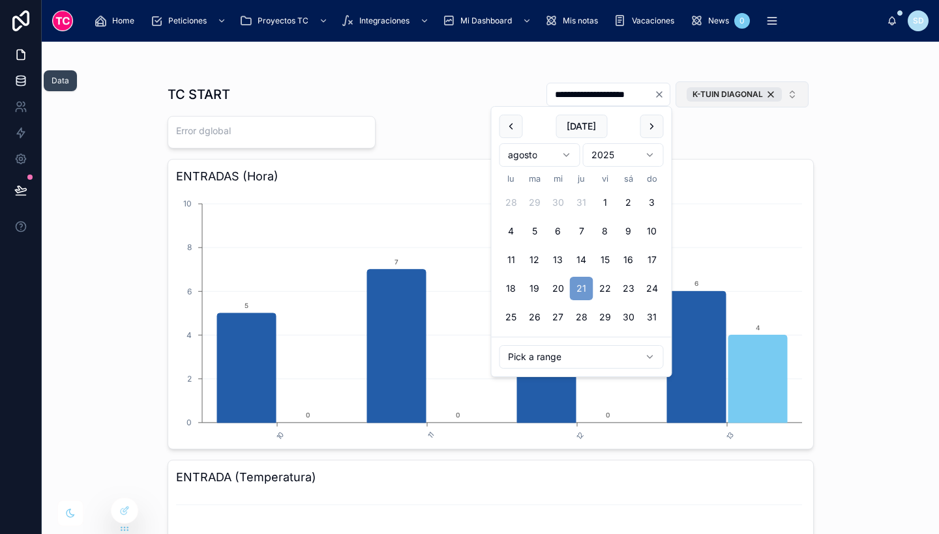
click at [2, 91] on link at bounding box center [20, 81] width 41 height 26
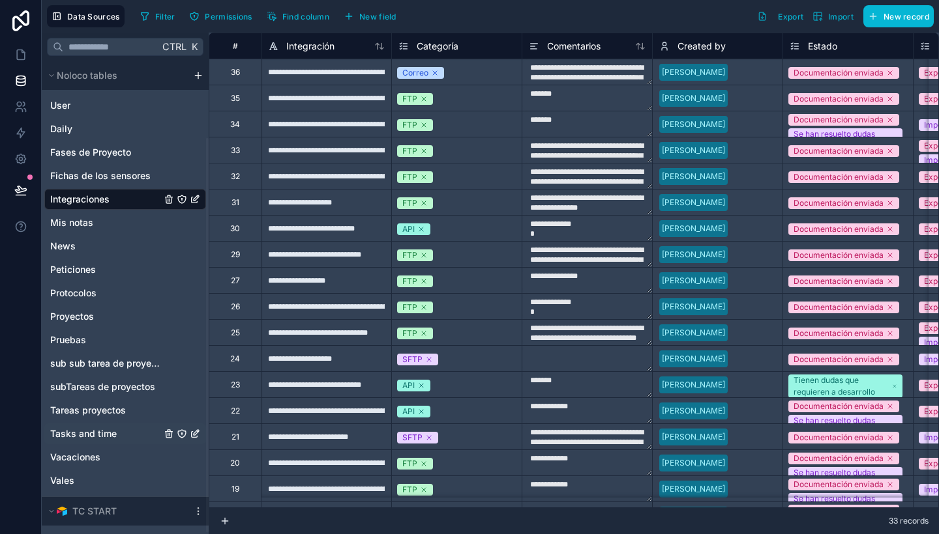
scroll to position [94, 0]
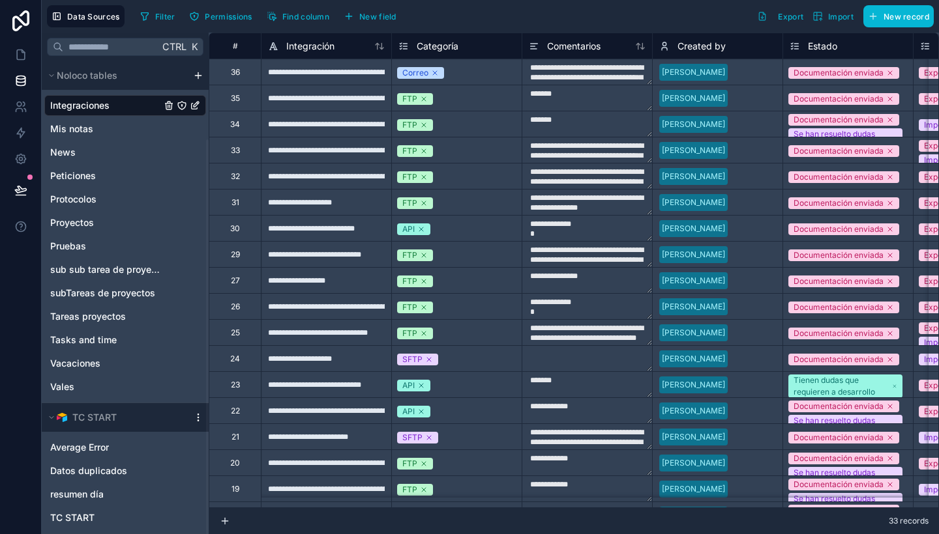
click at [198, 422] on icon at bounding box center [198, 418] width 10 height 10
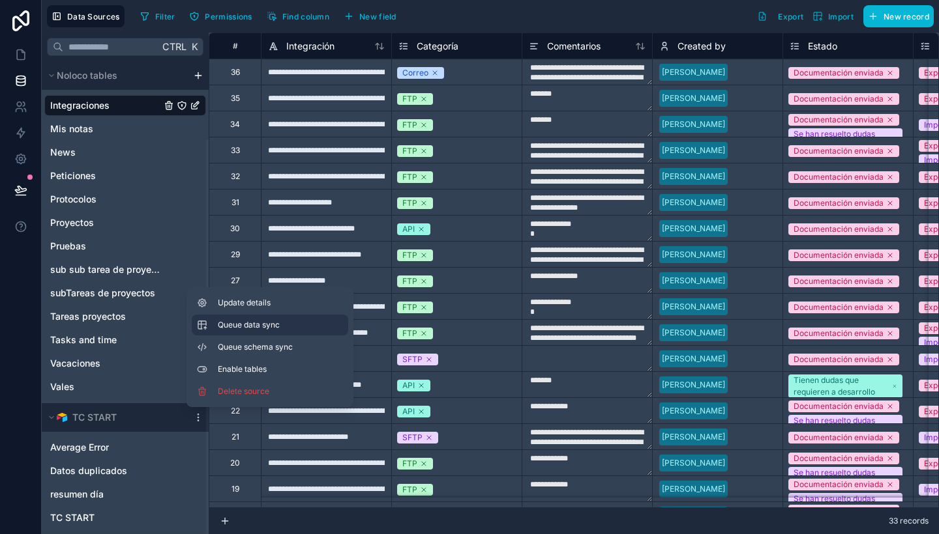
click at [250, 324] on span "Queue data sync" at bounding box center [265, 325] width 94 height 10
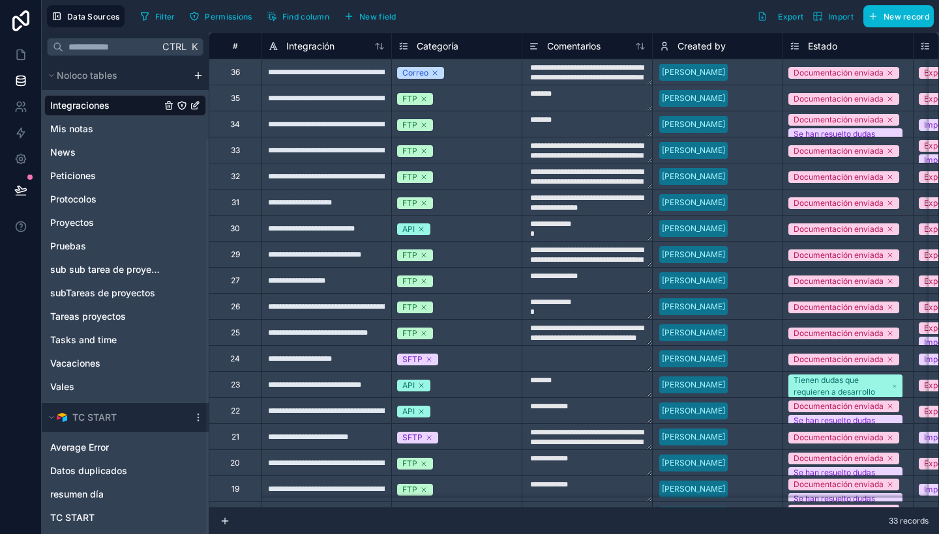
click at [197, 423] on div "TC START" at bounding box center [125, 417] width 167 height 29
click at [196, 416] on icon at bounding box center [198, 418] width 10 height 10
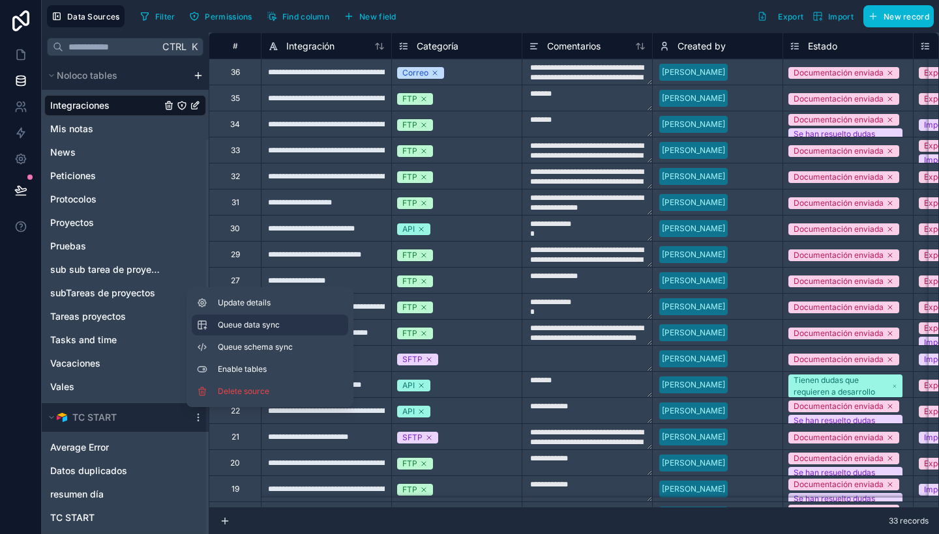
click at [233, 325] on span "Queue data sync" at bounding box center [265, 325] width 94 height 10
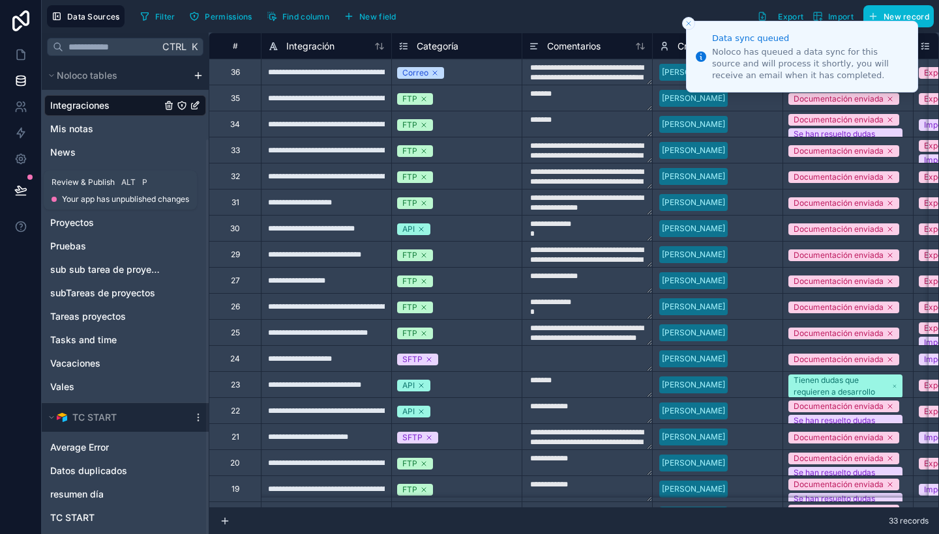
click at [15, 186] on icon at bounding box center [20, 190] width 13 height 13
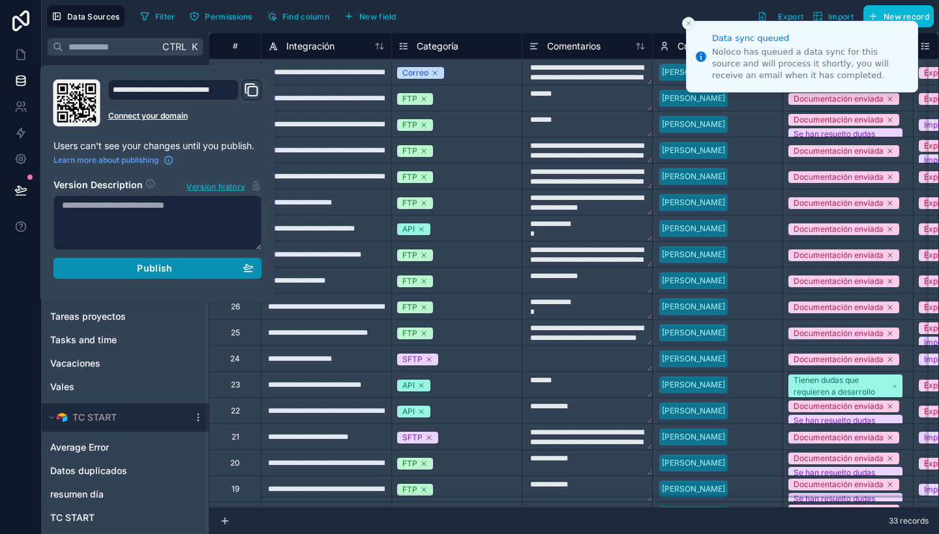
click at [100, 268] on div "Publish" at bounding box center [158, 269] width 192 height 12
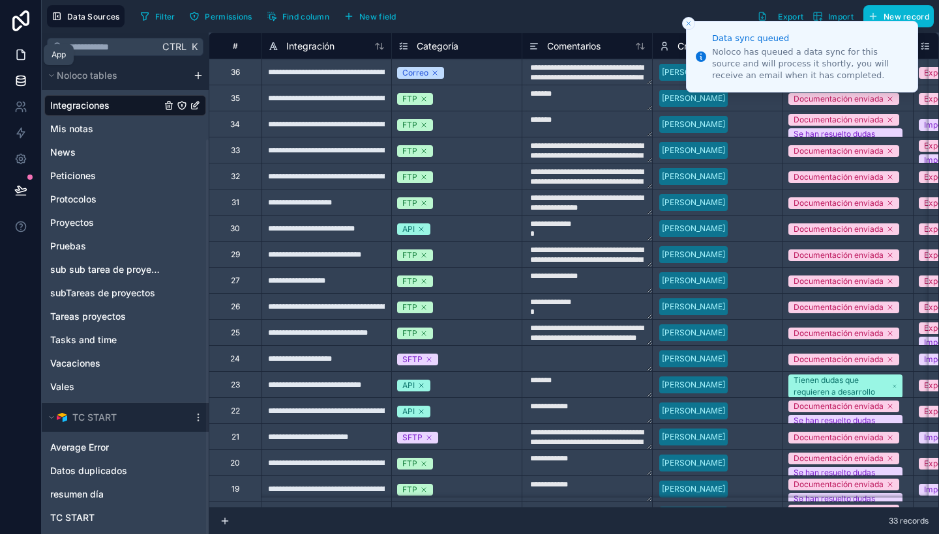
click at [16, 60] on icon at bounding box center [20, 54] width 13 height 13
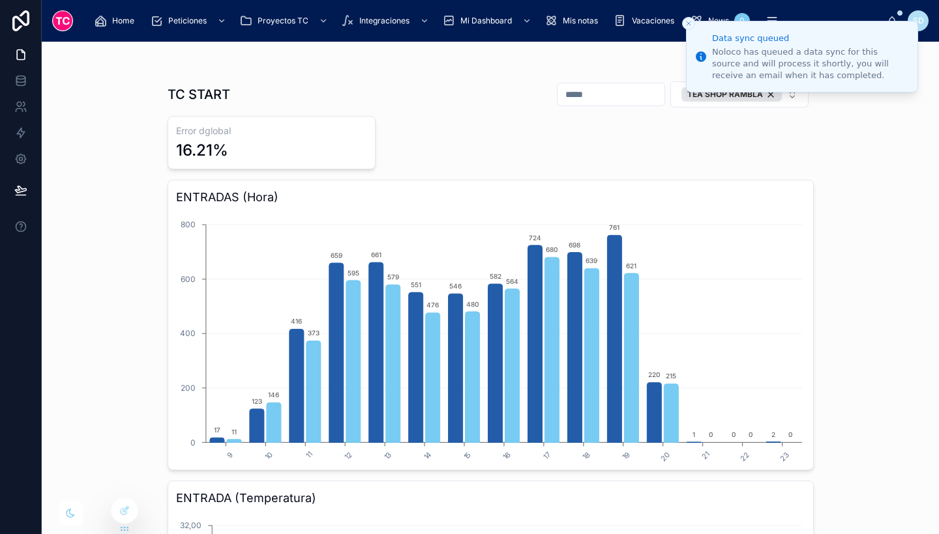
click at [686, 22] on line "Close toast" at bounding box center [688, 24] width 4 height 4
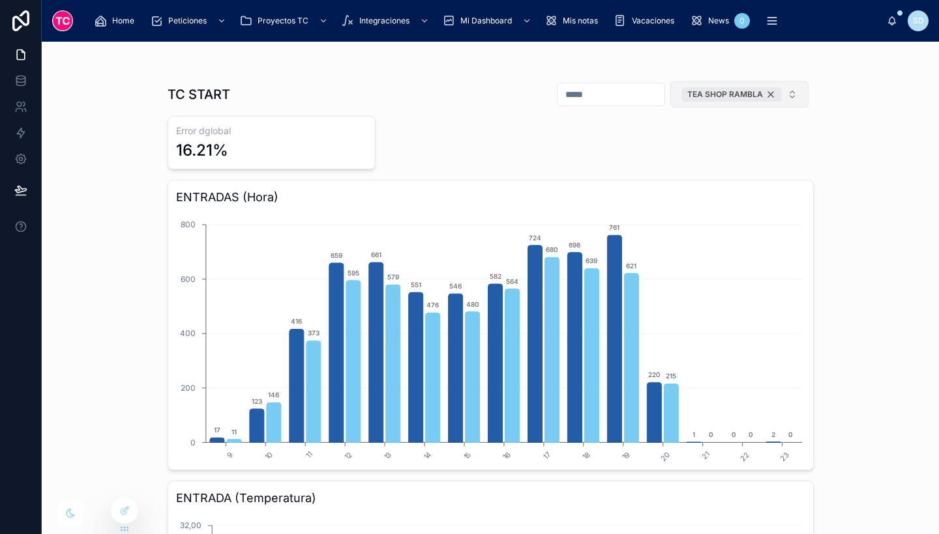
click at [766, 93] on div "TEA SHOP RAMBLA" at bounding box center [731, 94] width 100 height 14
click at [766, 93] on span "TEA SHOP RAMBLA" at bounding box center [731, 94] width 100 height 14
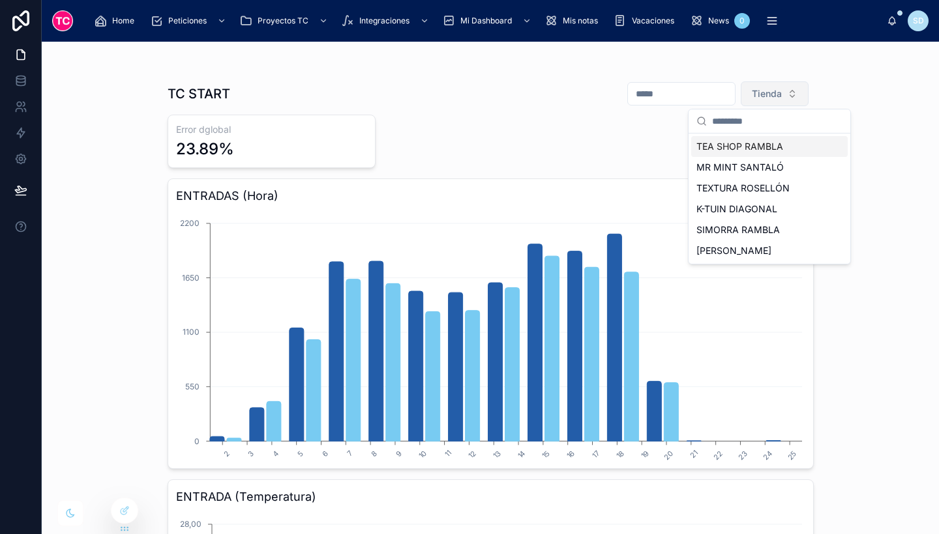
click at [740, 168] on div "MR MINT SANTALÓ" at bounding box center [769, 167] width 156 height 21
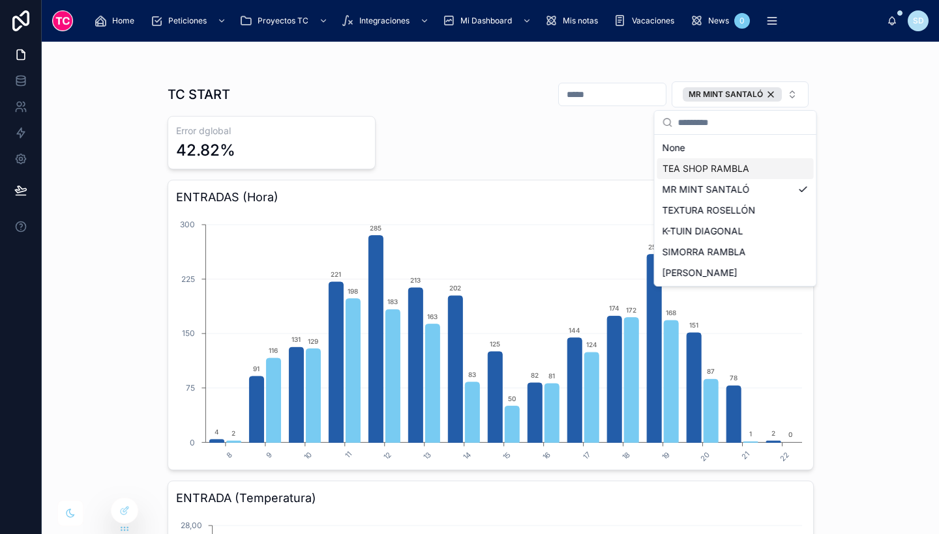
click at [883, 169] on div "TC START MR MINT SANTALÓ Error dglobal 42.82% ENTRADAS (Hora) 8 9 10 11 12 13 1…" at bounding box center [490, 288] width 897 height 493
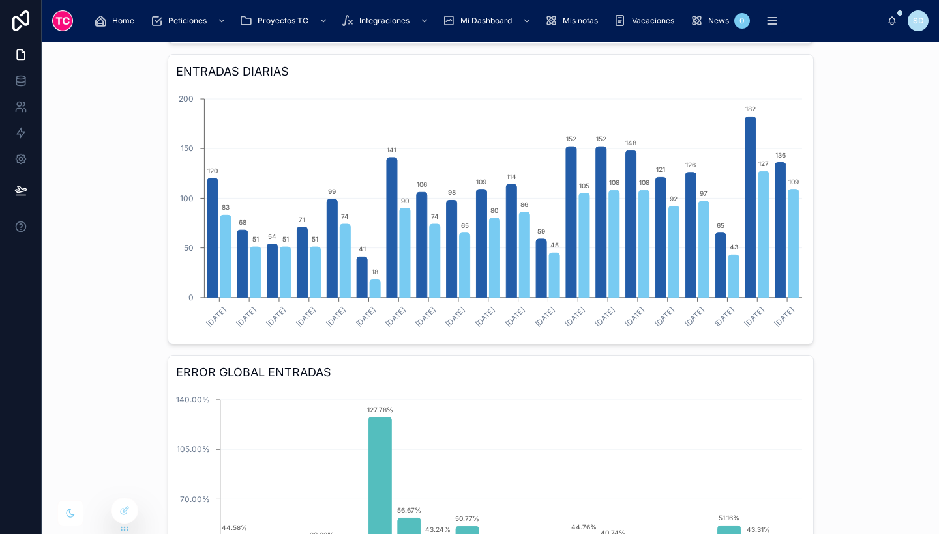
scroll to position [897, 0]
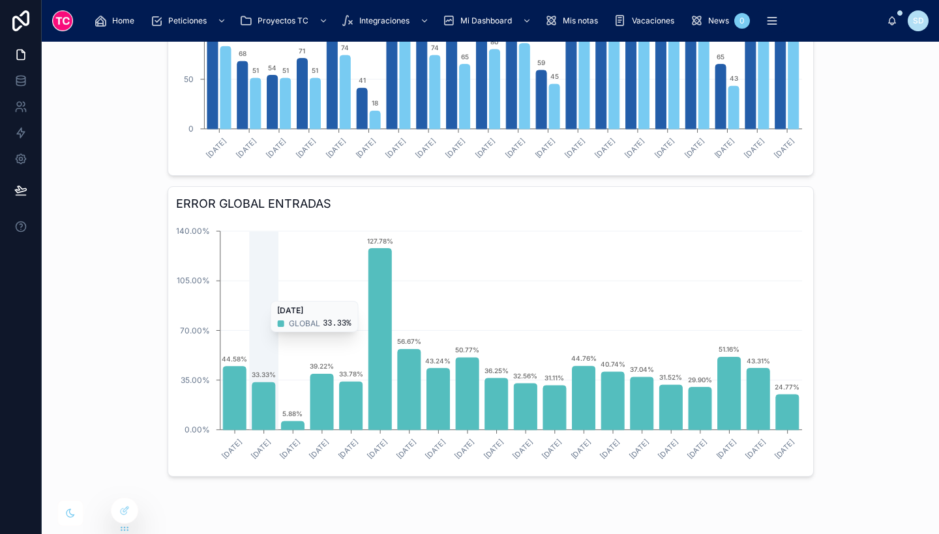
click at [250, 295] on icon "[DATE] [DATE] [DATE] [DATE] [DATE] [DATE] [DATE] [DATE] [DATE] [DATE] [DATE] [D…" at bounding box center [490, 343] width 629 height 250
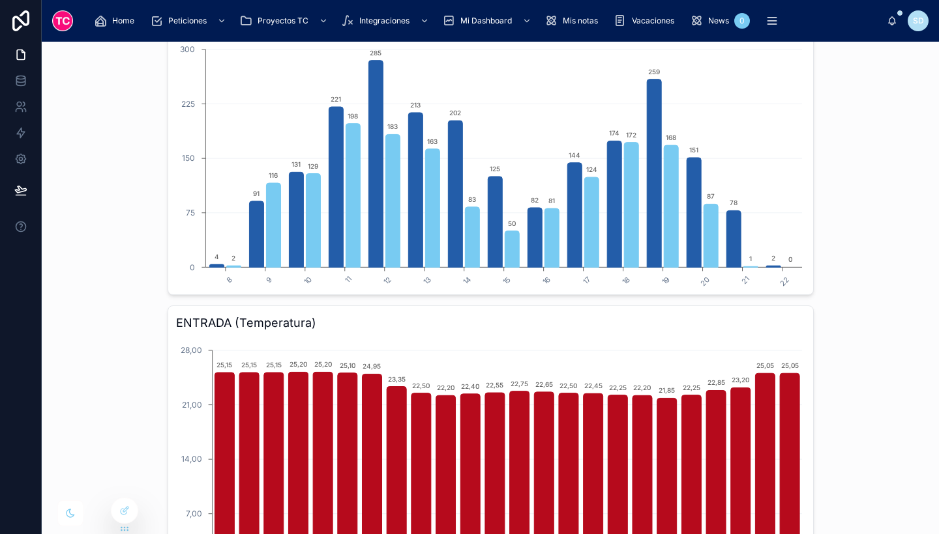
scroll to position [0, 0]
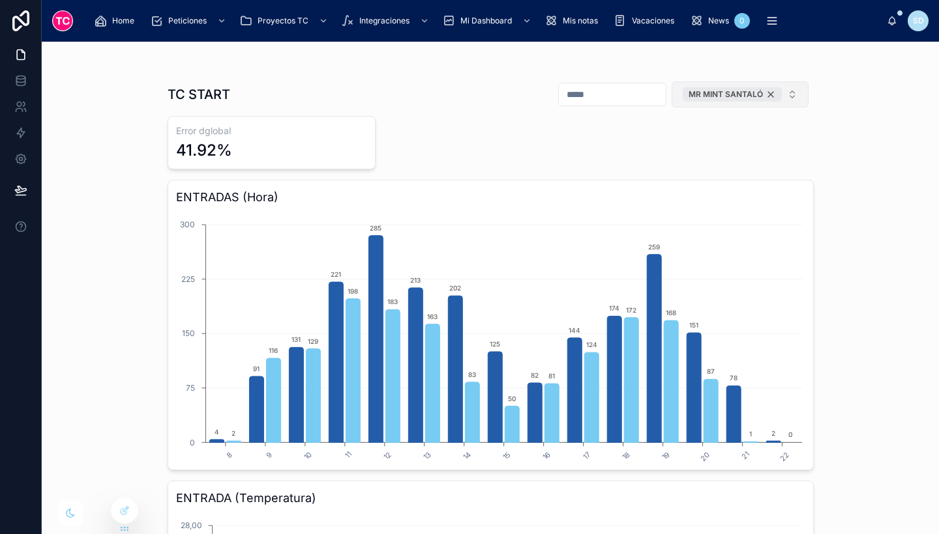
click at [765, 93] on div "MR MINT SANTALÓ" at bounding box center [731, 94] width 99 height 14
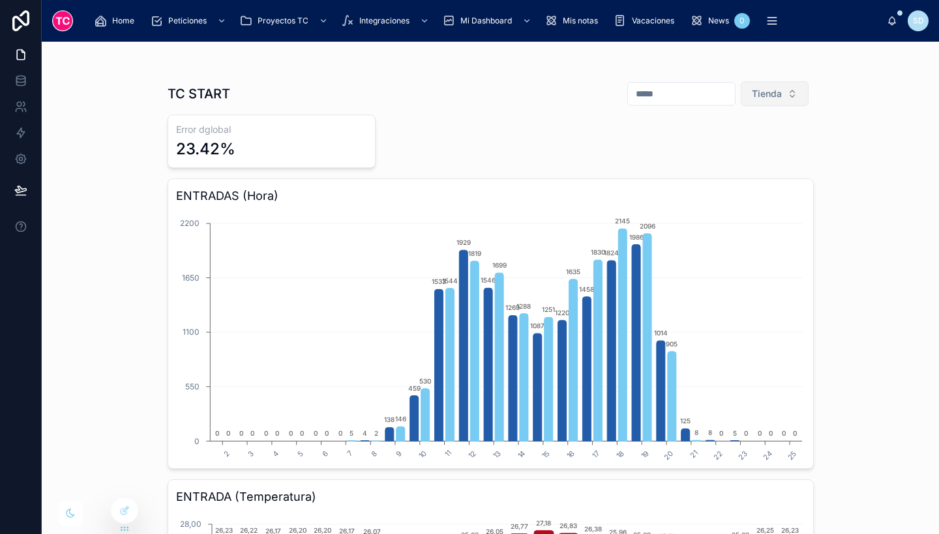
click at [766, 97] on span "Tienda" at bounding box center [766, 93] width 30 height 13
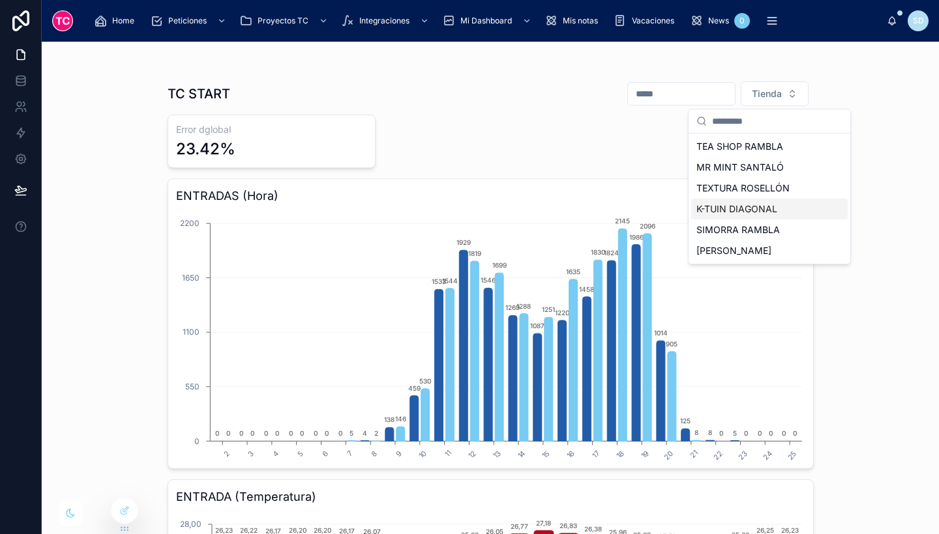
click at [752, 208] on div "K-TUIN DIAGONAL" at bounding box center [769, 209] width 156 height 21
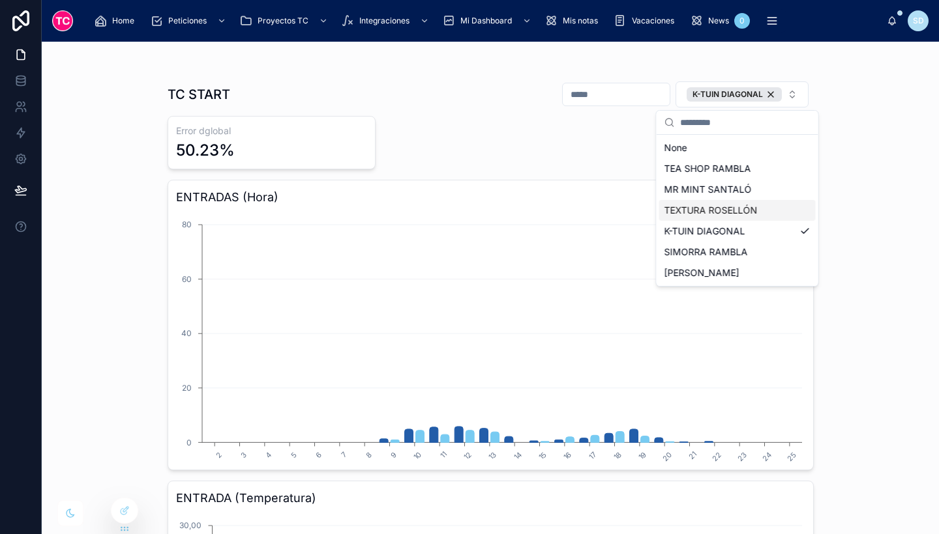
click at [864, 191] on div "TC START K-TUIN DIAGONAL Error dglobal 50.23% ENTRADAS (Hora) 2 3 4 5 6 7 8 9 1…" at bounding box center [490, 288] width 897 height 493
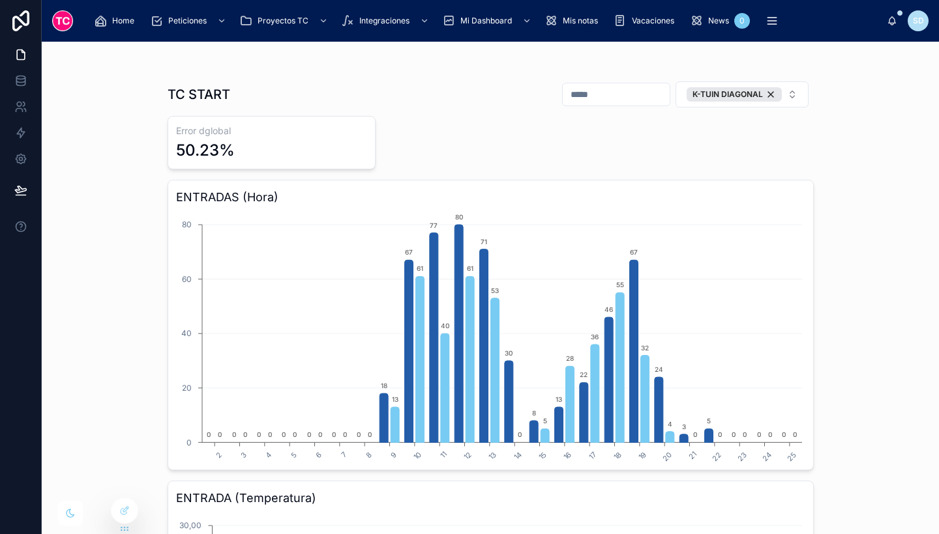
click at [878, 317] on div "TC START K-TUIN DIAGONAL Error dglobal 50.23% ENTRADAS (Hora) 2 3 4 5 6 7 8 9 1…" at bounding box center [490, 288] width 897 height 493
click at [766, 93] on div "K-TUIN DIAGONAL" at bounding box center [733, 94] width 95 height 14
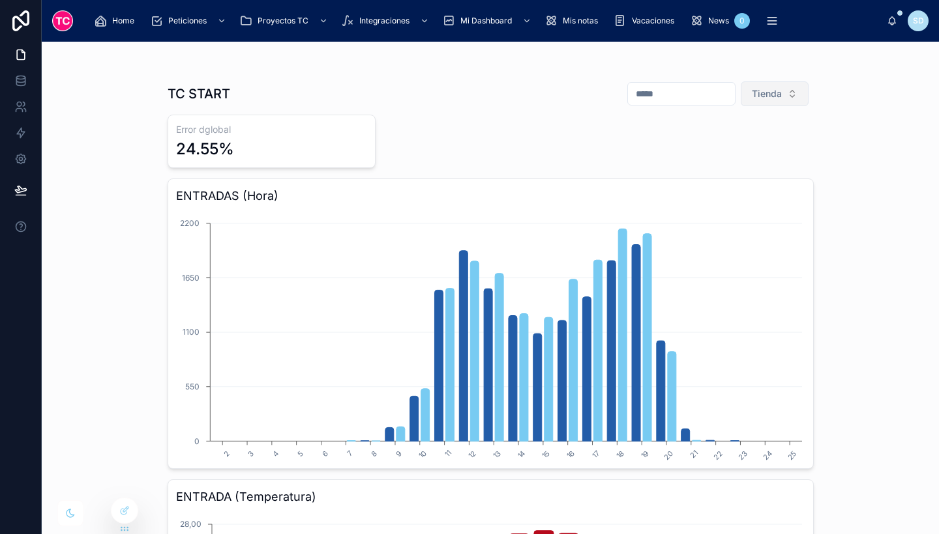
click at [768, 91] on span "Tienda" at bounding box center [766, 93] width 30 height 13
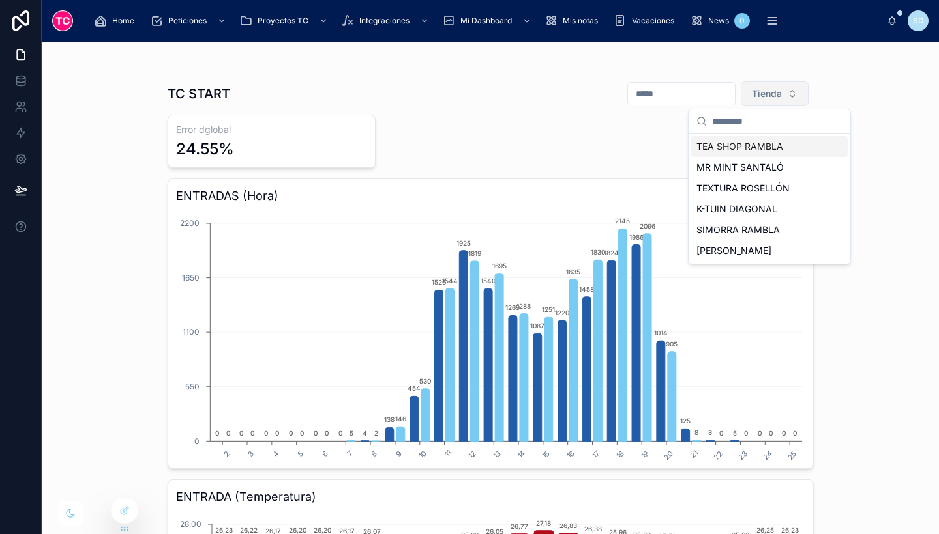
click at [768, 96] on span "Tienda" at bounding box center [766, 93] width 30 height 13
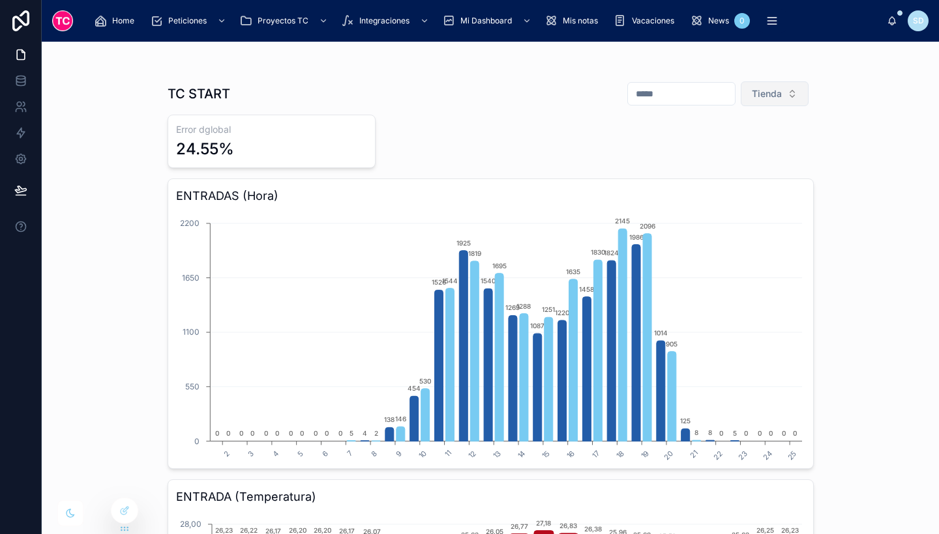
click at [768, 96] on span "Tienda" at bounding box center [766, 93] width 30 height 13
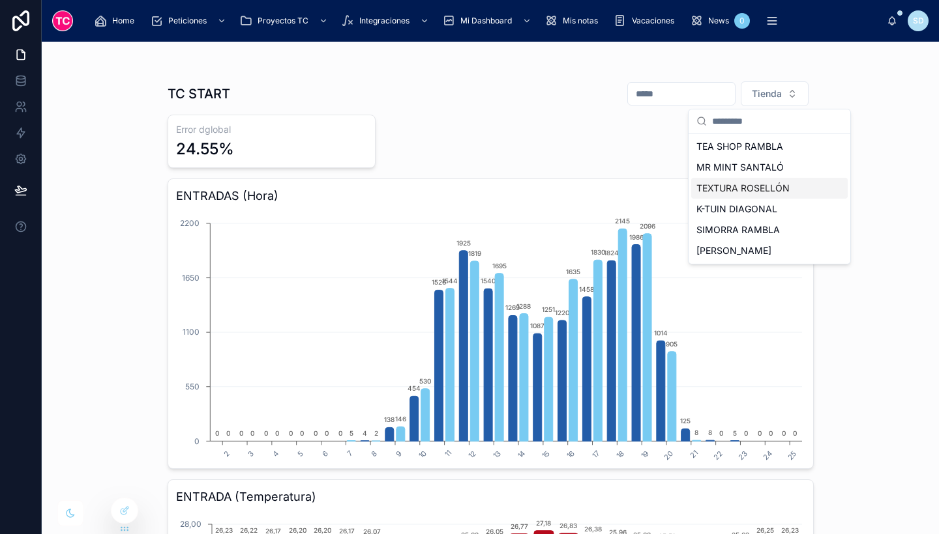
click at [748, 194] on div "TEXTURA ROSELLÓN" at bounding box center [769, 188] width 156 height 21
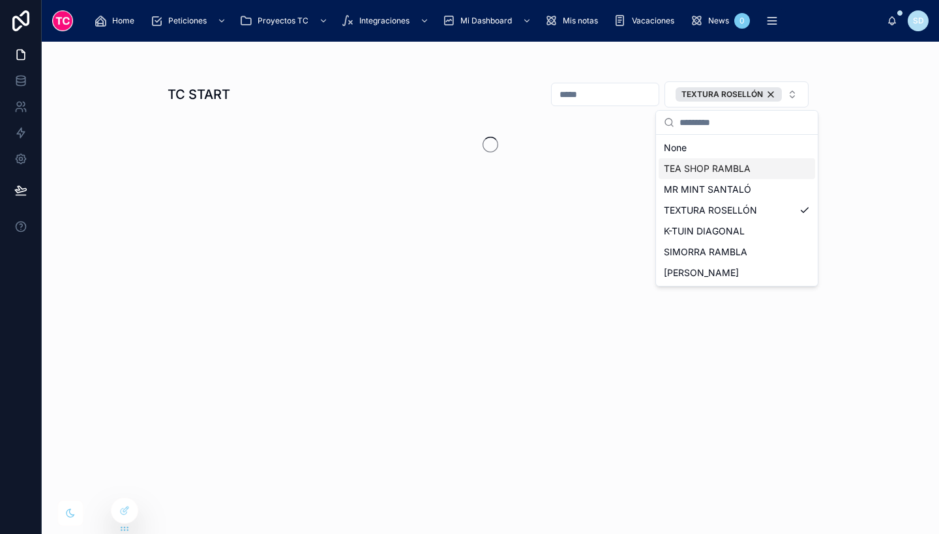
click at [865, 138] on div "TC START TEXTURA ROSELLÓN" at bounding box center [490, 288] width 897 height 493
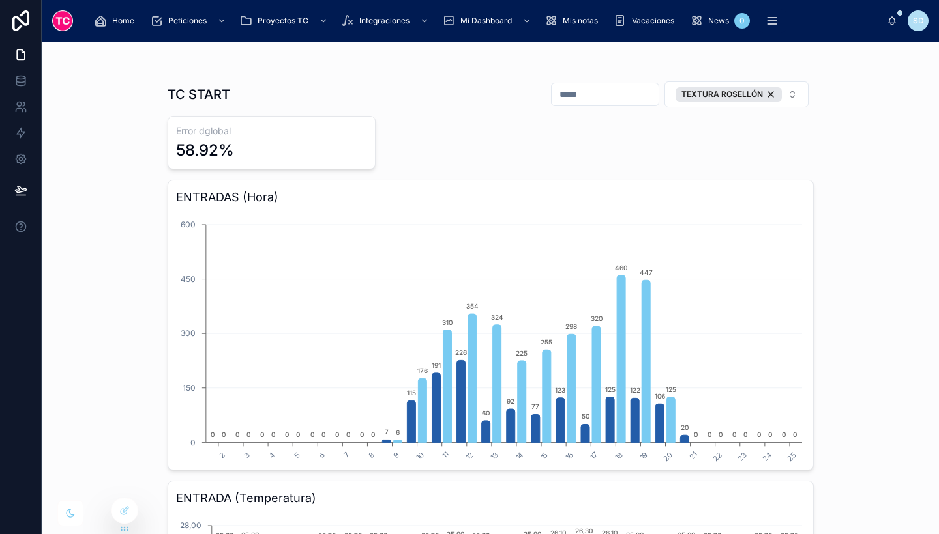
click at [765, 92] on div "TEXTURA ROSELLÓN" at bounding box center [728, 94] width 106 height 14
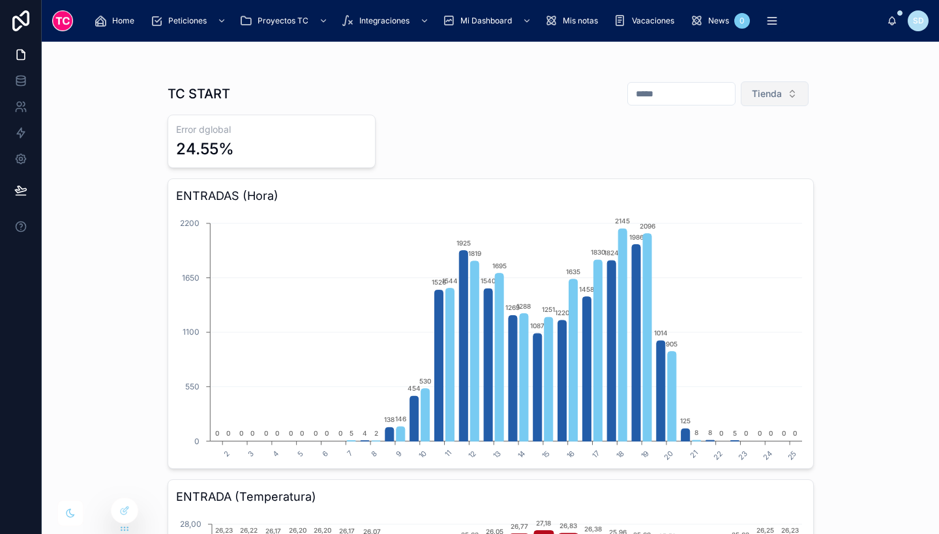
click at [754, 91] on span "Tienda" at bounding box center [766, 93] width 30 height 13
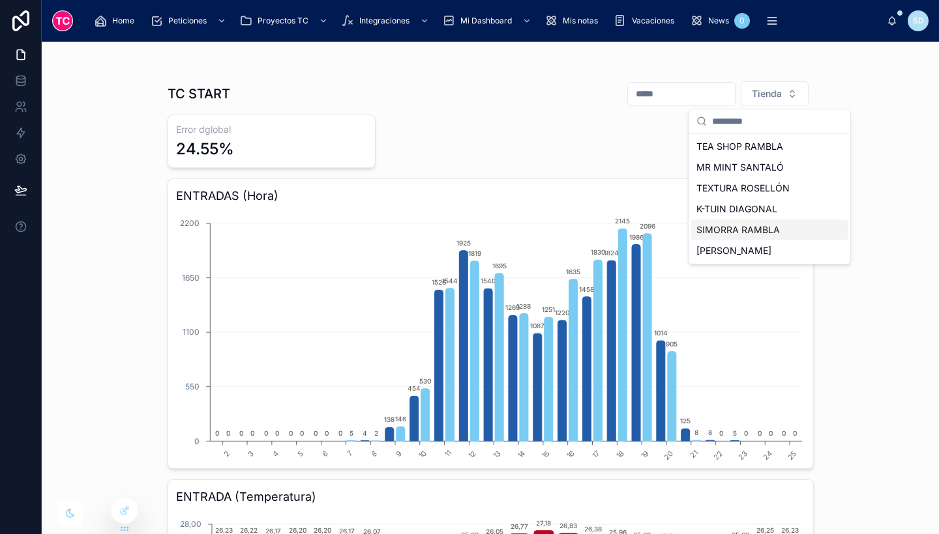
click at [728, 231] on div "SIMORRA RAMBLA" at bounding box center [769, 230] width 156 height 21
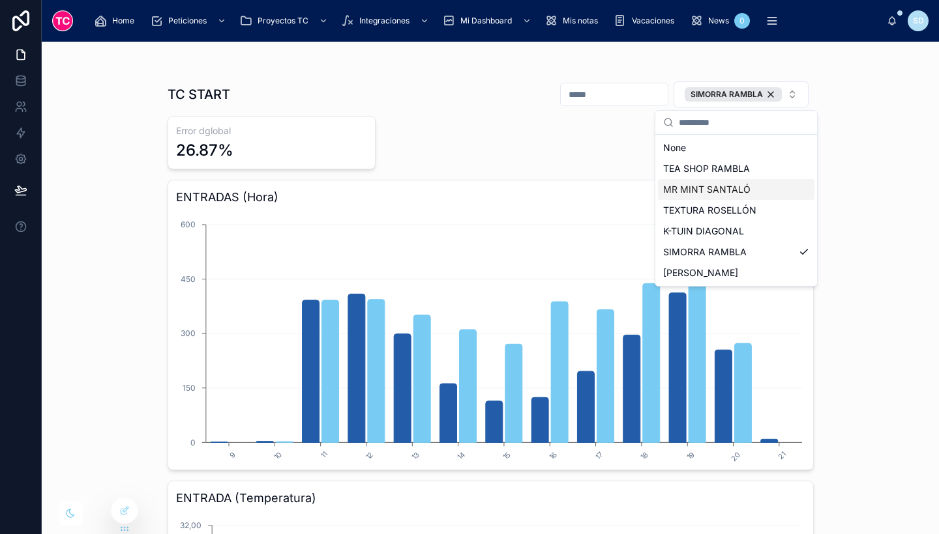
click at [881, 163] on div "TC START SIMORRA RAMBLA Error dglobal 26.87% ENTRADAS (Hora) 9 10 11 12 13 14 1…" at bounding box center [490, 288] width 897 height 493
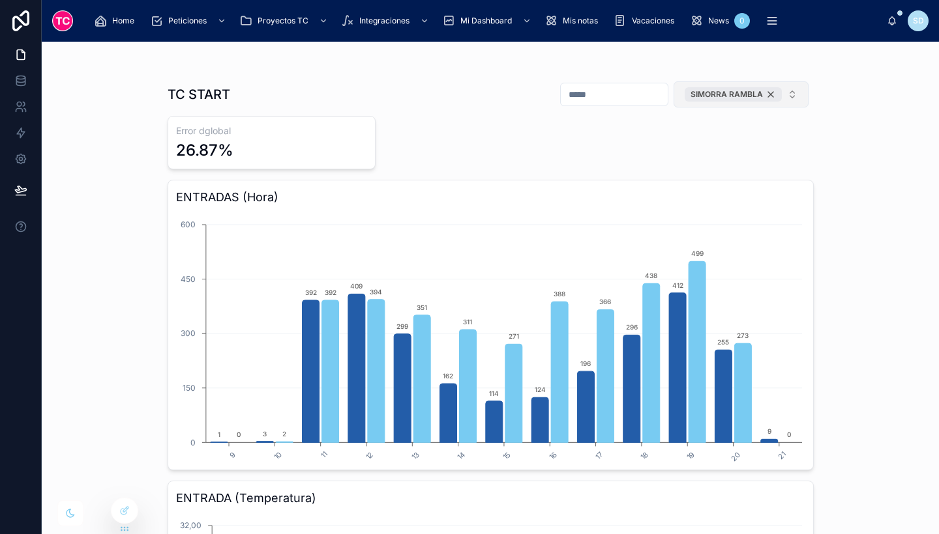
click at [763, 93] on div "SIMORRA RAMBLA" at bounding box center [732, 94] width 97 height 14
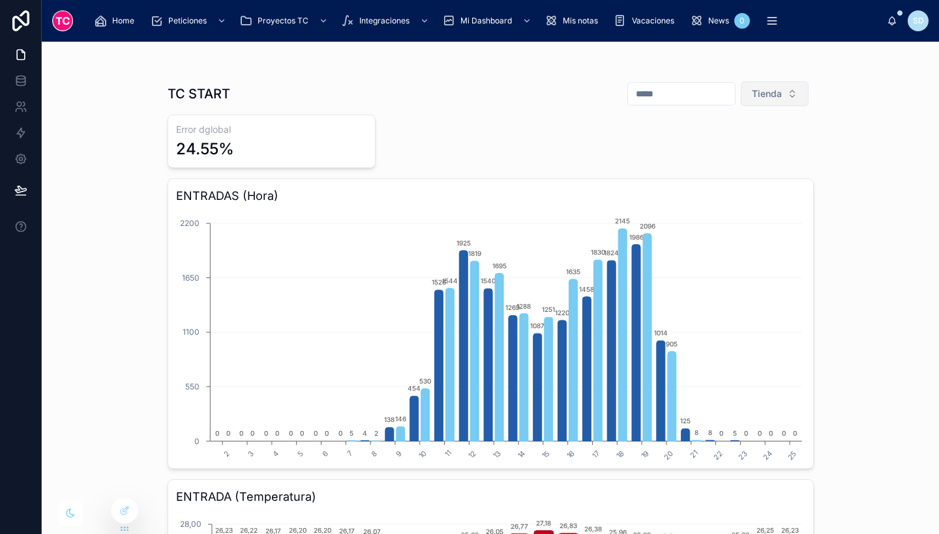
click at [760, 91] on span "Tienda" at bounding box center [766, 93] width 30 height 13
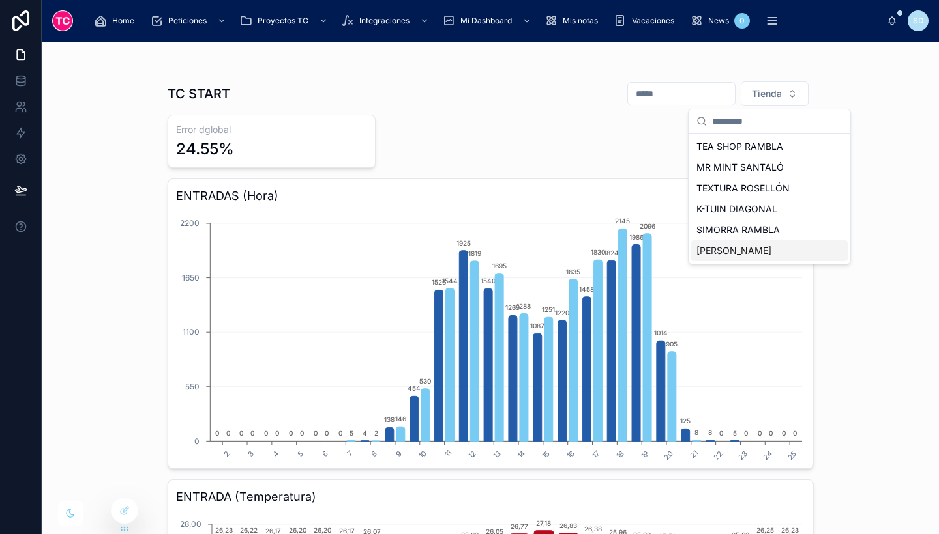
click at [768, 251] on div "[PERSON_NAME]" at bounding box center [769, 251] width 156 height 21
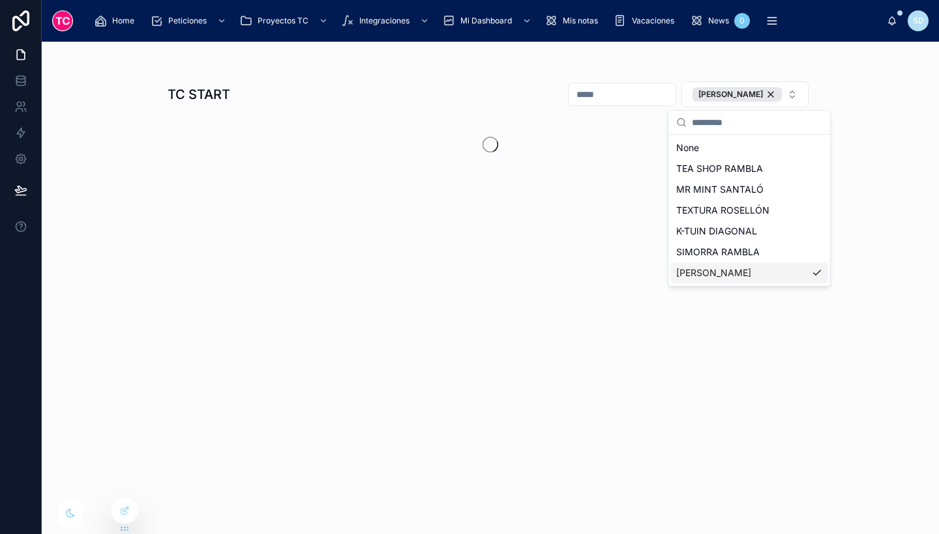
click at [845, 291] on div "TC START LOLA RAMBLA" at bounding box center [490, 288] width 897 height 493
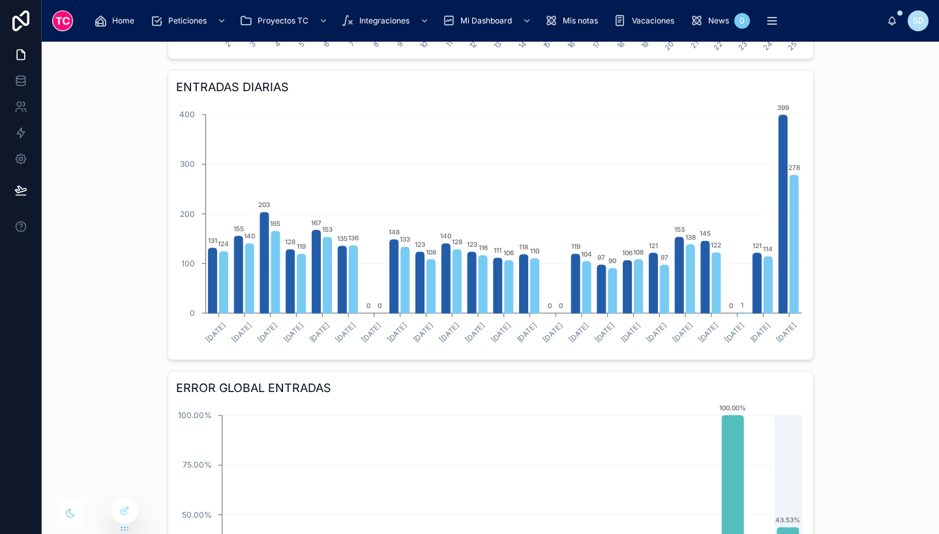
scroll to position [705, 0]
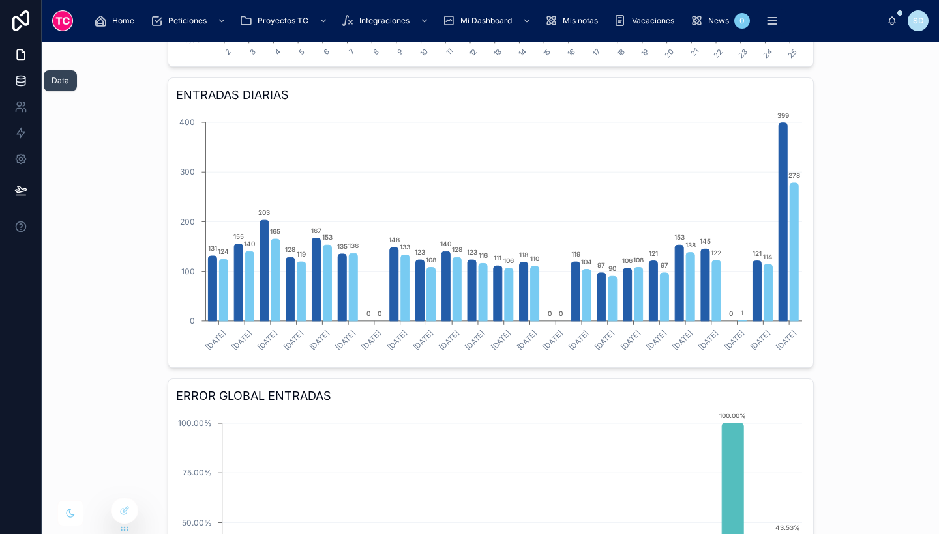
click at [15, 82] on icon at bounding box center [20, 80] width 13 height 13
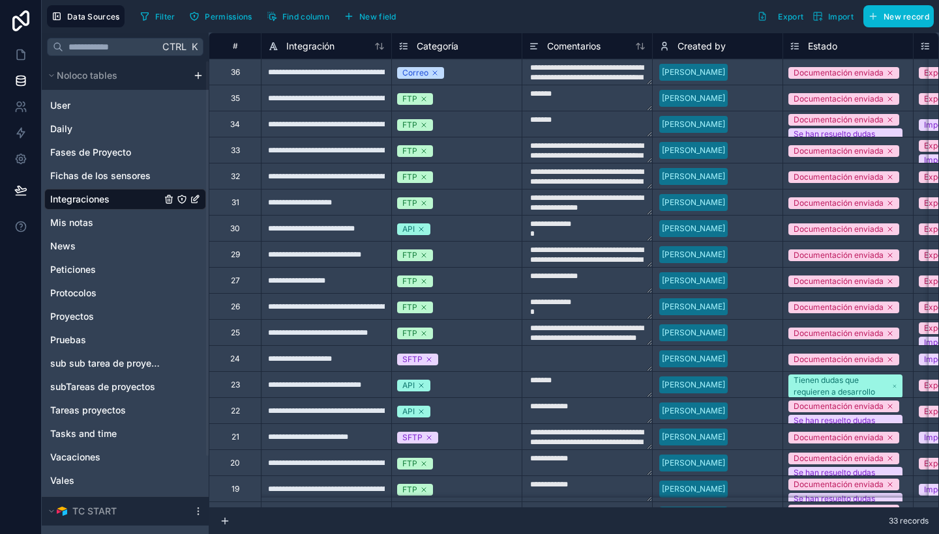
click at [195, 200] on icon "Integraciones" at bounding box center [196, 198] width 5 height 5
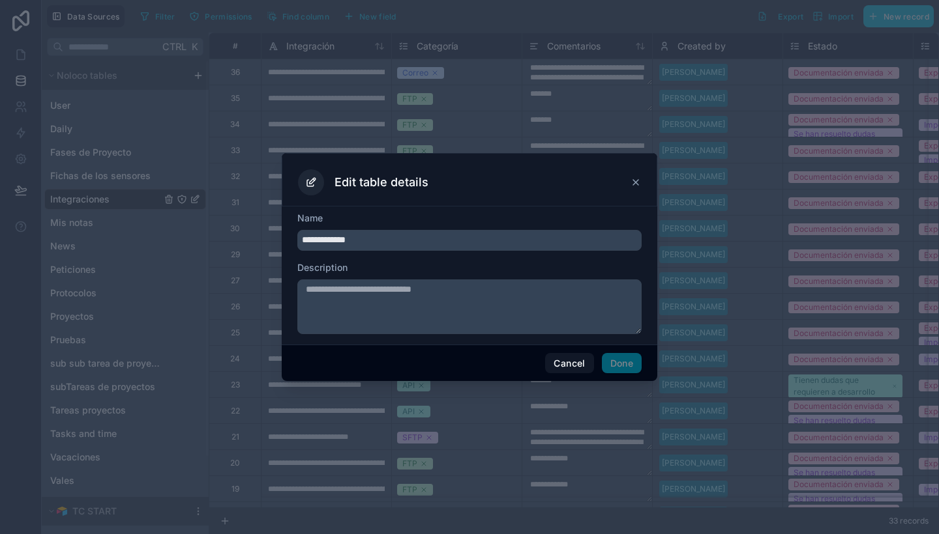
click at [639, 186] on icon at bounding box center [635, 182] width 10 height 10
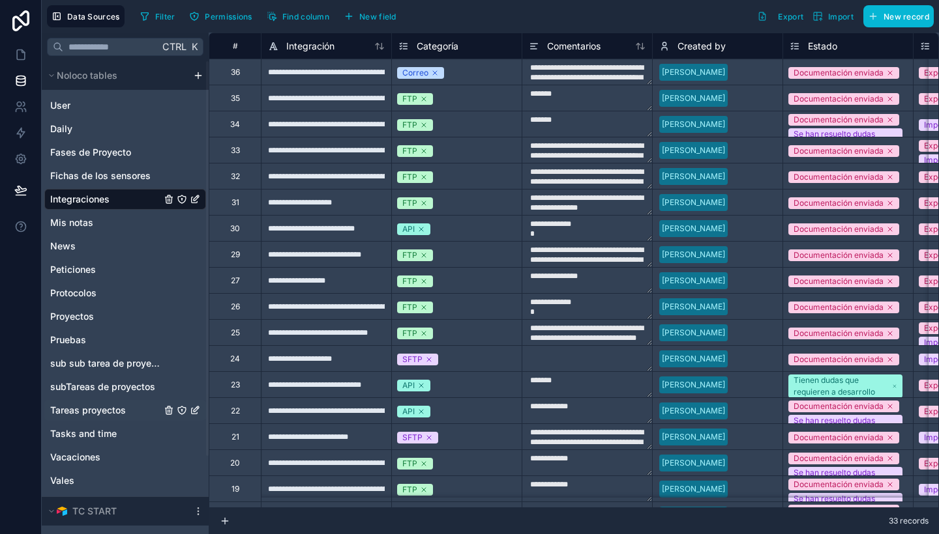
scroll to position [94, 0]
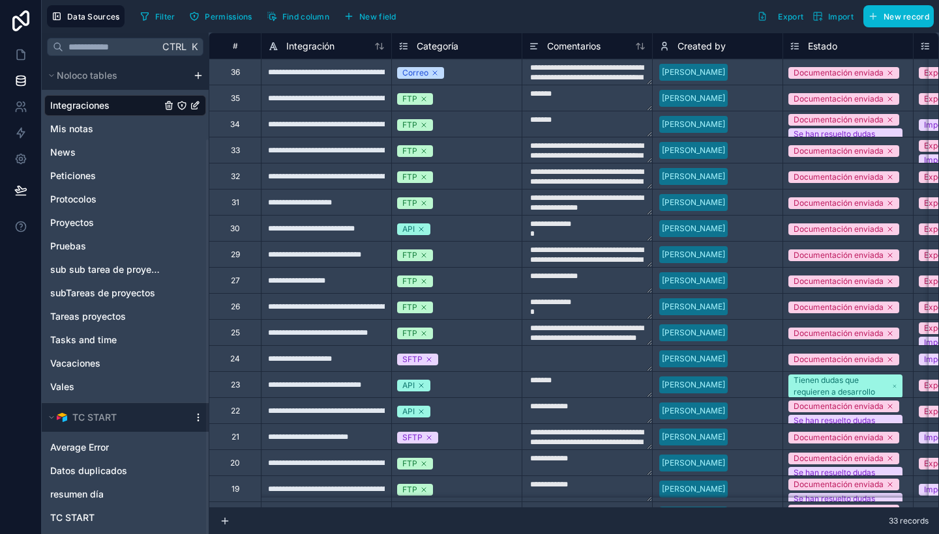
click at [197, 420] on icon at bounding box center [197, 420] width 1 height 1
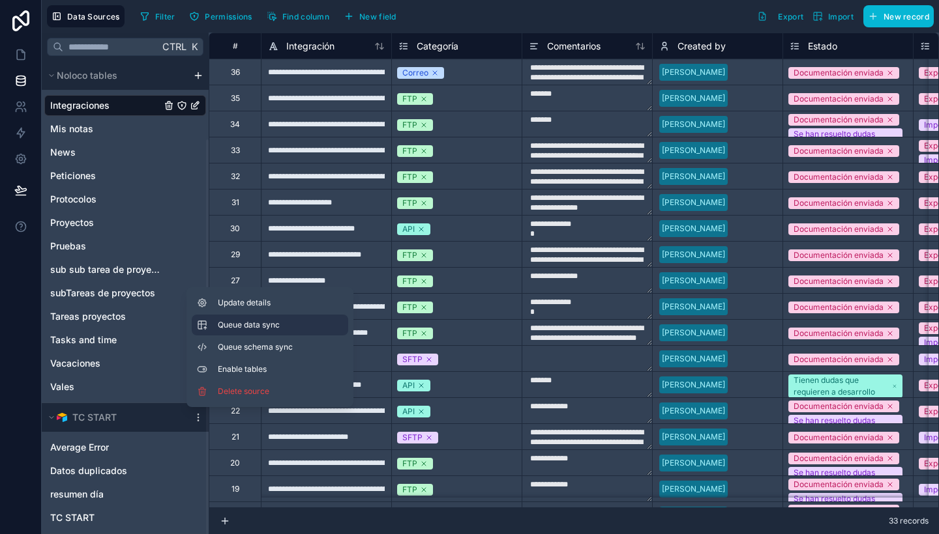
click at [257, 322] on span "Queue data sync" at bounding box center [265, 325] width 94 height 10
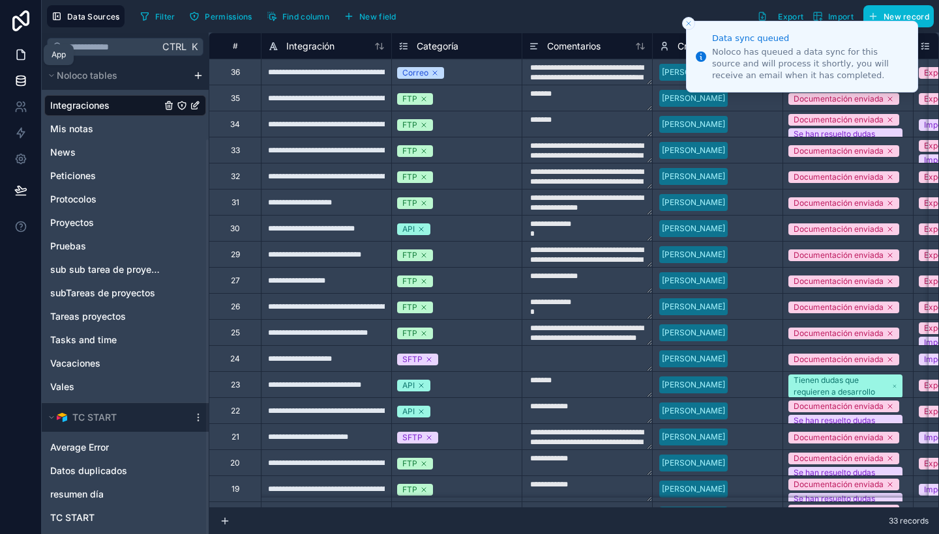
click at [7, 55] on link at bounding box center [20, 55] width 41 height 26
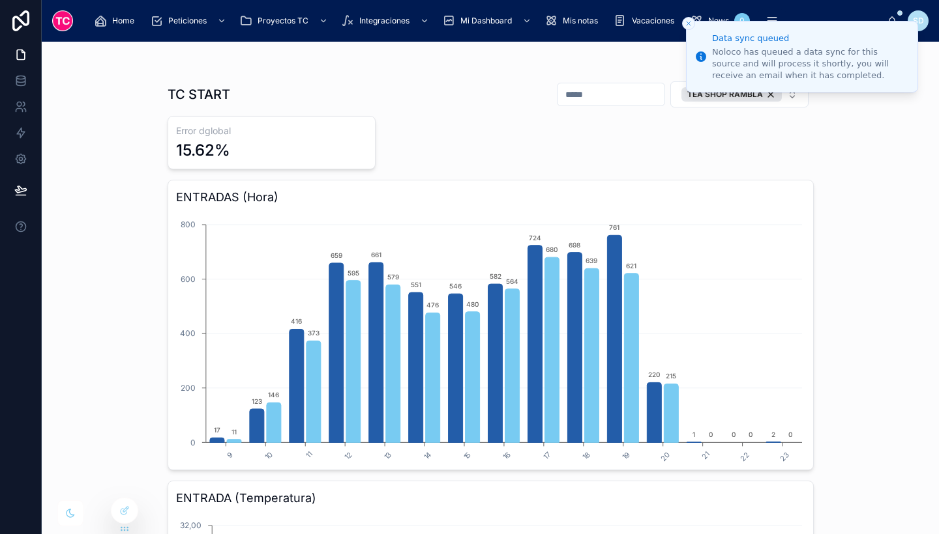
click at [684, 22] on icon "Close toast" at bounding box center [688, 24] width 8 height 8
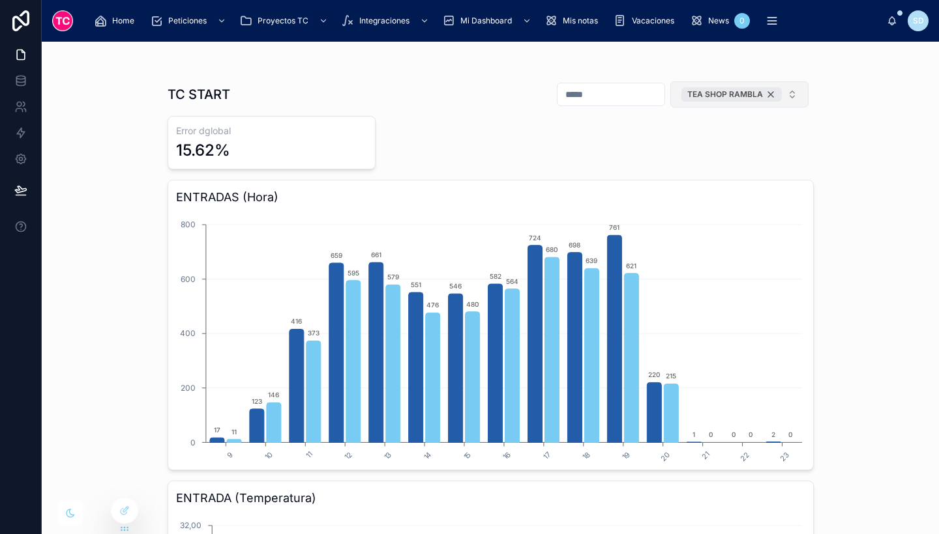
click at [766, 93] on div "TEA SHOP RAMBLA" at bounding box center [731, 94] width 100 height 14
click at [768, 102] on button "TEA SHOP RAMBLA" at bounding box center [739, 94] width 138 height 26
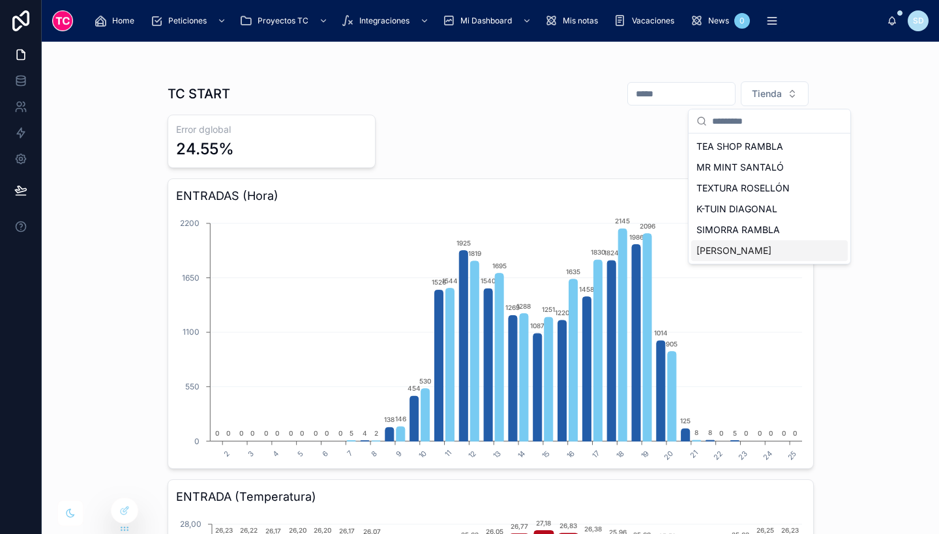
click at [746, 252] on div "[PERSON_NAME]" at bounding box center [769, 251] width 156 height 21
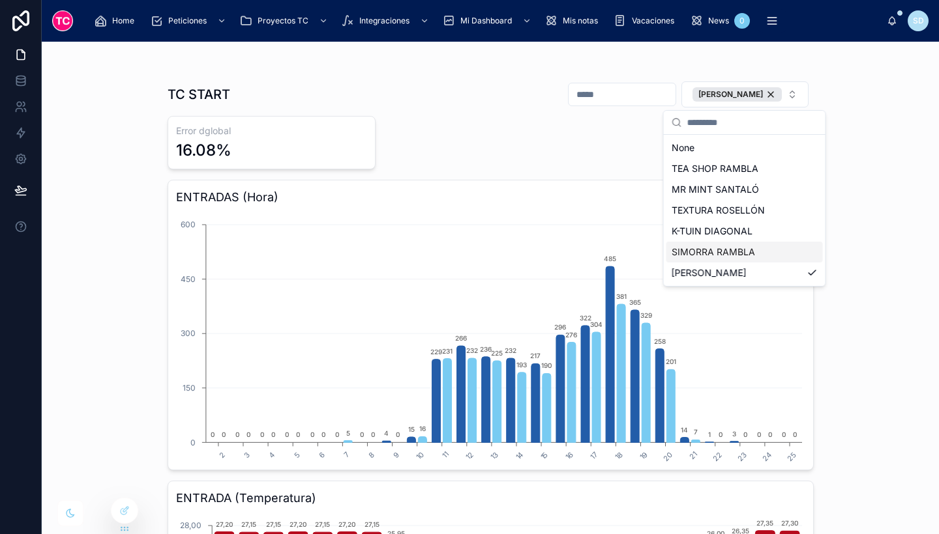
click at [871, 247] on div "TC START LOLA RAMBLA Error dglobal 16.08% ENTRADAS (Hora) 2 3 4 5 6 7 8 9 10 11…" at bounding box center [490, 288] width 897 height 493
click at [772, 254] on div "SIMORRA RAMBLA" at bounding box center [744, 252] width 156 height 21
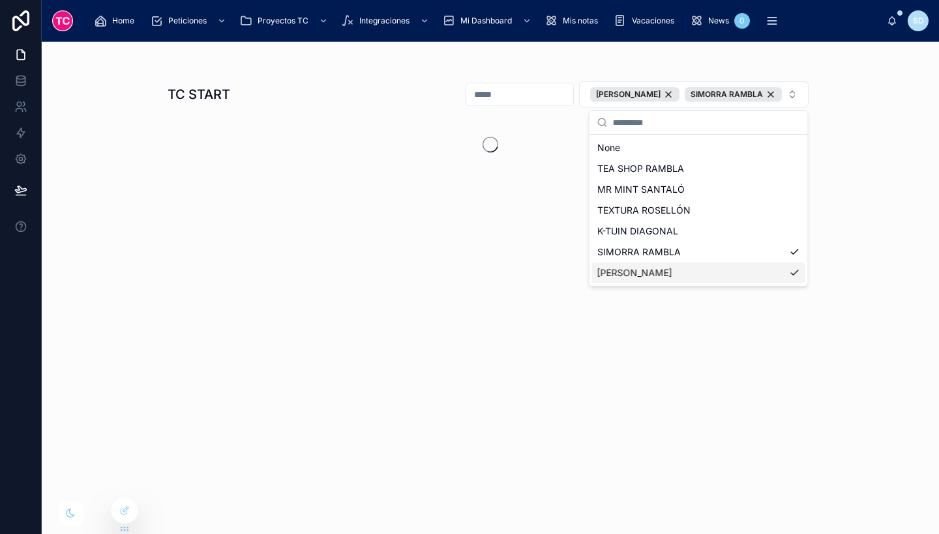
click at [783, 282] on div "[PERSON_NAME]" at bounding box center [698, 273] width 213 height 21
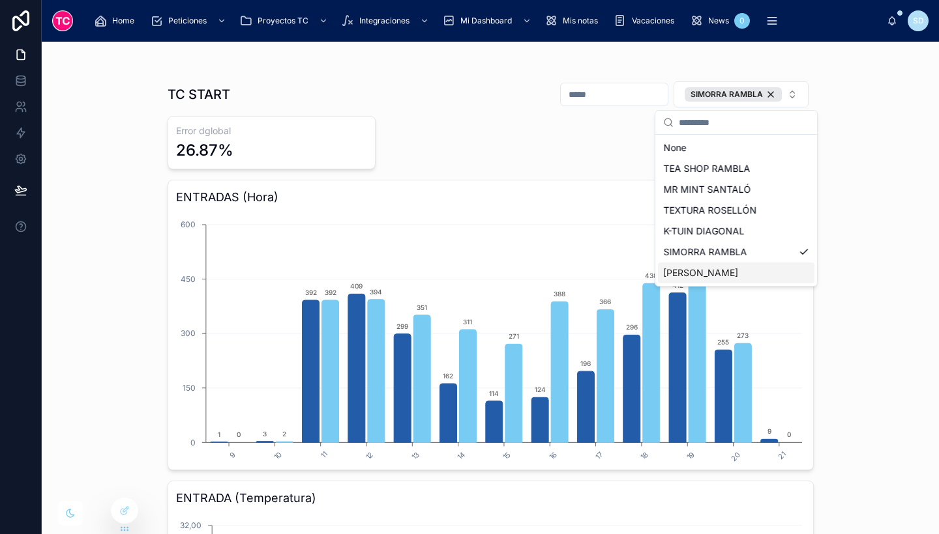
click at [905, 293] on div "TC START SIMORRA RAMBLA Error dglobal 26.87% ENTRADAS (Hora) 9 10 11 12 13 14 1…" at bounding box center [490, 288] width 897 height 493
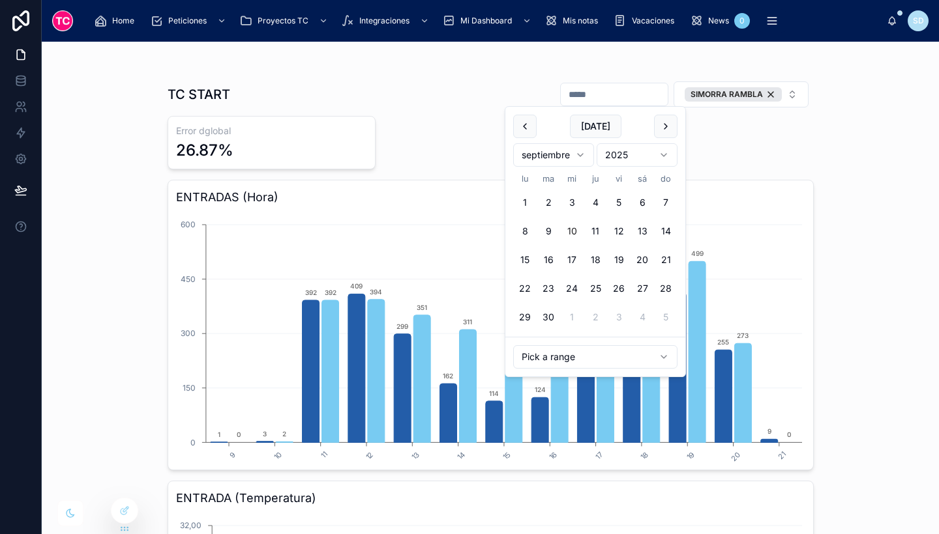
click at [619, 96] on input "text" at bounding box center [614, 94] width 107 height 18
click at [527, 119] on button at bounding box center [524, 126] width 23 height 23
click at [663, 134] on button at bounding box center [665, 126] width 23 height 23
click at [546, 235] on button "9" at bounding box center [547, 231] width 23 height 23
type input "**********"
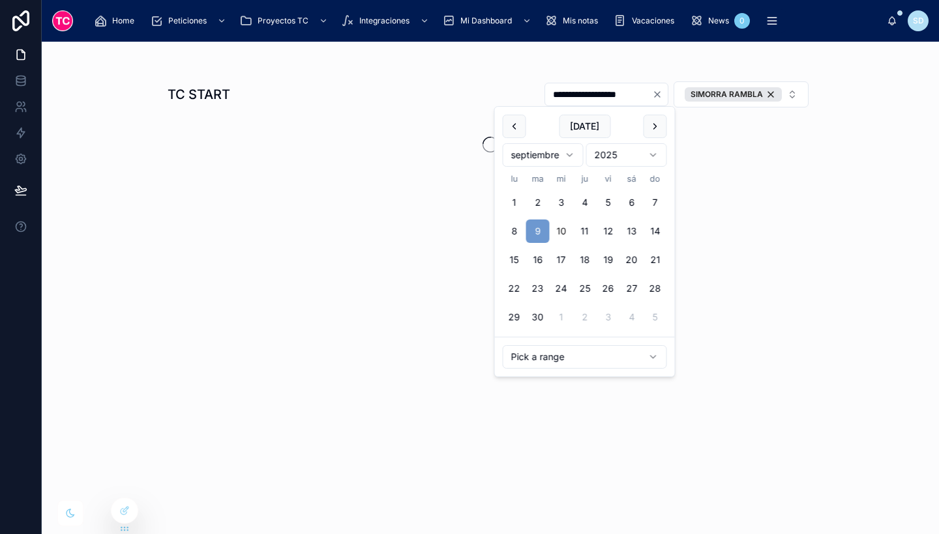
click at [877, 182] on div "**********" at bounding box center [490, 288] width 897 height 493
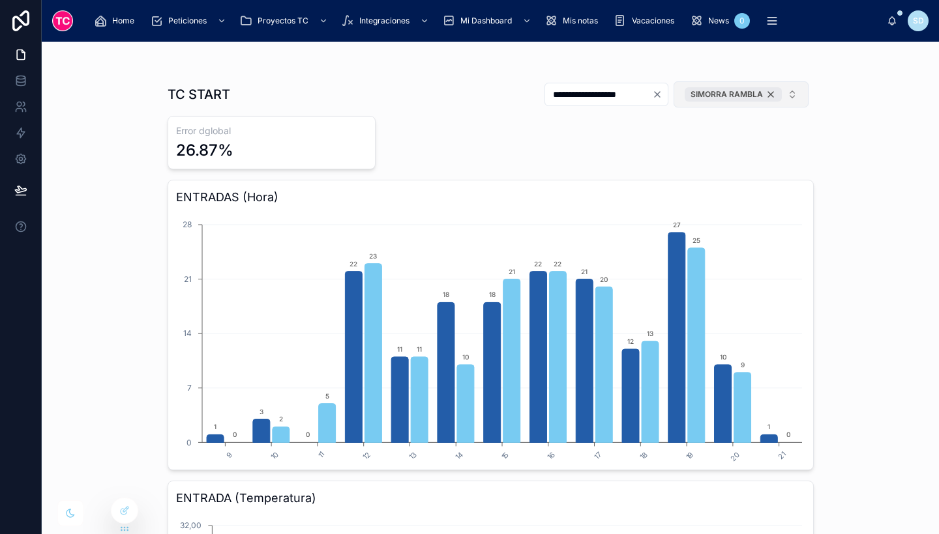
click at [762, 93] on div "SIMORRA RAMBLA" at bounding box center [732, 94] width 97 height 14
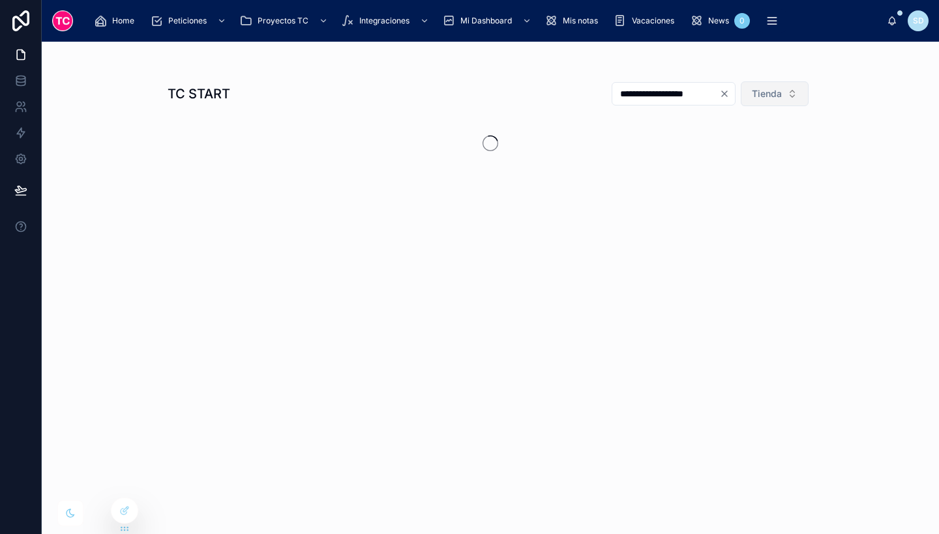
click at [762, 93] on span "Tienda" at bounding box center [766, 93] width 30 height 13
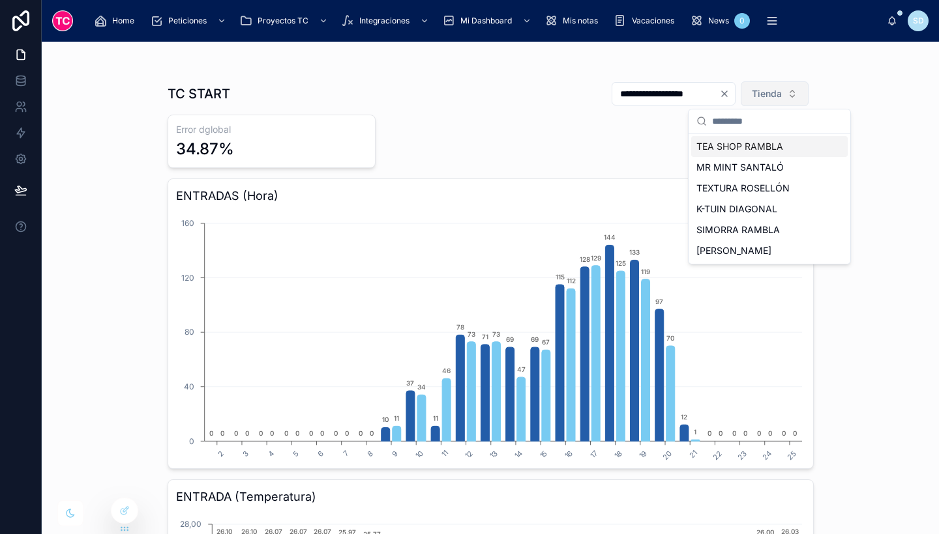
click at [765, 145] on div "TEA SHOP RAMBLA" at bounding box center [769, 146] width 156 height 21
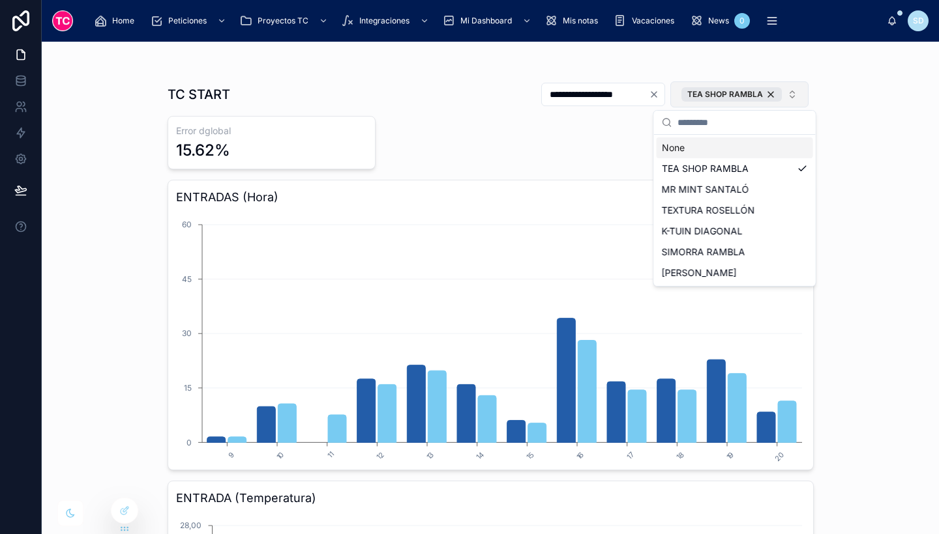
click at [851, 121] on div "**********" at bounding box center [490, 288] width 897 height 493
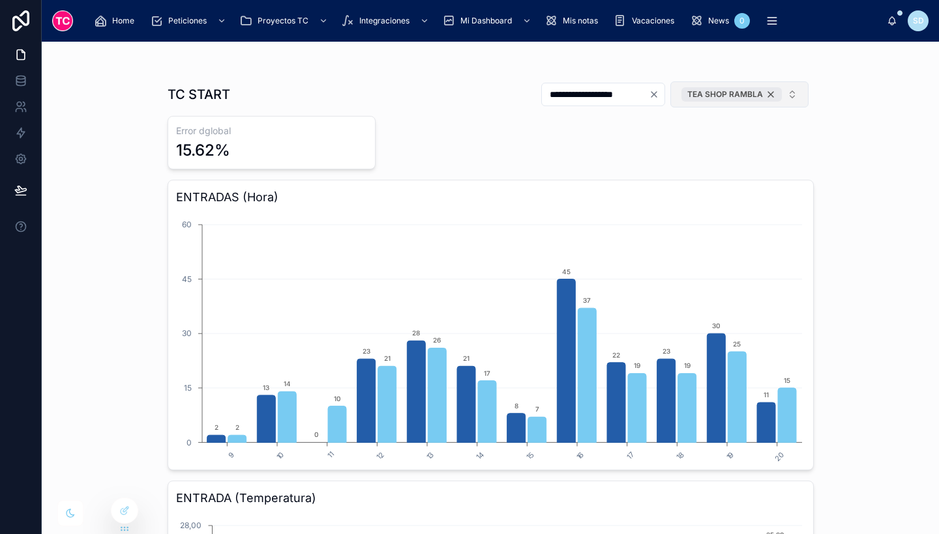
click at [764, 91] on div "TEA SHOP RAMBLA" at bounding box center [731, 94] width 100 height 14
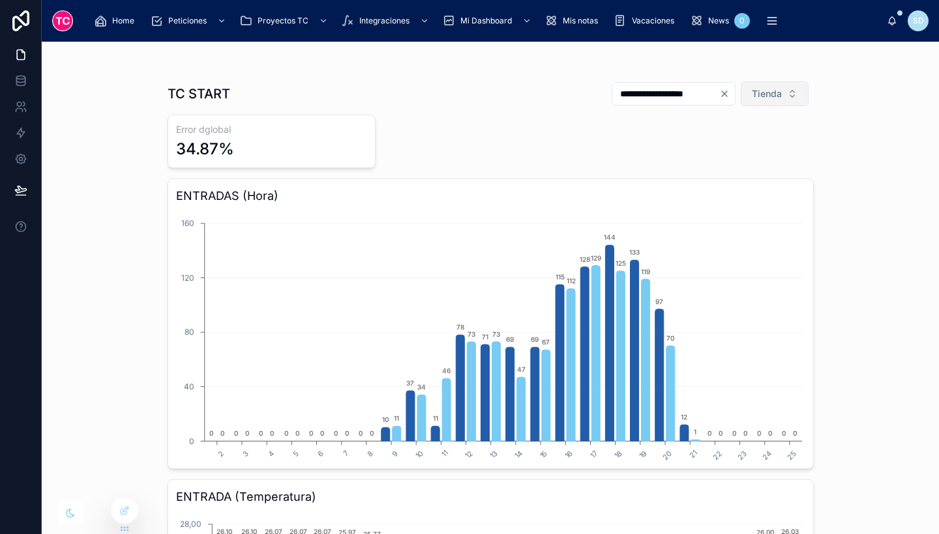
click at [744, 86] on button "Tienda" at bounding box center [774, 93] width 68 height 25
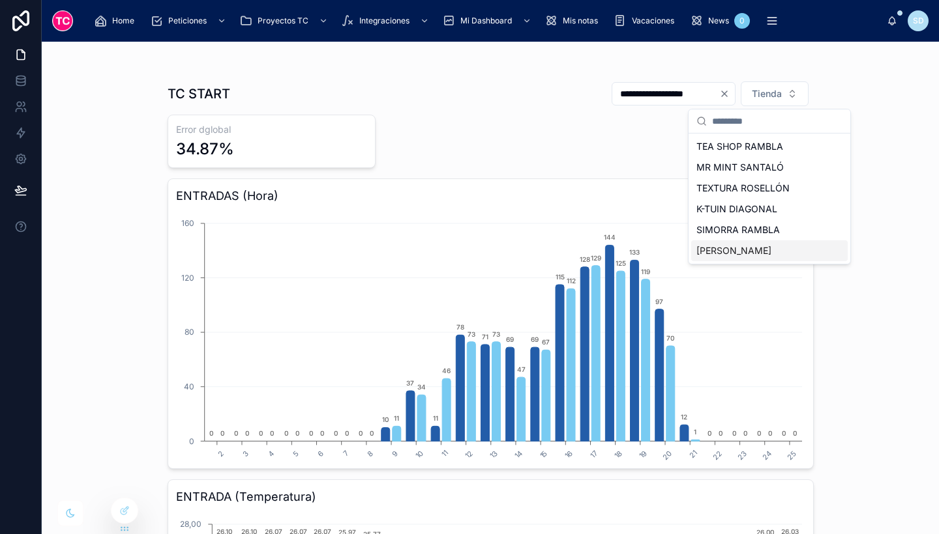
click at [742, 246] on div "[PERSON_NAME]" at bounding box center [769, 251] width 156 height 21
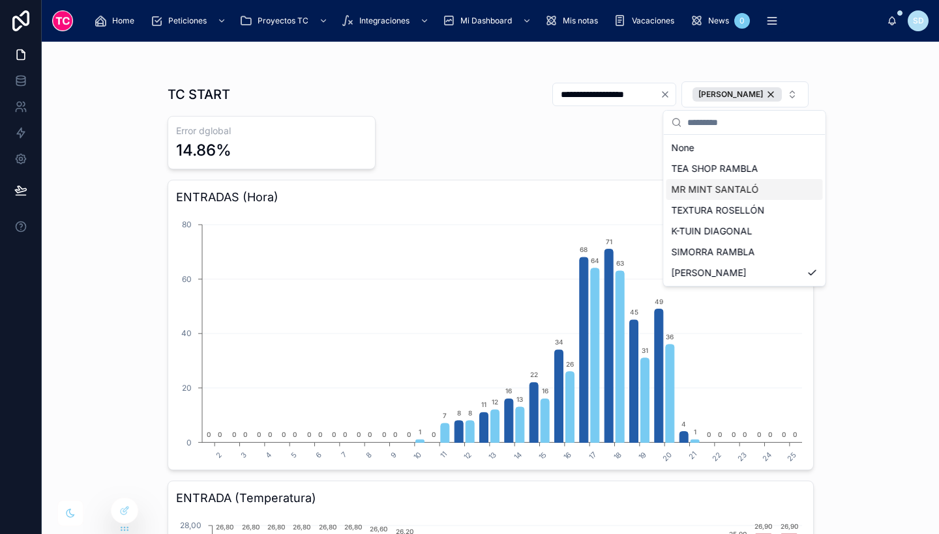
click at [879, 145] on div "**********" at bounding box center [490, 288] width 897 height 493
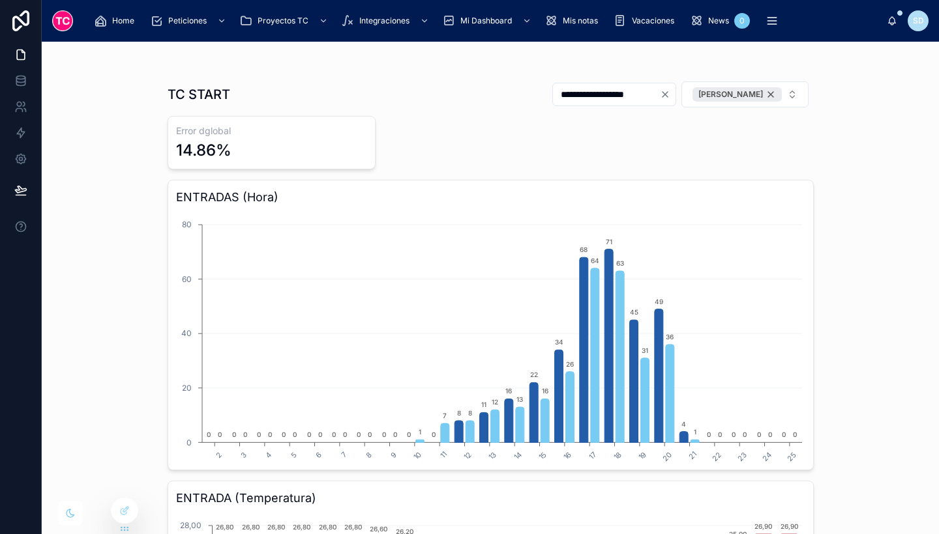
click at [765, 95] on div "[PERSON_NAME]" at bounding box center [736, 94] width 89 height 14
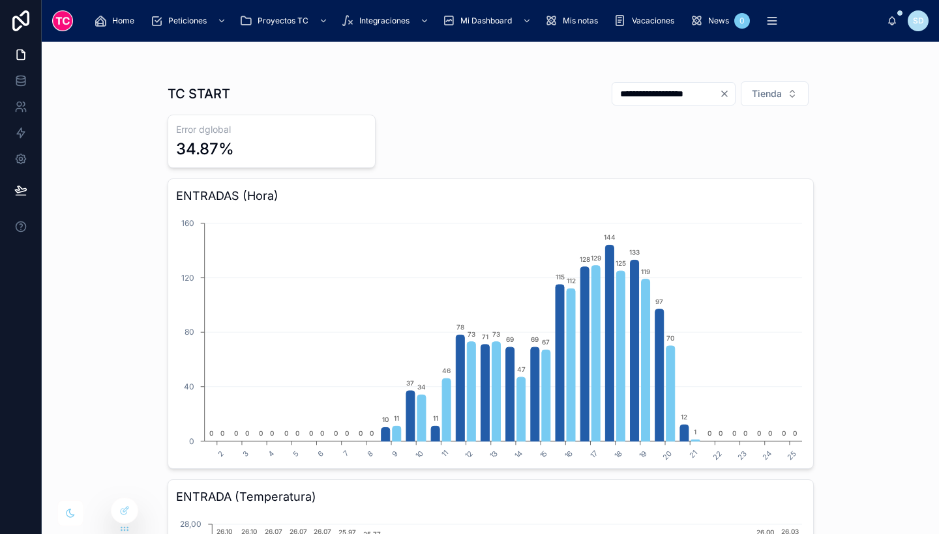
click at [772, 93] on span "Tienda" at bounding box center [766, 93] width 30 height 13
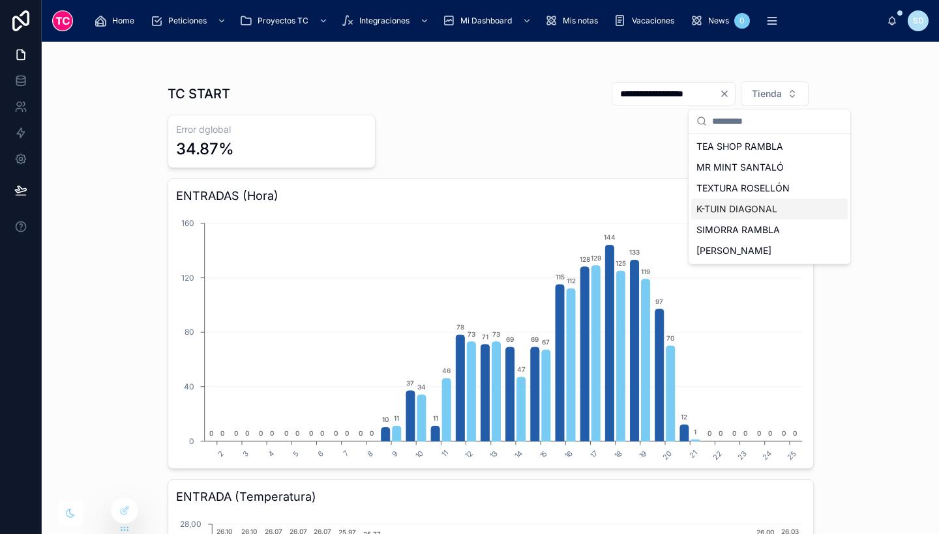
click at [765, 214] on div "K-TUIN DIAGONAL" at bounding box center [769, 209] width 156 height 21
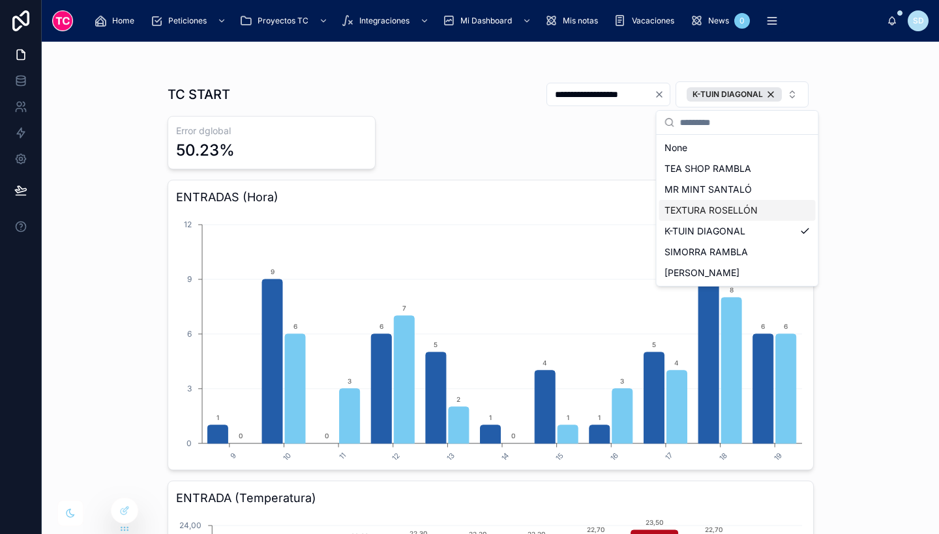
click at [780, 205] on div "TEXTURA ROSELLÓN" at bounding box center [737, 210] width 156 height 21
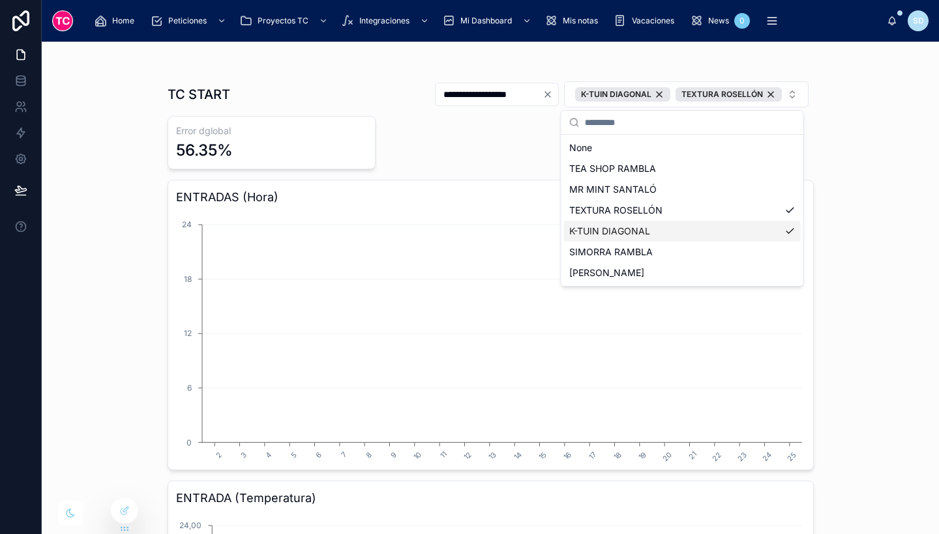
click at [783, 228] on div "K-TUIN DIAGONAL" at bounding box center [682, 231] width 237 height 21
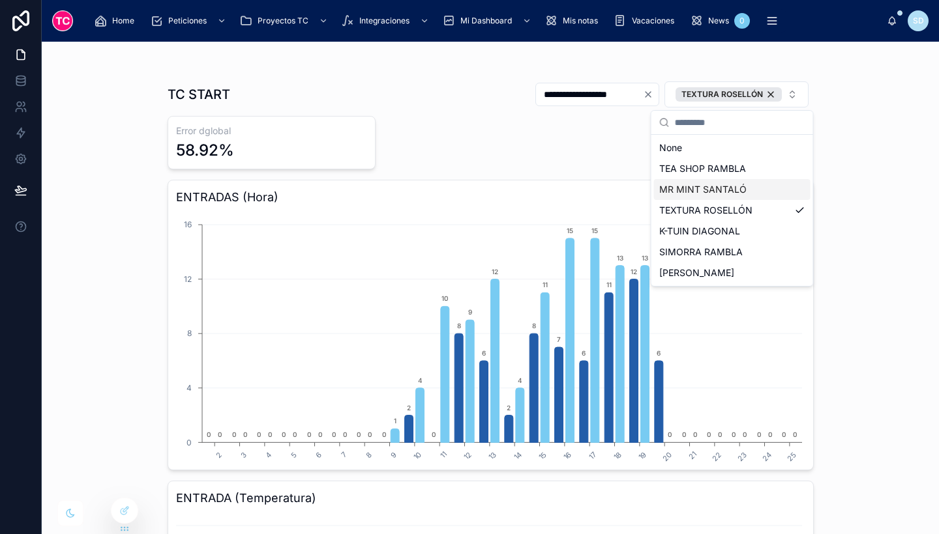
click at [737, 187] on div "MR MINT SANTALÓ" at bounding box center [732, 189] width 156 height 21
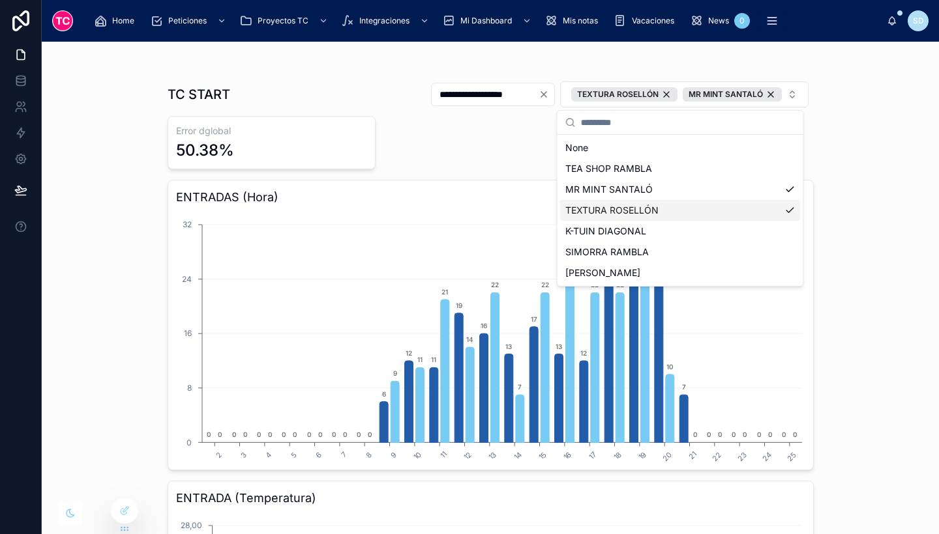
click at [759, 211] on div "TEXTURA ROSELLÓN" at bounding box center [680, 210] width 241 height 21
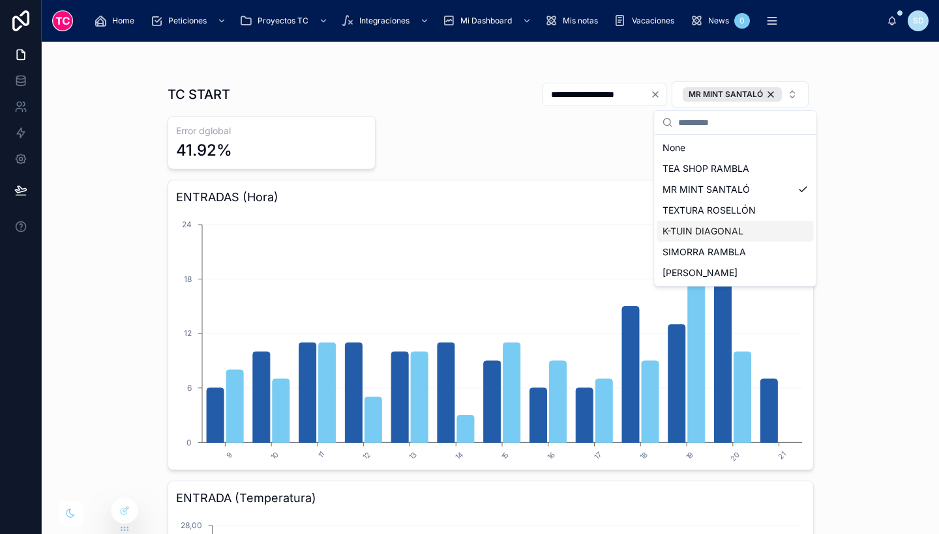
click at [873, 280] on div "**********" at bounding box center [490, 288] width 897 height 493
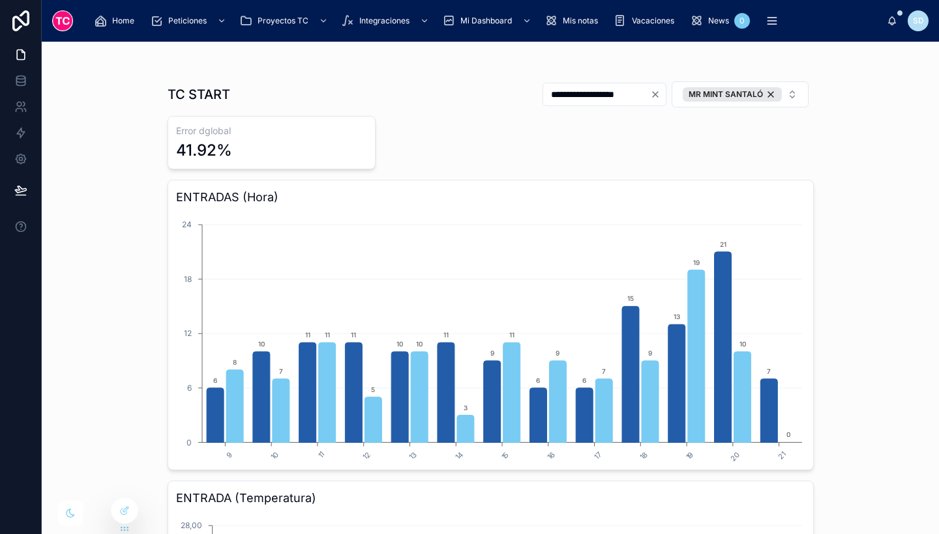
click at [883, 121] on div "**********" at bounding box center [490, 288] width 897 height 493
